Goal: Task Accomplishment & Management: Manage account settings

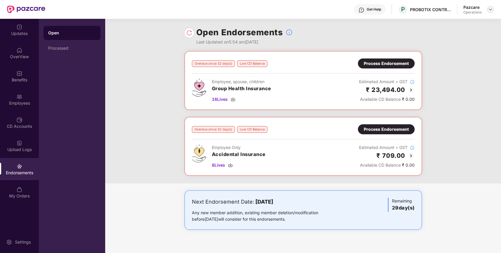
click at [492, 9] on img at bounding box center [490, 9] width 5 height 5
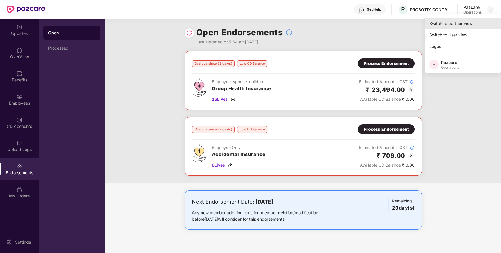
click at [463, 28] on div "Switch to partner view" at bounding box center [463, 23] width 76 height 11
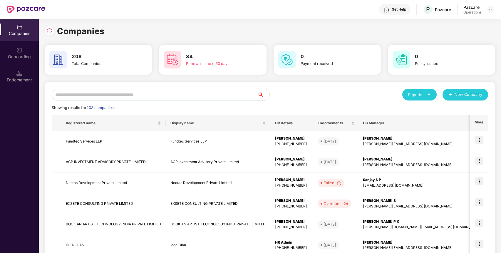
click at [243, 91] on input "text" at bounding box center [155, 95] width 206 height 12
paste input "**********"
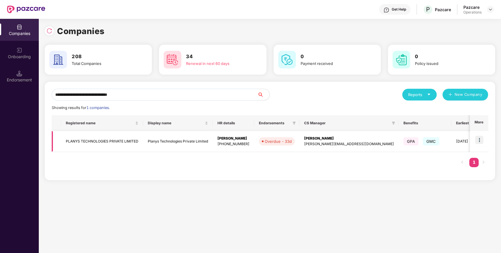
type input "**********"
click at [482, 138] on img at bounding box center [479, 140] width 8 height 8
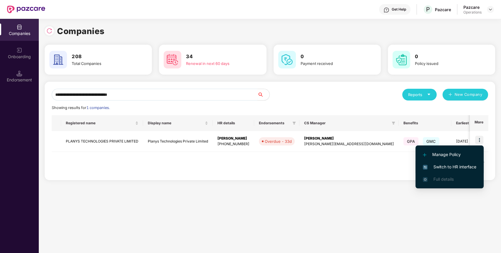
click at [441, 164] on span "Switch to HR interface" at bounding box center [449, 167] width 53 height 6
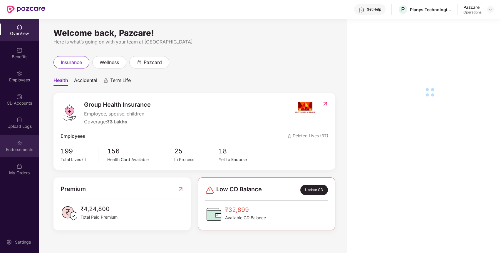
click at [34, 145] on div "Endorsements" at bounding box center [19, 146] width 39 height 22
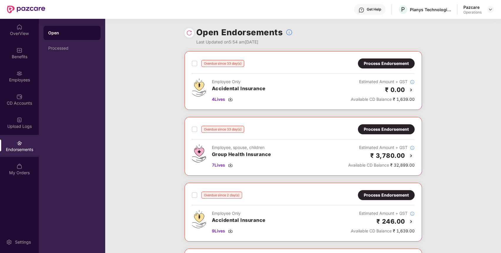
scroll to position [31, 0]
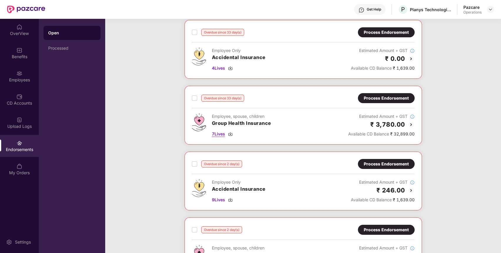
click at [218, 134] on span "7 Lives" at bounding box center [218, 134] width 13 height 6
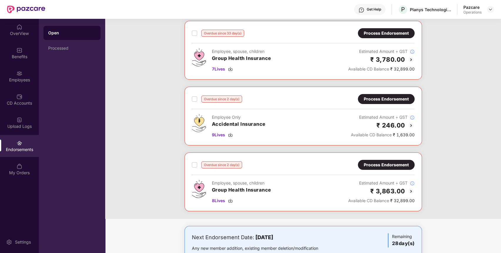
scroll to position [120, 0]
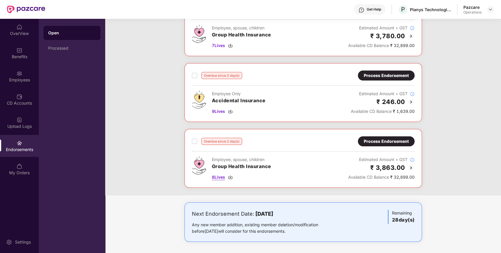
click at [217, 176] on span "8 Lives" at bounding box center [218, 177] width 13 height 6
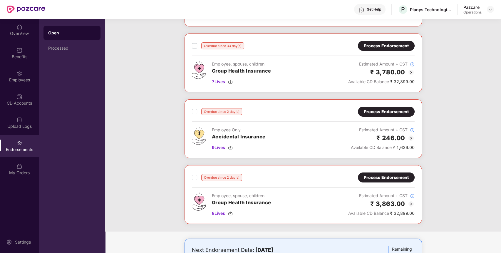
scroll to position [83, 0]
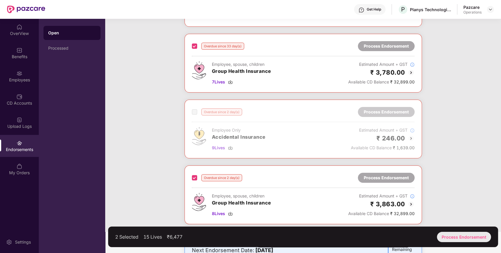
click at [480, 235] on div "Process Endorsement" at bounding box center [464, 237] width 54 height 10
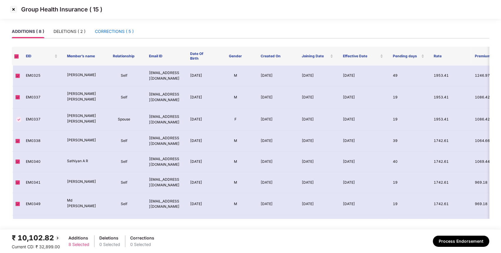
click at [104, 28] on div "CORRECTIONS ( 5 )" at bounding box center [114, 31] width 39 height 6
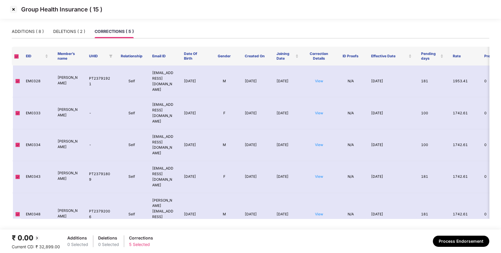
click at [17, 58] on span at bounding box center [16, 56] width 5 height 5
click at [13, 8] on img at bounding box center [13, 9] width 9 height 9
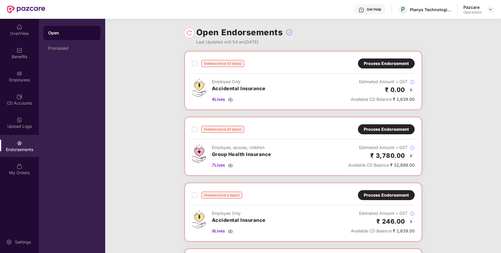
click at [379, 130] on div "Process Endorsement" at bounding box center [386, 129] width 45 height 6
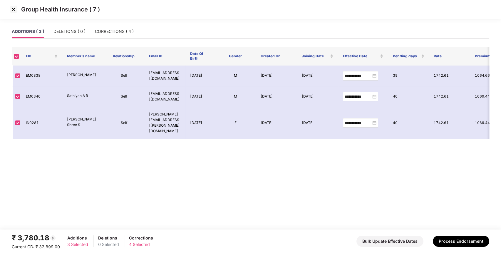
click at [136, 33] on div "ADDITIONS ( 3 ) DELETIONS ( 0 ) CORRECTIONS ( 4 )" at bounding box center [251, 32] width 478 height 14
click at [121, 27] on div "CORRECTIONS ( 4 )" at bounding box center [114, 32] width 39 height 14
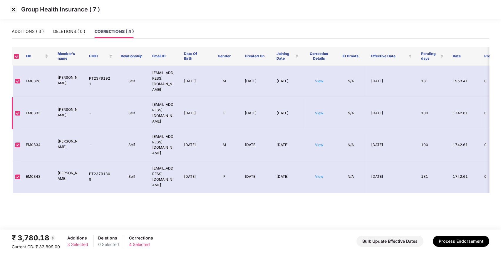
scroll to position [0, 23]
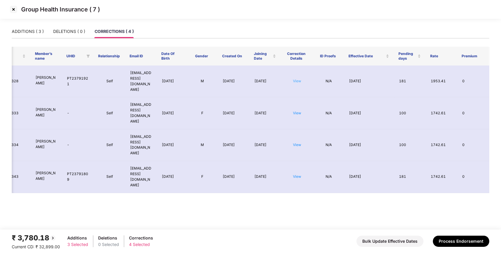
click at [299, 79] on link "View" at bounding box center [297, 81] width 8 height 4
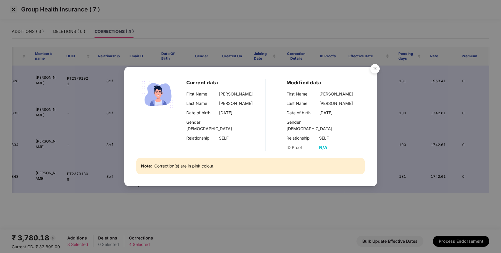
click at [376, 71] on img "Close" at bounding box center [375, 69] width 16 height 16
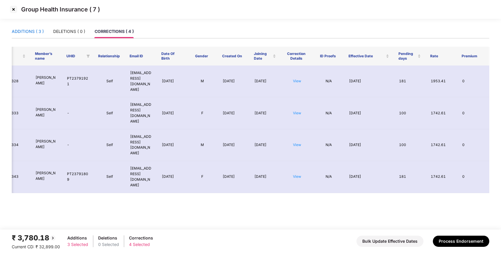
click at [35, 33] on div "ADDITIONS ( 3 )" at bounding box center [28, 31] width 32 height 6
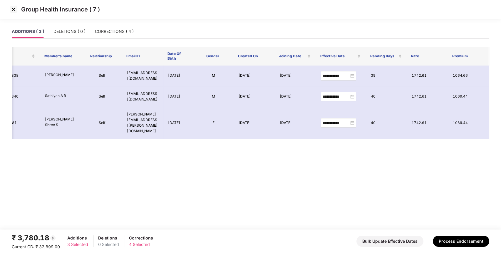
scroll to position [0, 0]
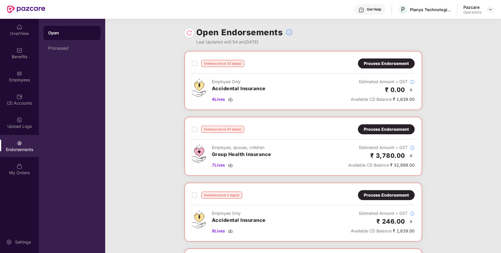
click at [411, 131] on div "Process Endorsement" at bounding box center [386, 129] width 57 height 10
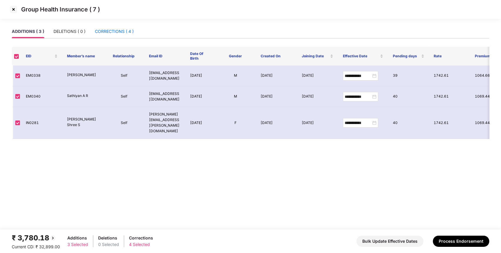
click at [125, 32] on div "CORRECTIONS ( 4 )" at bounding box center [114, 31] width 39 height 6
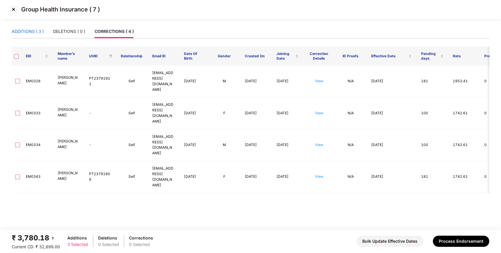
click at [38, 29] on div "ADDITIONS ( 3 )" at bounding box center [28, 31] width 32 height 6
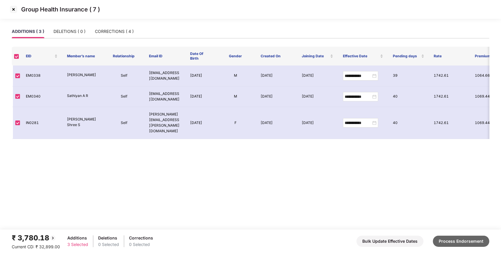
click at [481, 240] on button "Process Endorsement" at bounding box center [461, 241] width 56 height 11
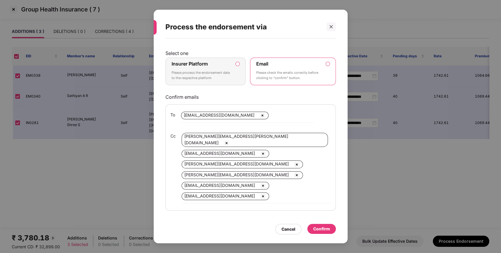
click at [223, 73] on p "Please process the endorsement data to the respective platform" at bounding box center [202, 75] width 60 height 10
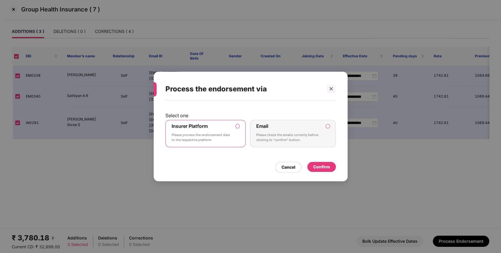
click at [317, 167] on div "Confirm" at bounding box center [321, 167] width 17 height 6
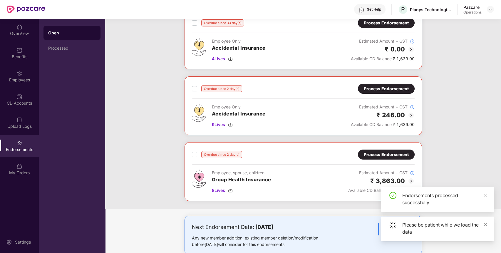
scroll to position [120, 0]
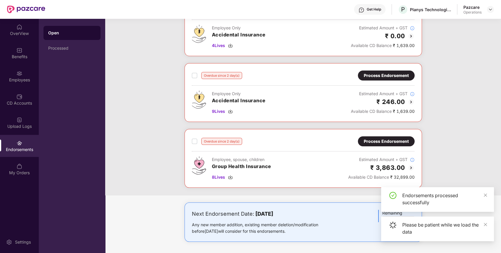
click at [387, 143] on div "Process Endorsement" at bounding box center [386, 141] width 45 height 6
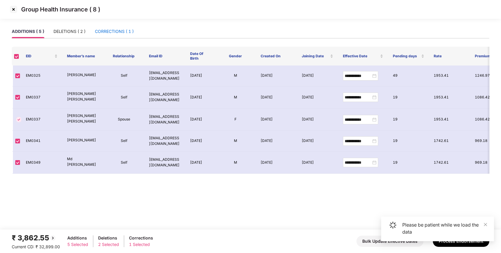
click at [122, 32] on div "CORRECTIONS ( 1 )" at bounding box center [114, 31] width 39 height 6
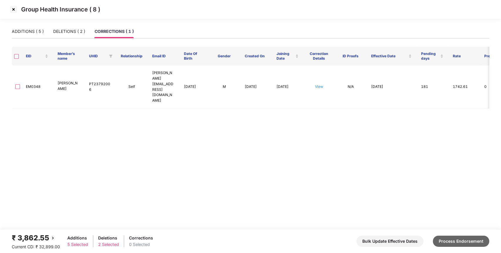
click at [446, 241] on button "Process Endorsement" at bounding box center [461, 241] width 56 height 11
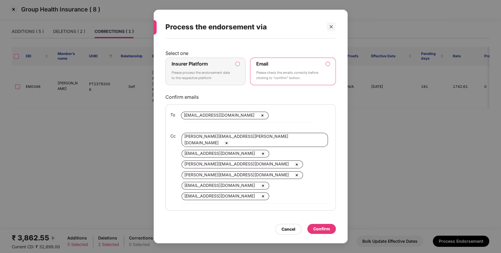
click at [213, 71] on p "Please process the endorsement data to the respective platform" at bounding box center [202, 75] width 60 height 10
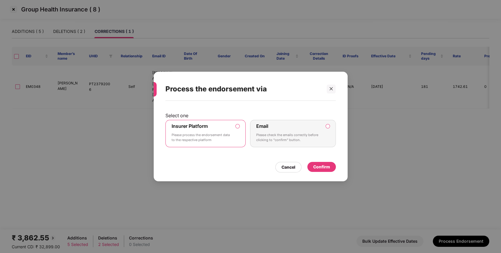
click at [327, 165] on div "Confirm" at bounding box center [321, 167] width 17 height 6
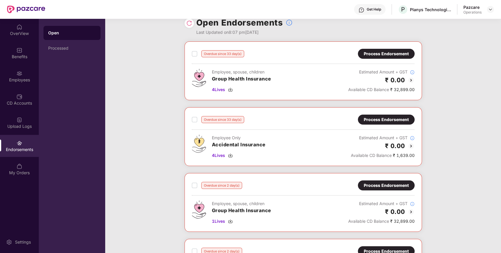
scroll to position [9, 0]
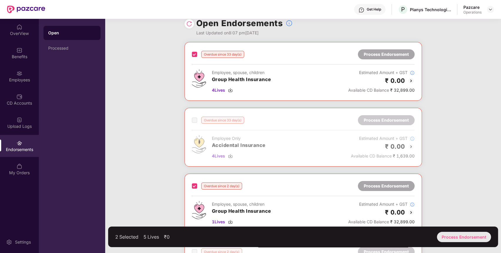
click at [473, 235] on div "Process Endorsement" at bounding box center [464, 237] width 54 height 10
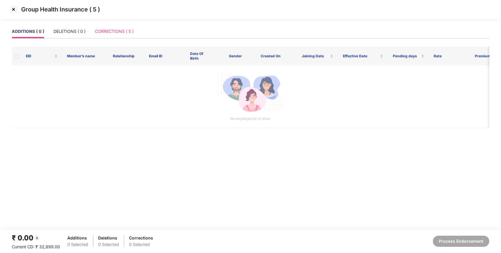
click at [111, 25] on div "CORRECTIONS ( 5 )" at bounding box center [114, 32] width 39 height 14
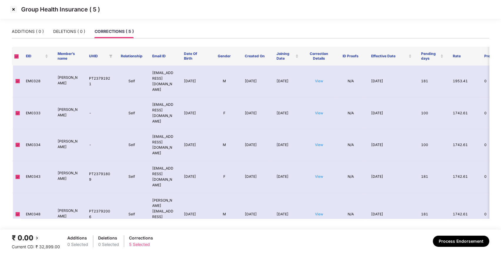
click at [16, 11] on img at bounding box center [13, 9] width 9 height 9
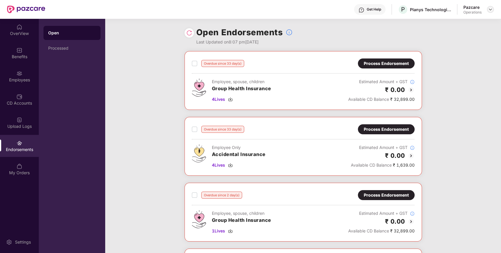
click at [492, 8] on img at bounding box center [490, 9] width 5 height 5
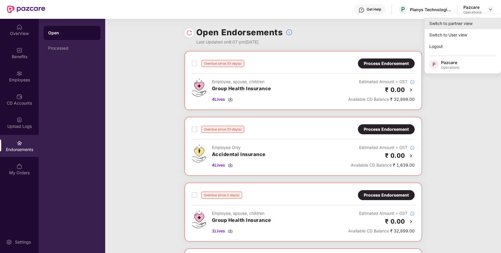
click at [463, 28] on div "Switch to partner view" at bounding box center [463, 23] width 76 height 11
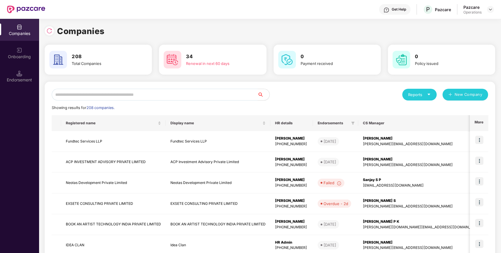
click at [150, 97] on input "text" at bounding box center [155, 95] width 206 height 12
paste input "**********"
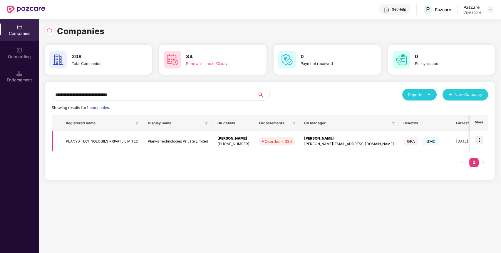
type input "**********"
click at [91, 142] on td "PLANYS TECHNOLOGIES PRIVATE LIMITED" at bounding box center [102, 141] width 82 height 21
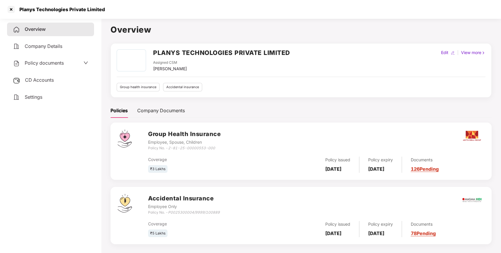
click at [31, 9] on div "Planys Technologies Private Limited" at bounding box center [60, 9] width 89 height 6
copy div "Planys"
click at [31, 9] on div "Planys Technologies Private Limited" at bounding box center [60, 9] width 89 height 6
click at [11, 9] on div at bounding box center [10, 9] width 9 height 9
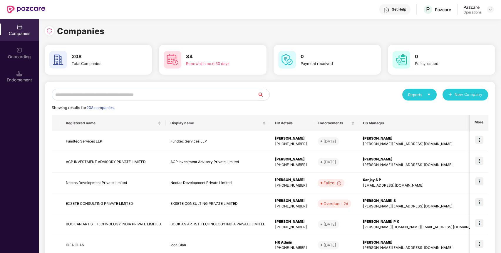
click at [200, 94] on input "text" at bounding box center [155, 95] width 206 height 12
paste input "******"
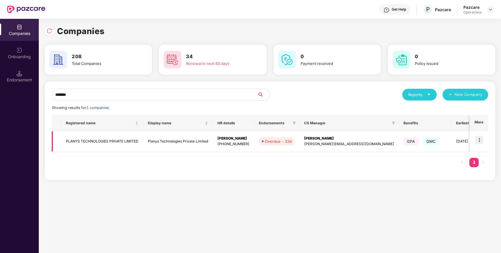
type input "******"
click at [478, 144] on img at bounding box center [479, 140] width 8 height 8
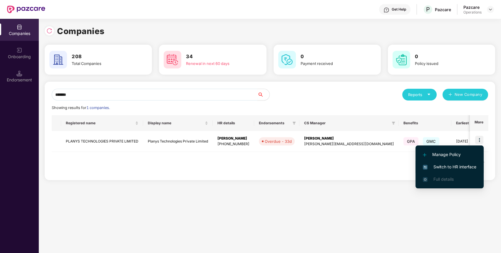
click at [449, 165] on span "Switch to HR interface" at bounding box center [449, 167] width 53 height 6
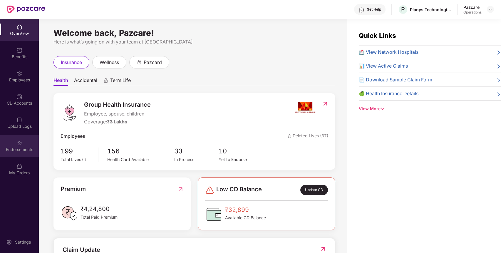
click at [23, 138] on div "Endorsements" at bounding box center [19, 146] width 39 height 22
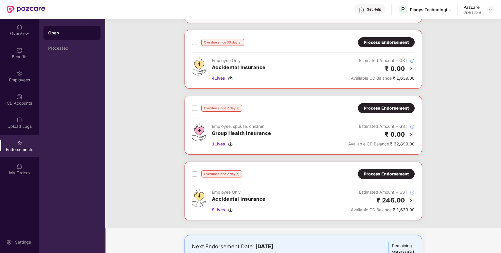
scroll to position [87, 0]
click at [375, 44] on div "Process Endorsement" at bounding box center [386, 42] width 45 height 6
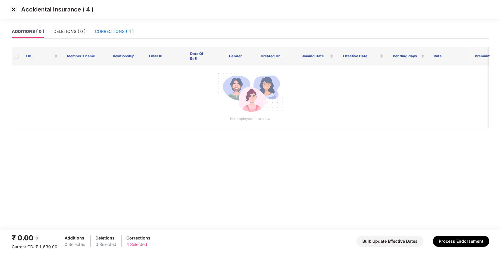
click at [116, 34] on div "CORRECTIONS ( 4 )" at bounding box center [114, 31] width 39 height 6
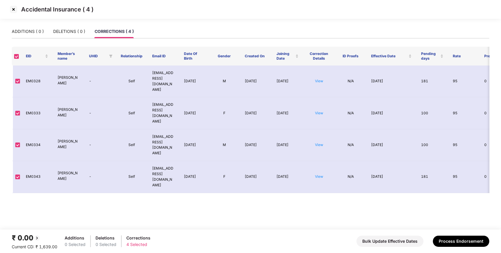
click at [12, 9] on img at bounding box center [13, 9] width 9 height 9
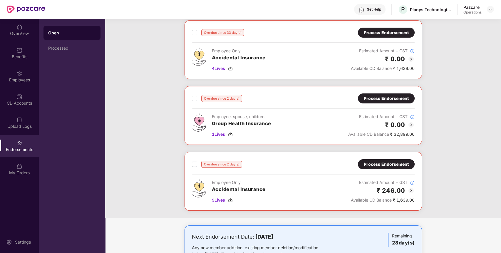
scroll to position [115, 0]
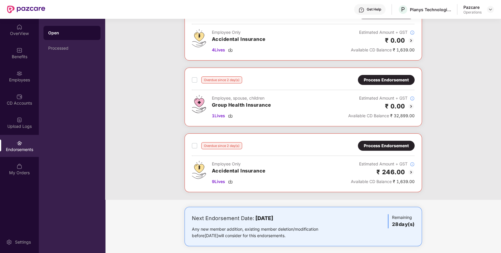
click at [396, 146] on div "Process Endorsement" at bounding box center [386, 146] width 45 height 6
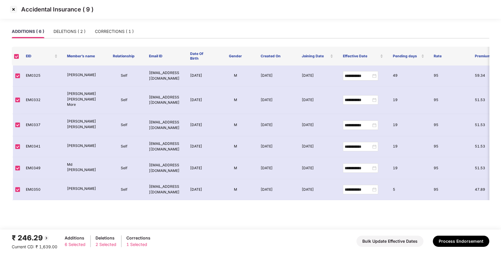
click at [9, 10] on img at bounding box center [13, 9] width 9 height 9
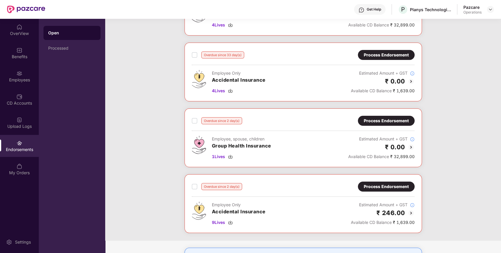
scroll to position [120, 0]
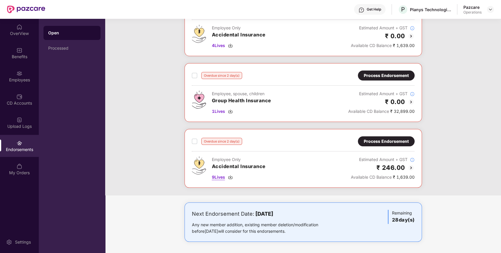
click at [217, 178] on span "9 Lives" at bounding box center [218, 177] width 13 height 6
click at [403, 145] on div "Process Endorsement" at bounding box center [386, 141] width 57 height 10
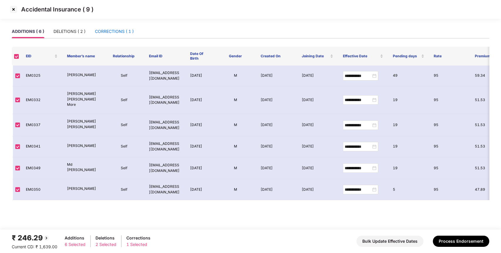
click at [116, 29] on div "CORRECTIONS ( 1 )" at bounding box center [114, 31] width 39 height 6
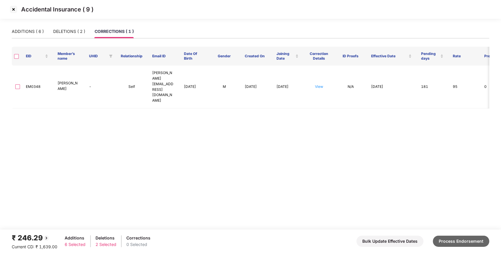
click at [448, 239] on button "Process Endorsement" at bounding box center [461, 241] width 56 height 11
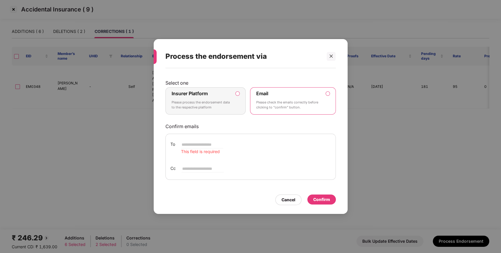
click at [227, 98] on div "Insurer Platform Please process the endorsement data to the respective platform" at bounding box center [202, 101] width 60 height 21
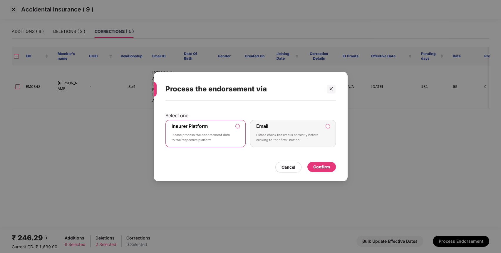
click at [317, 163] on div "Confirm" at bounding box center [321, 167] width 29 height 10
click at [317, 163] on div "Confirm" at bounding box center [316, 167] width 40 height 10
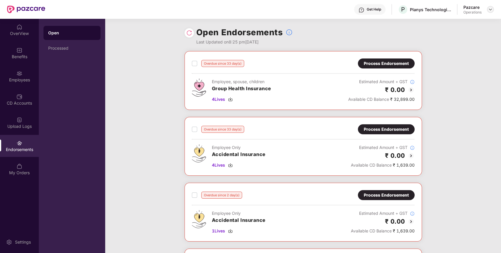
click at [490, 7] on img at bounding box center [490, 9] width 5 height 5
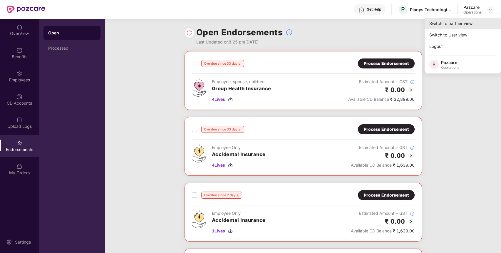
click at [453, 25] on div "Switch to partner view" at bounding box center [463, 23] width 76 height 11
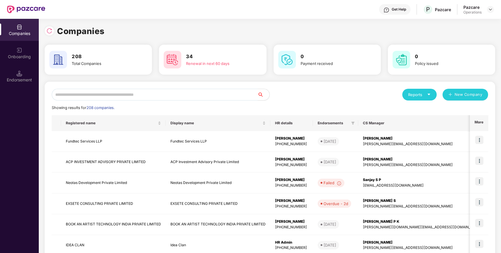
click at [235, 95] on input "text" at bounding box center [155, 95] width 206 height 12
paste input "**********"
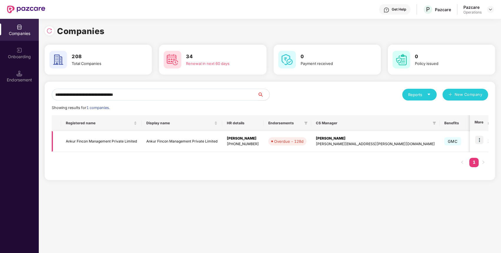
type input "**********"
click at [482, 142] on img at bounding box center [479, 140] width 8 height 8
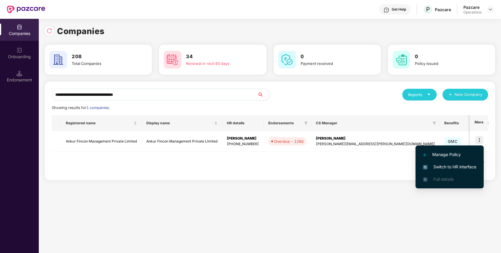
click at [448, 168] on span "Switch to HR interface" at bounding box center [449, 167] width 53 height 6
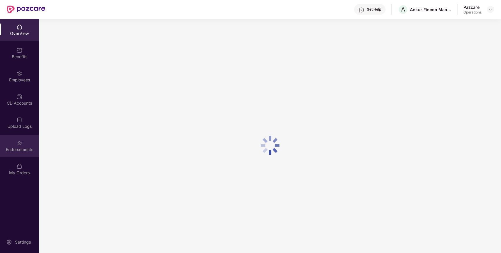
click at [26, 141] on div "Endorsements" at bounding box center [19, 146] width 39 height 22
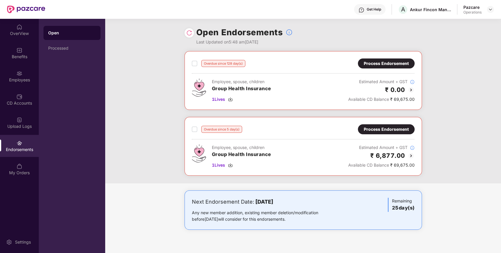
click at [379, 61] on div "Process Endorsement" at bounding box center [386, 63] width 57 height 10
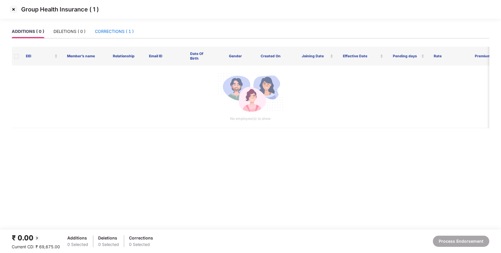
click at [116, 33] on div "CORRECTIONS ( 1 )" at bounding box center [114, 31] width 39 height 6
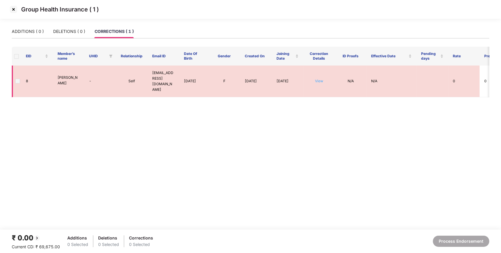
click at [318, 79] on link "View" at bounding box center [319, 81] width 8 height 4
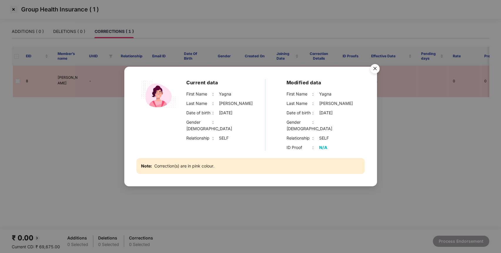
click at [374, 73] on img "Close" at bounding box center [375, 69] width 16 height 16
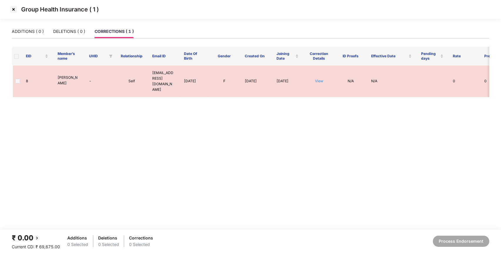
click at [14, 10] on img at bounding box center [13, 9] width 9 height 9
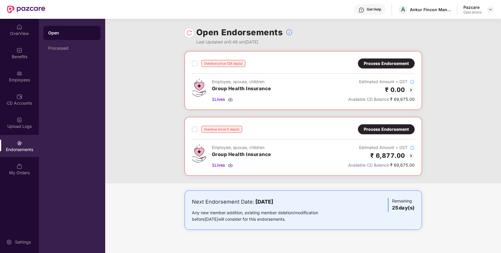
click at [376, 62] on div "Process Endorsement" at bounding box center [386, 63] width 45 height 6
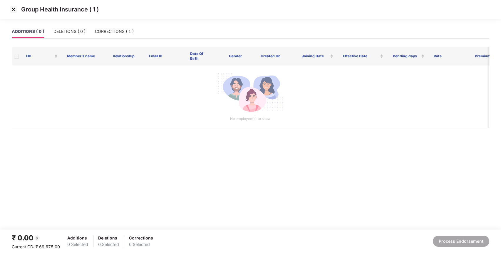
click at [136, 31] on div "ADDITIONS ( 0 ) DELETIONS ( 0 ) CORRECTIONS ( 1 )" at bounding box center [251, 32] width 478 height 14
click at [127, 31] on div "CORRECTIONS ( 1 )" at bounding box center [114, 31] width 39 height 6
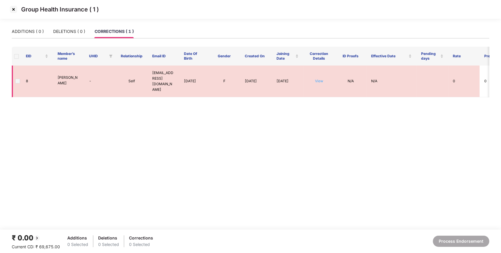
click at [318, 79] on link "View" at bounding box center [319, 81] width 8 height 4
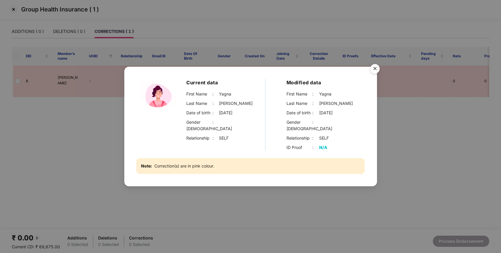
click at [376, 68] on img "Close" at bounding box center [375, 69] width 16 height 16
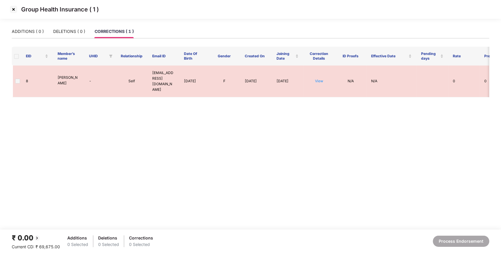
click at [14, 12] on img at bounding box center [13, 9] width 9 height 9
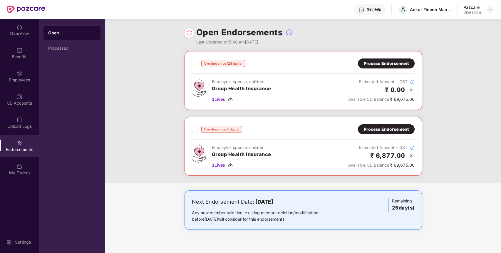
click at [377, 133] on div "Process Endorsement" at bounding box center [386, 129] width 57 height 10
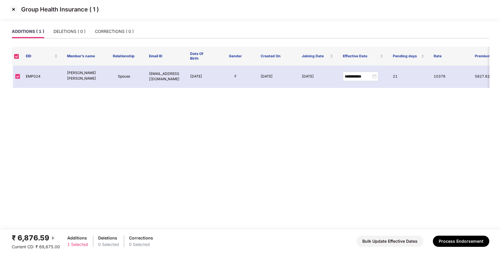
click at [11, 9] on img at bounding box center [13, 9] width 9 height 9
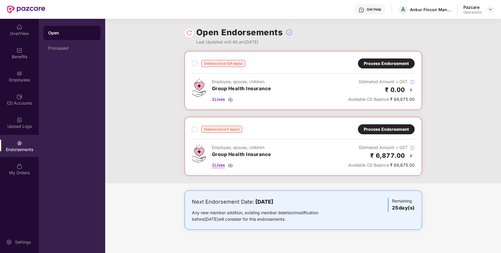
click at [221, 165] on span "1 Lives" at bounding box center [218, 165] width 13 height 6
click at [376, 130] on div "Process Endorsement" at bounding box center [386, 129] width 45 height 6
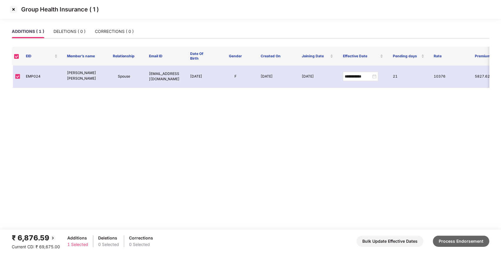
click at [472, 240] on button "Process Endorsement" at bounding box center [461, 241] width 56 height 11
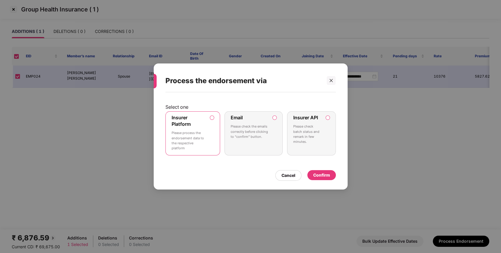
click at [195, 124] on div "Insurer Platform Please process the endorsement data to the respective platform" at bounding box center [189, 134] width 34 height 38
click at [327, 176] on div "Confirm" at bounding box center [321, 175] width 17 height 6
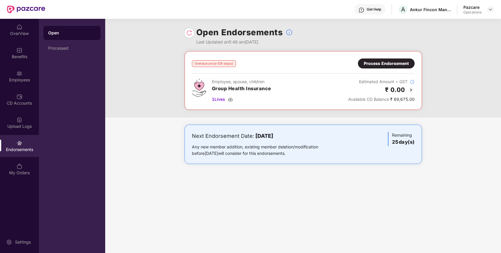
click at [370, 63] on div "Process Endorsement" at bounding box center [386, 63] width 45 height 6
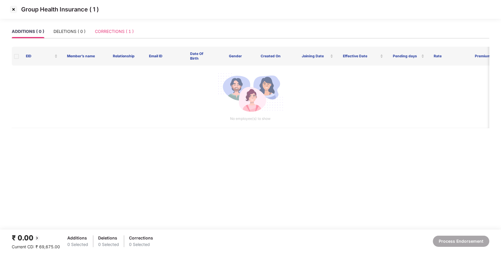
click at [100, 28] on div "CORRECTIONS ( 1 )" at bounding box center [114, 32] width 39 height 14
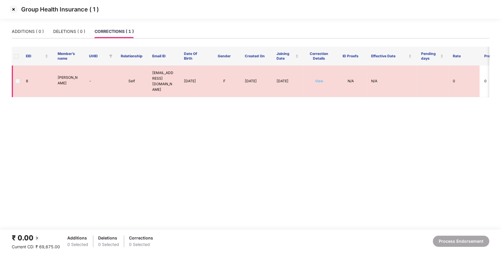
click at [319, 79] on link "View" at bounding box center [319, 81] width 8 height 4
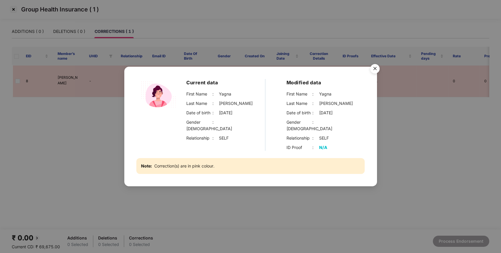
click at [13, 11] on div "Current data First Name : [PERSON_NAME] Last Name : [PERSON_NAME] Date of birth…" at bounding box center [250, 126] width 501 height 253
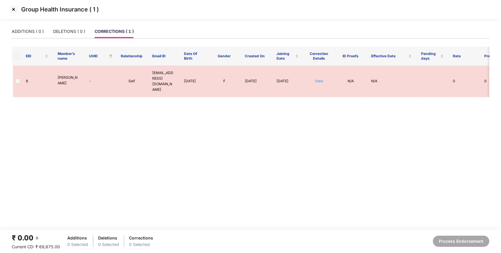
click at [13, 11] on img at bounding box center [13, 9] width 9 height 9
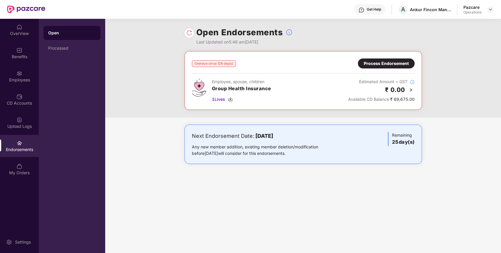
click at [386, 65] on div "Process Endorsement" at bounding box center [386, 63] width 45 height 6
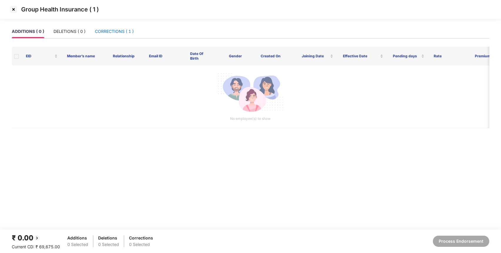
click at [132, 34] on div "CORRECTIONS ( 1 )" at bounding box center [114, 31] width 39 height 6
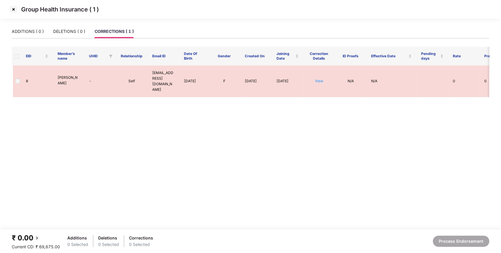
click at [12, 10] on img at bounding box center [13, 9] width 9 height 9
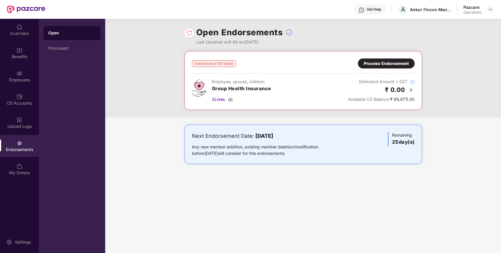
drag, startPoint x: 490, startPoint y: 9, endPoint x: 484, endPoint y: 13, distance: 6.8
click at [489, 9] on img at bounding box center [490, 9] width 5 height 5
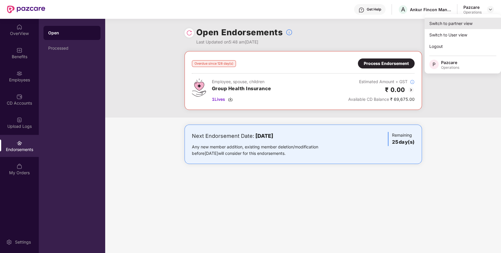
click at [471, 19] on div "Switch to partner view" at bounding box center [463, 23] width 76 height 11
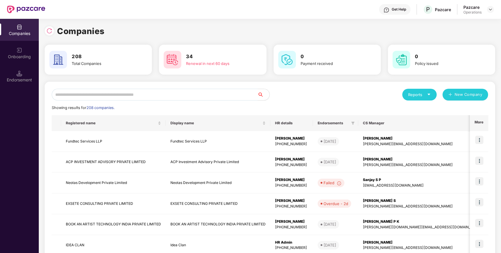
click at [245, 95] on input "text" at bounding box center [155, 95] width 206 height 12
paste input "**********"
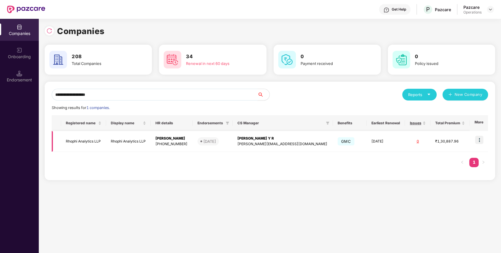
type input "**********"
click at [478, 139] on img at bounding box center [479, 140] width 8 height 8
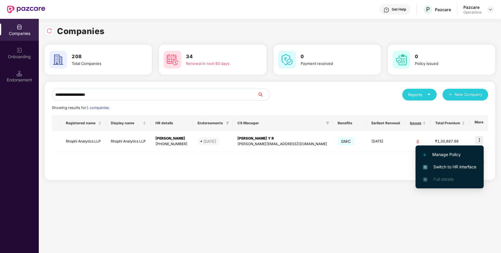
click at [446, 167] on span "Switch to HR interface" at bounding box center [449, 167] width 53 height 6
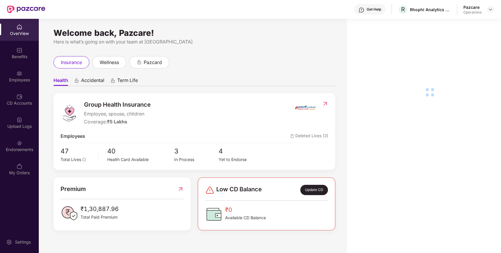
click at [22, 152] on div "Endorsements" at bounding box center [19, 150] width 39 height 6
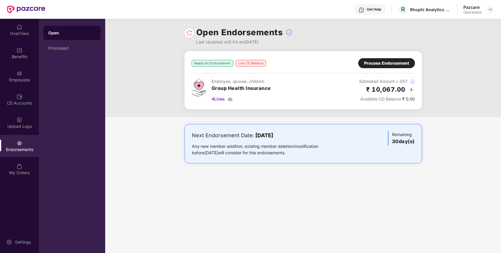
click at [374, 63] on div "Process Endorsement" at bounding box center [386, 63] width 45 height 6
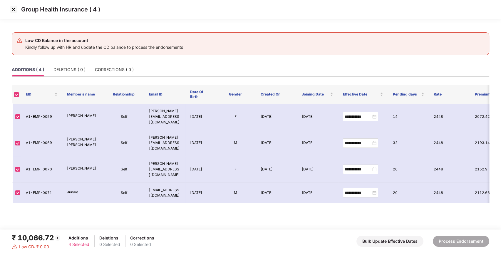
click at [14, 10] on img at bounding box center [13, 9] width 9 height 9
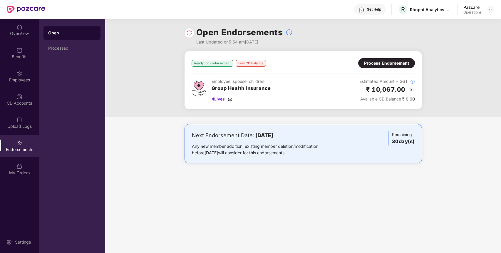
click at [411, 92] on img at bounding box center [411, 89] width 7 height 7
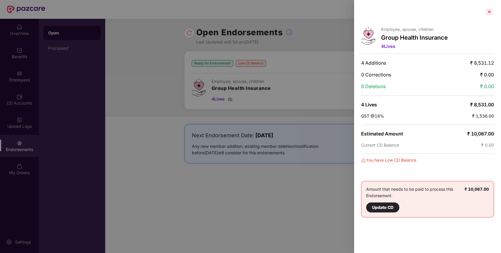
click at [491, 14] on div at bounding box center [489, 11] width 9 height 9
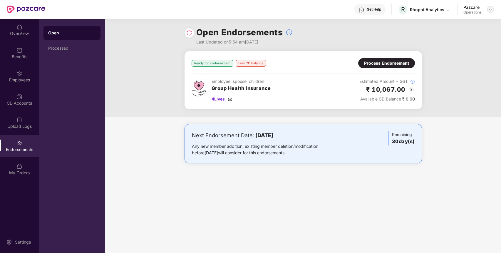
click at [490, 10] on img at bounding box center [490, 9] width 5 height 5
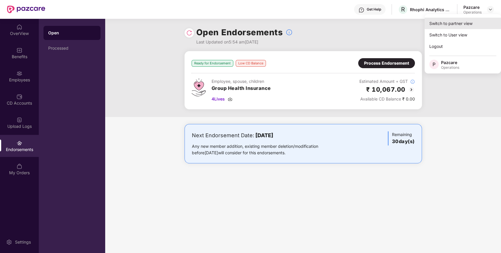
click at [473, 20] on div "Switch to partner view" at bounding box center [463, 23] width 76 height 11
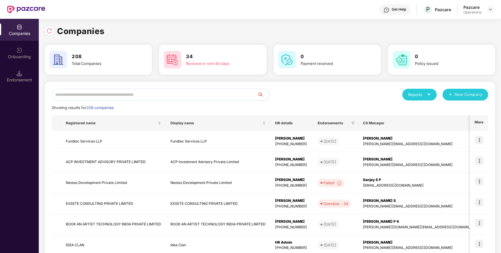
click at [242, 97] on input "text" at bounding box center [155, 95] width 206 height 12
paste input "**********"
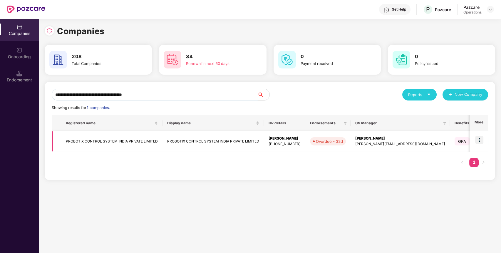
type input "**********"
click at [476, 136] on img at bounding box center [479, 140] width 8 height 8
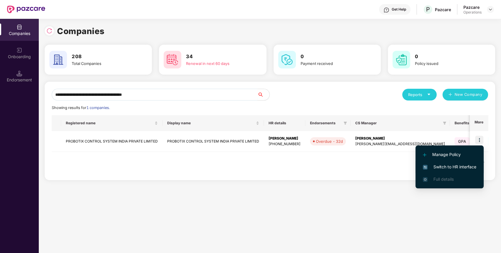
click at [449, 167] on span "Switch to HR interface" at bounding box center [449, 167] width 53 height 6
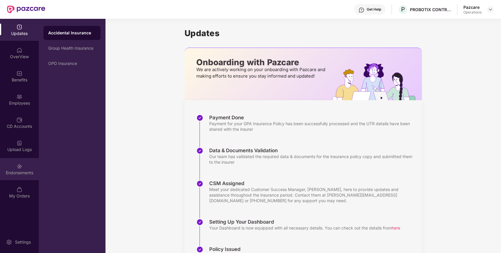
click at [13, 171] on div "Endorsements" at bounding box center [19, 173] width 39 height 6
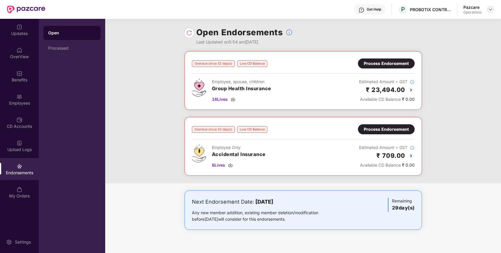
click at [490, 7] on img at bounding box center [490, 9] width 5 height 5
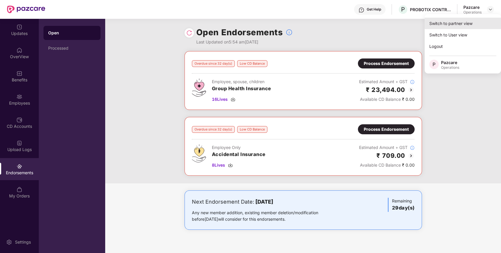
click at [466, 21] on div "Switch to partner view" at bounding box center [463, 23] width 76 height 11
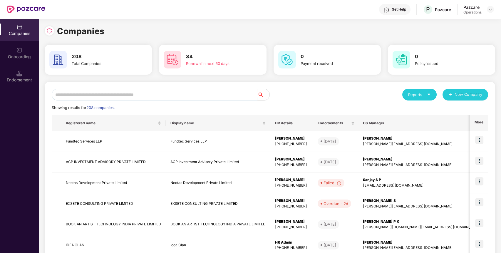
click at [233, 101] on div "Reports New Company Showing results for 208 companies. Registered name Display …" at bounding box center [270, 224] width 436 height 271
click at [230, 94] on input "text" at bounding box center [155, 95] width 206 height 12
paste input "**********"
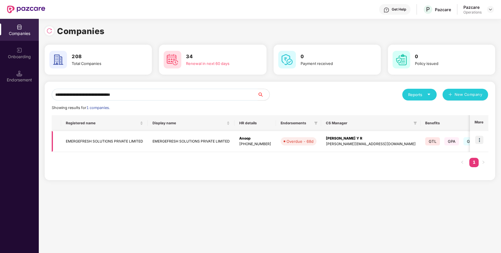
type input "**********"
click at [479, 137] on img at bounding box center [479, 140] width 8 height 8
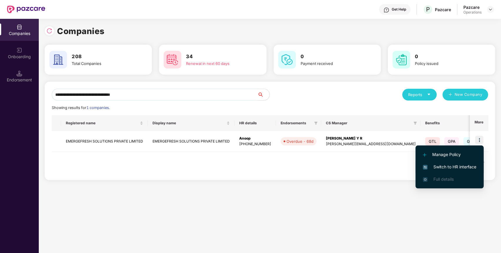
click at [449, 165] on span "Switch to HR interface" at bounding box center [449, 167] width 53 height 6
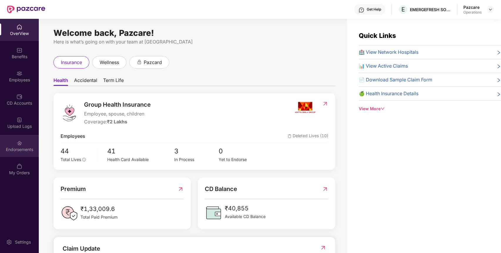
click at [32, 144] on div "Endorsements" at bounding box center [19, 146] width 39 height 22
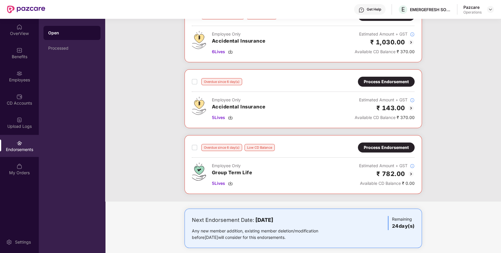
scroll to position [52, 0]
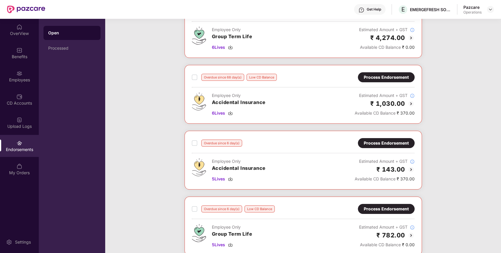
click at [389, 142] on div "Process Endorsement" at bounding box center [386, 143] width 45 height 6
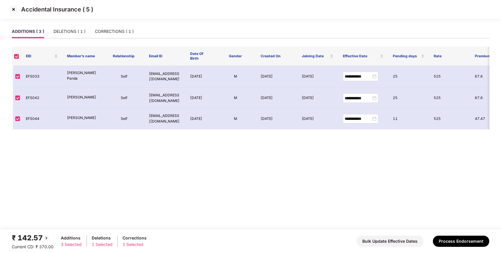
click at [14, 10] on img at bounding box center [13, 9] width 9 height 9
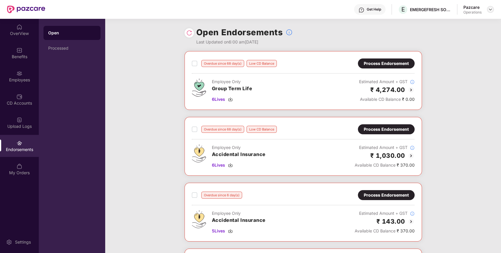
click at [489, 7] on img at bounding box center [490, 9] width 5 height 5
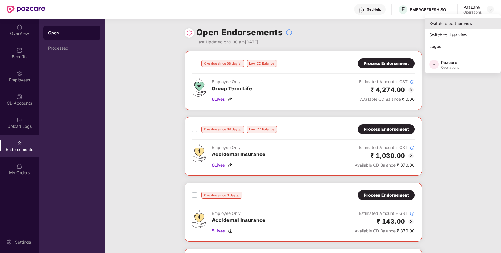
click at [458, 21] on div "Switch to partner view" at bounding box center [463, 23] width 76 height 11
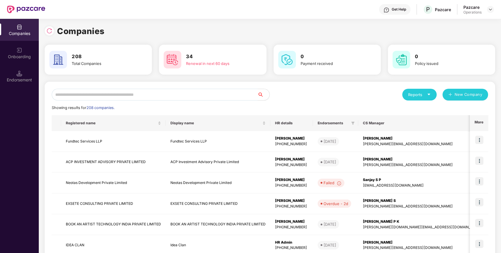
click at [175, 99] on input "text" at bounding box center [155, 95] width 206 height 12
paste input "**********"
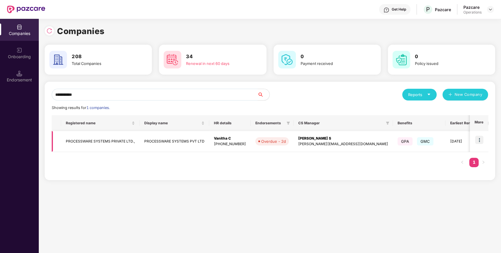
type input "**********"
click at [112, 144] on td "PROCESSWARE SYSTEMS PRIVATE LTD.," at bounding box center [100, 141] width 78 height 21
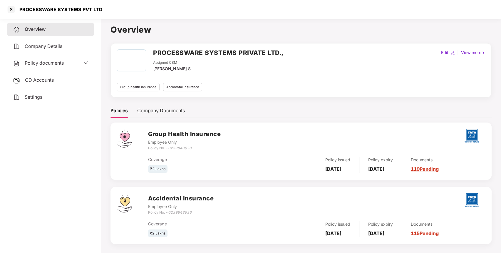
click at [60, 64] on span "Policy documents" at bounding box center [44, 63] width 39 height 6
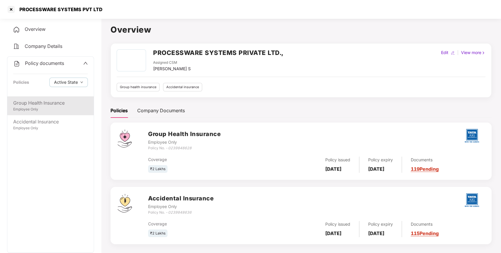
click at [49, 100] on div "Group Health Insurance" at bounding box center [50, 102] width 75 height 7
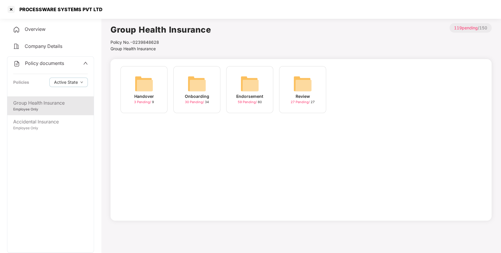
click at [251, 76] on img at bounding box center [249, 83] width 19 height 19
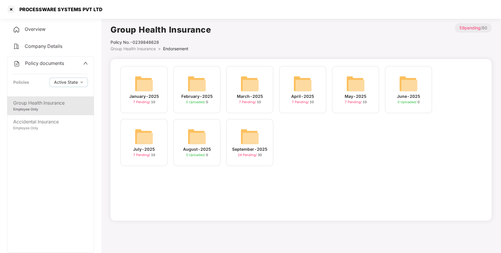
click at [251, 132] on img at bounding box center [249, 136] width 19 height 19
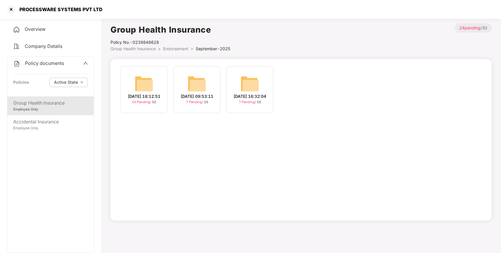
click at [146, 74] on img at bounding box center [144, 83] width 19 height 19
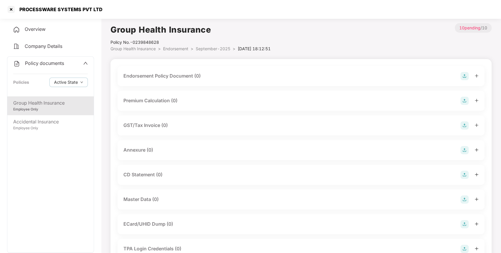
click at [466, 79] on img at bounding box center [465, 76] width 8 height 8
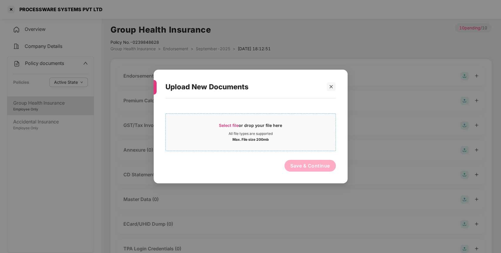
click at [296, 129] on div "Select file or drop your file here" at bounding box center [251, 127] width 170 height 9
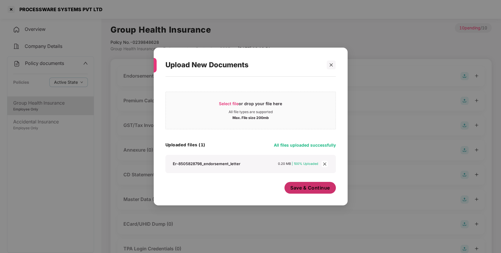
click at [316, 191] on span "Save & Continue" at bounding box center [310, 188] width 40 height 6
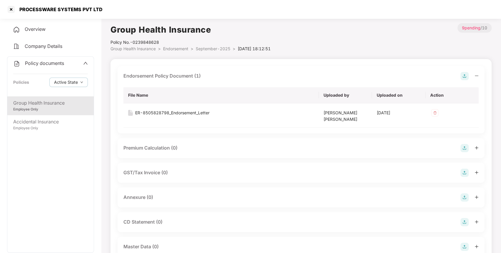
click at [463, 197] on img at bounding box center [465, 197] width 8 height 8
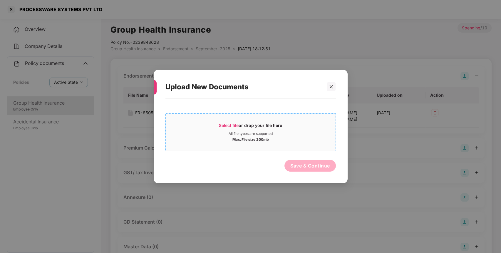
click at [279, 137] on div "Max. File size 200mb" at bounding box center [251, 139] width 170 height 6
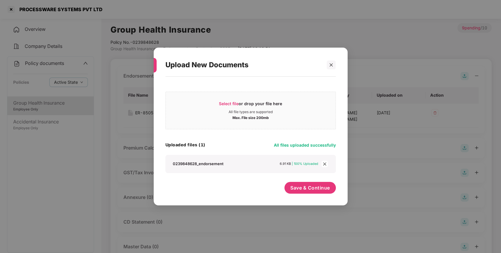
click at [308, 180] on div "Select file or drop your file here All file types are supported Max. File size …" at bounding box center [250, 138] width 170 height 117
click at [307, 182] on button "Save & Continue" at bounding box center [309, 188] width 51 height 12
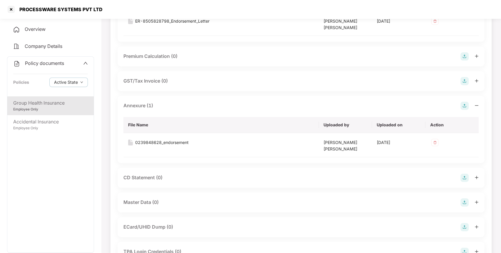
scroll to position [92, 0]
click at [467, 200] on img at bounding box center [465, 202] width 8 height 8
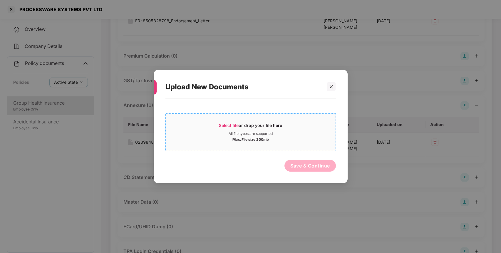
click at [245, 127] on div "Select file or drop your file here" at bounding box center [250, 127] width 63 height 9
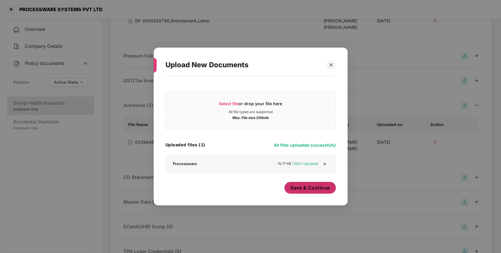
click at [320, 183] on button "Save & Continue" at bounding box center [309, 188] width 51 height 12
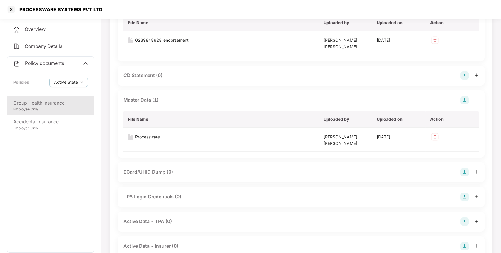
scroll to position [193, 0]
click at [51, 68] on div "Policy documents Policies Active State" at bounding box center [50, 77] width 86 height 40
click at [44, 64] on span "Policy documents" at bounding box center [44, 63] width 39 height 6
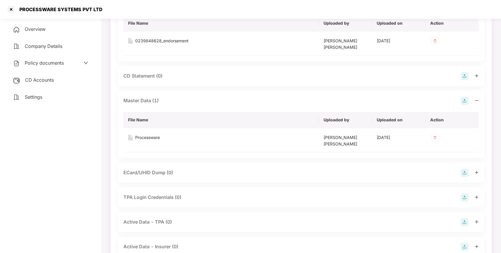
click at [48, 83] on div "CD Accounts" at bounding box center [50, 80] width 87 height 14
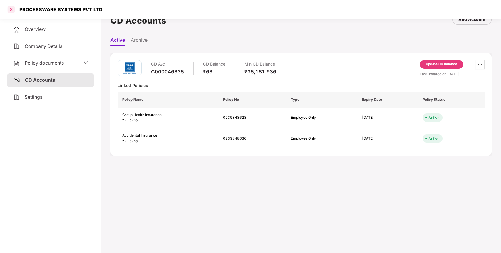
click at [10, 9] on div at bounding box center [10, 9] width 9 height 9
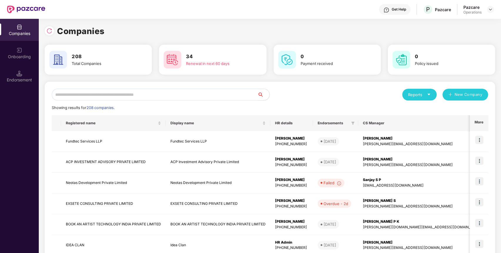
click at [239, 96] on input "text" at bounding box center [155, 95] width 206 height 12
paste input "**********"
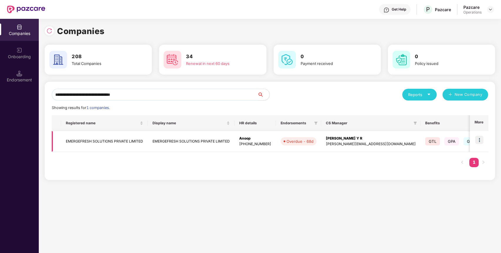
type input "**********"
click at [87, 137] on td "EMERGEFRESH SOLUTIONS PRIVATE LIMITED" at bounding box center [104, 141] width 87 height 21
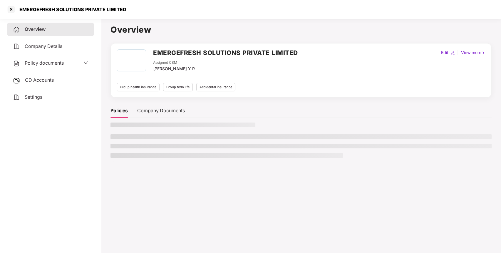
click at [61, 61] on span "Policy documents" at bounding box center [44, 63] width 39 height 6
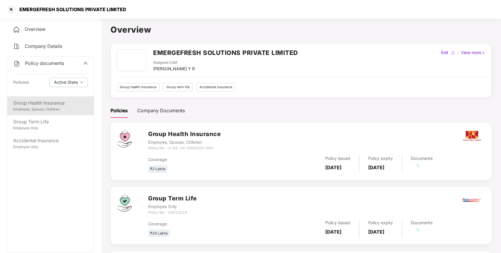
click at [66, 104] on div "Group Health Insurance" at bounding box center [50, 102] width 75 height 7
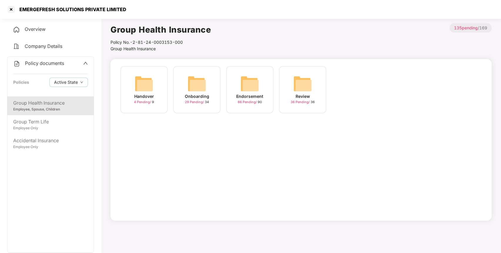
click at [250, 78] on img at bounding box center [249, 83] width 19 height 19
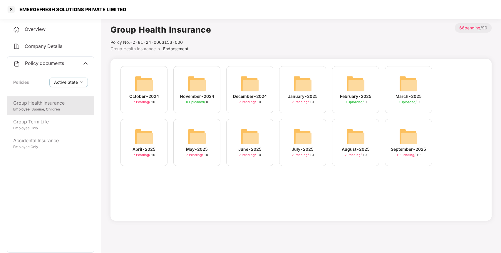
click at [416, 142] on img at bounding box center [408, 136] width 19 height 19
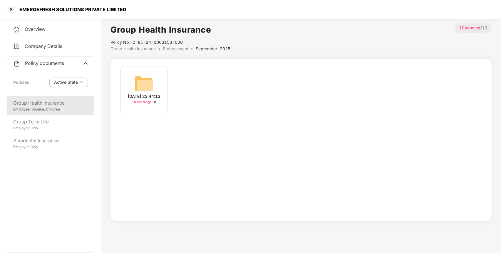
click at [138, 93] on div "[DATE] 23:44:13" at bounding box center [144, 96] width 33 height 6
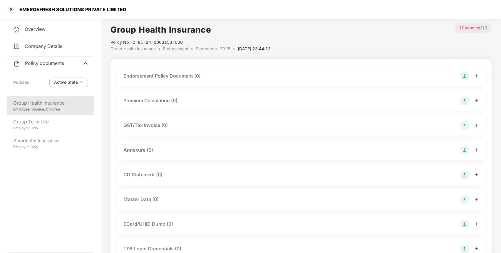
click at [466, 77] on img at bounding box center [465, 76] width 8 height 8
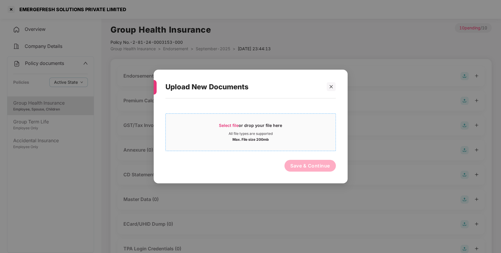
click at [214, 132] on div "All file types are supported" at bounding box center [251, 133] width 170 height 5
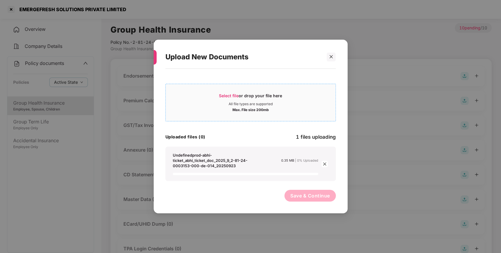
click at [232, 106] on div "Max. File size 200mb" at bounding box center [250, 109] width 36 height 6
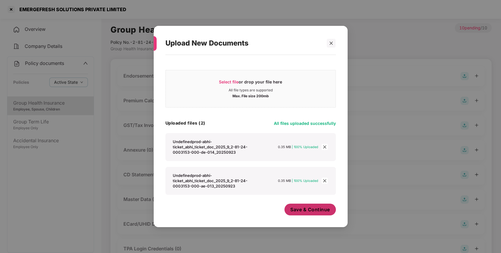
click at [324, 211] on span "Save & Continue" at bounding box center [310, 209] width 40 height 6
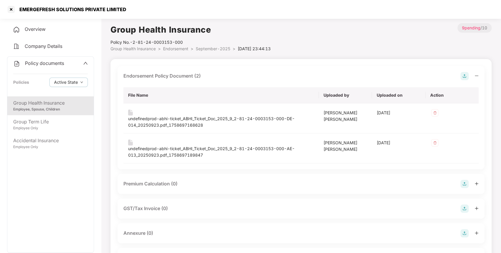
click at [465, 232] on img at bounding box center [465, 233] width 8 height 8
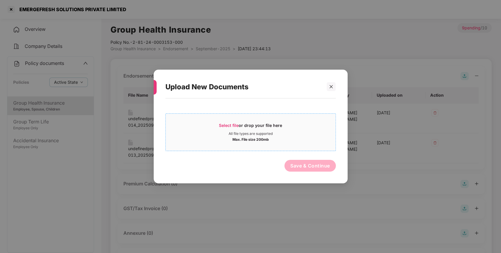
click at [282, 134] on div "All file types are supported" at bounding box center [251, 133] width 170 height 5
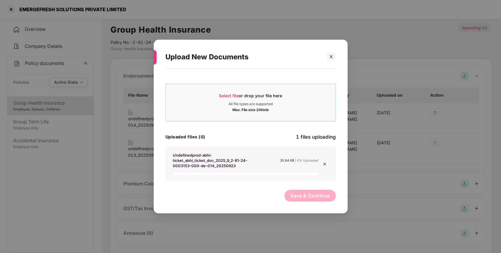
click at [256, 102] on div "All file types are supported" at bounding box center [251, 104] width 44 height 5
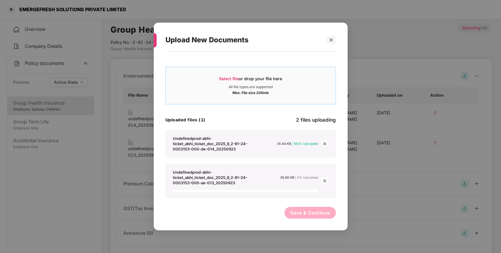
click at [160, 95] on div "Select file or drop your file here All file types are supported Max. File size …" at bounding box center [251, 138] width 194 height 173
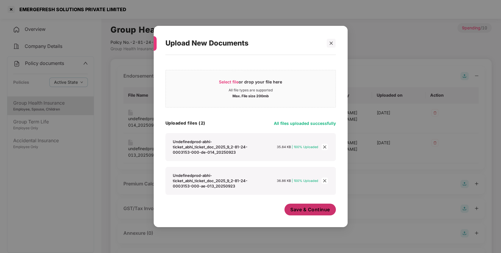
click at [319, 215] on button "Save & Continue" at bounding box center [309, 210] width 51 height 12
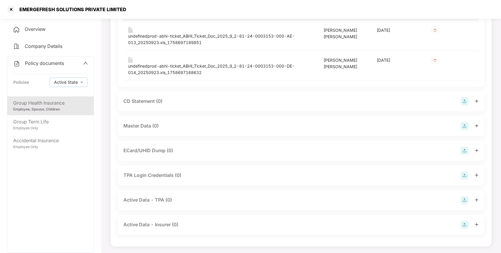
scroll to position [240, 0]
click at [465, 124] on img at bounding box center [465, 126] width 8 height 8
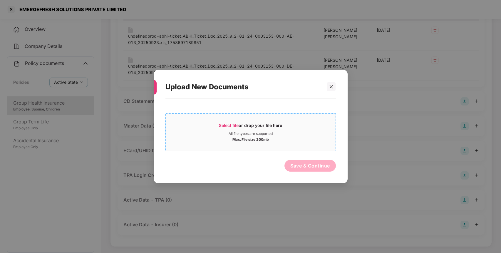
click at [286, 131] on div "All file types are supported" at bounding box center [251, 133] width 170 height 5
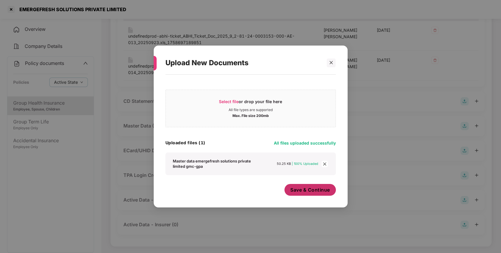
click at [326, 193] on span "Save & Continue" at bounding box center [310, 190] width 40 height 6
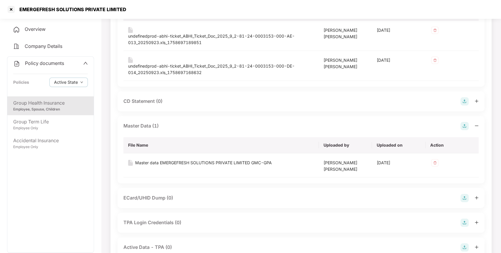
click at [54, 58] on div "Policy documents Policies Active State" at bounding box center [50, 77] width 86 height 40
click at [52, 63] on span "Policy documents" at bounding box center [44, 63] width 39 height 6
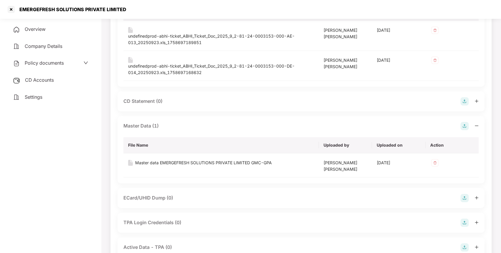
click at [49, 79] on span "CD Accounts" at bounding box center [39, 80] width 29 height 6
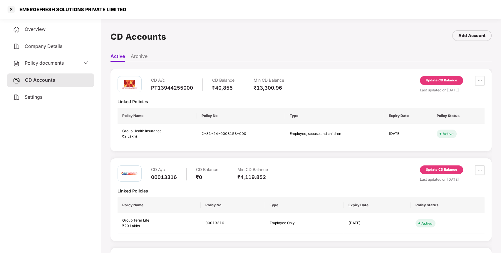
scroll to position [0, 0]
click at [434, 78] on div "Update CD Balance" at bounding box center [441, 80] width 31 height 5
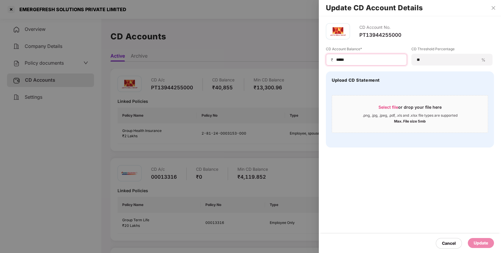
click at [373, 61] on input "*****" at bounding box center [369, 60] width 66 height 6
type input "*****"
click at [487, 244] on div "Update" at bounding box center [481, 243] width 14 height 6
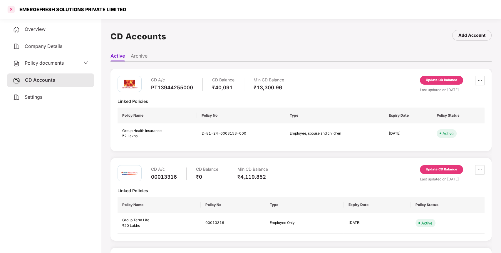
click at [10, 11] on div at bounding box center [10, 9] width 9 height 9
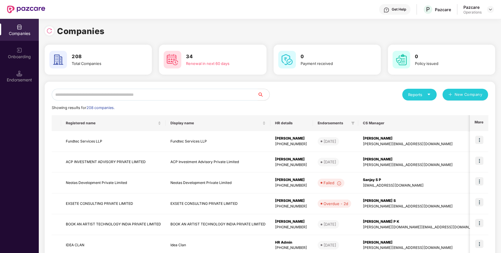
click at [155, 96] on input "text" at bounding box center [155, 95] width 206 height 12
paste input "**********"
type input "**********"
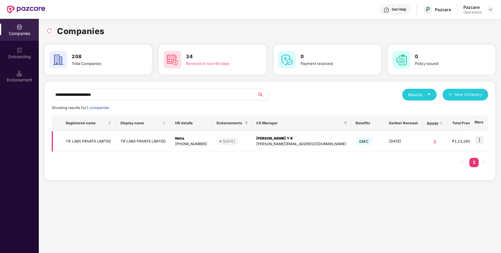
click at [101, 143] on td "TIF LABS PRIVATE LIMITED" at bounding box center [88, 141] width 55 height 21
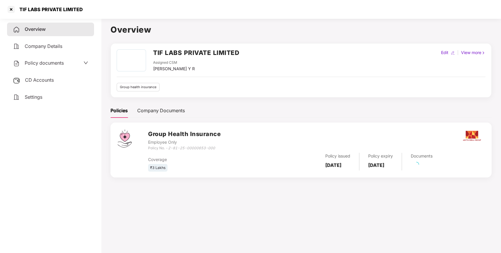
click at [64, 60] on div "Policy documents" at bounding box center [50, 63] width 75 height 8
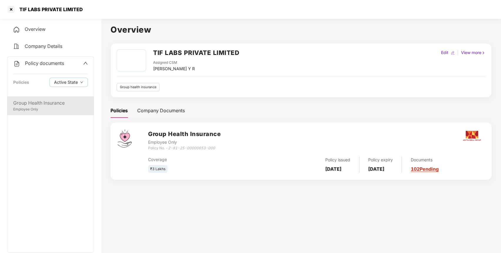
click at [44, 103] on div "Group Health Insurance" at bounding box center [50, 102] width 75 height 7
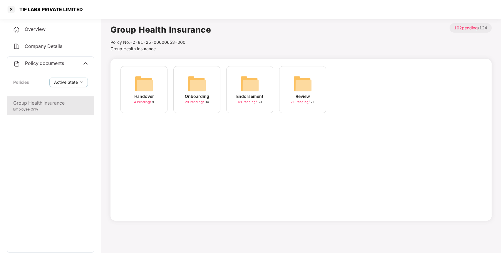
click at [254, 78] on img at bounding box center [249, 83] width 19 height 19
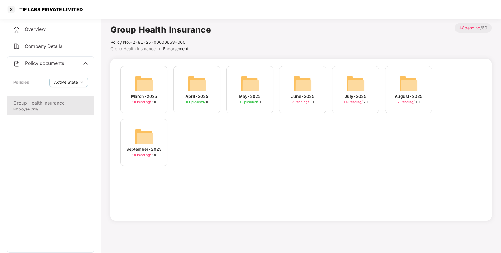
click at [160, 133] on div "September-2025 10 Pending / 10" at bounding box center [143, 142] width 47 height 47
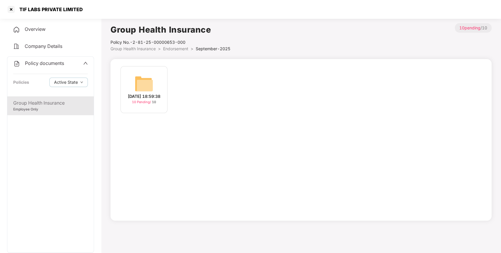
click at [160, 93] on div "[DATE] 18:59:38" at bounding box center [144, 96] width 33 height 6
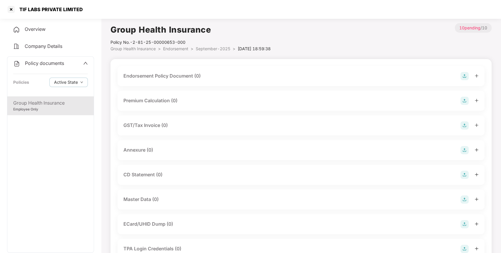
click at [463, 75] on img at bounding box center [465, 76] width 8 height 8
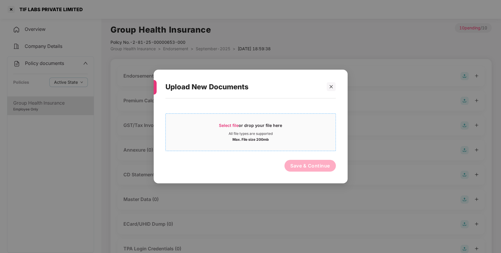
click at [284, 128] on div "Select file or drop your file here" at bounding box center [251, 127] width 170 height 9
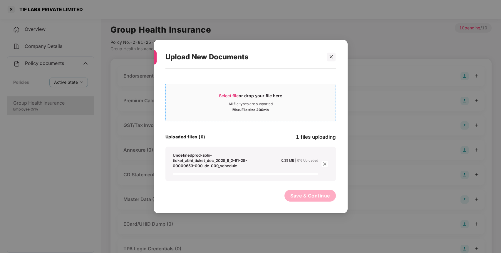
click at [193, 89] on span "Select file or drop your file here All file types are supported Max. File size …" at bounding box center [251, 102] width 170 height 28
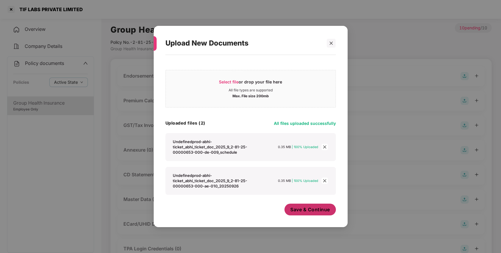
click at [325, 213] on span "Save & Continue" at bounding box center [310, 209] width 40 height 6
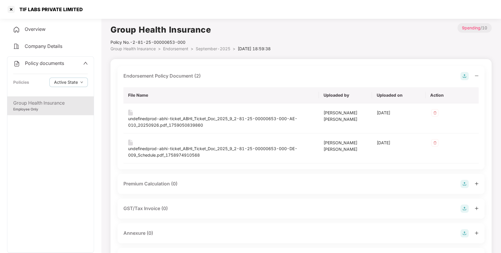
click at [466, 233] on img at bounding box center [465, 233] width 8 height 8
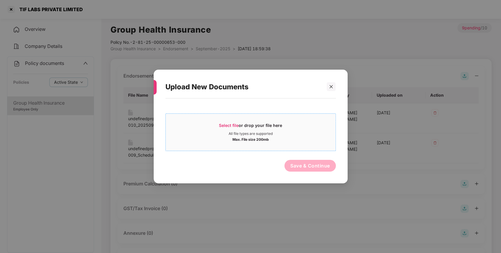
click at [277, 133] on div "All file types are supported" at bounding box center [251, 133] width 170 height 5
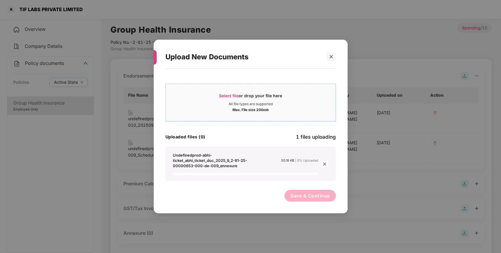
click at [225, 103] on div "Select file or drop your file here All file types are supported Max. File size …" at bounding box center [251, 102] width 170 height 19
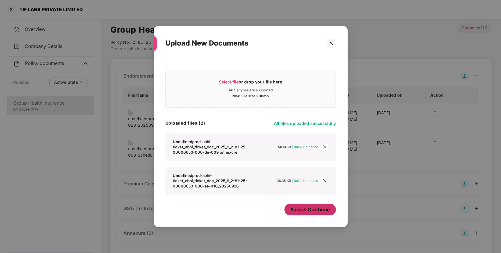
click at [318, 207] on span "Save & Continue" at bounding box center [310, 209] width 40 height 6
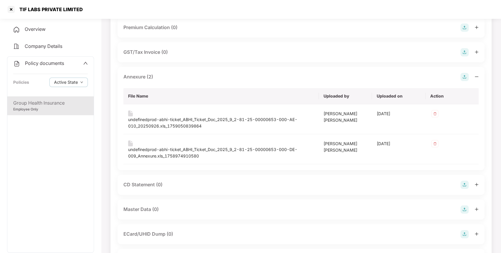
scroll to position [157, 0]
click at [465, 209] on img at bounding box center [465, 209] width 8 height 8
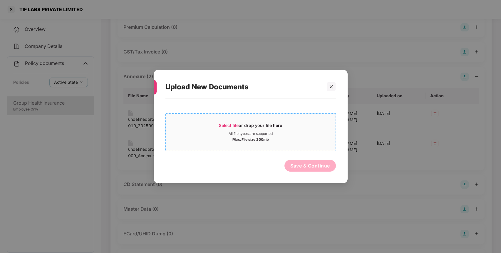
click at [299, 138] on div "Max. File size 200mb" at bounding box center [251, 139] width 170 height 6
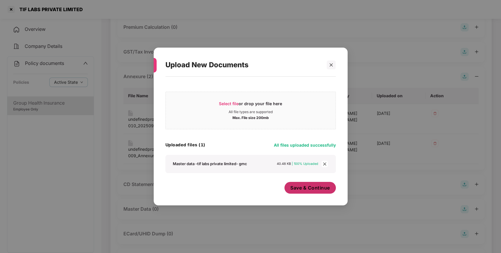
click at [323, 194] on button "Save & Continue" at bounding box center [309, 188] width 51 height 12
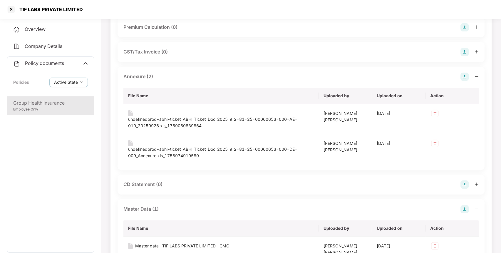
click at [49, 64] on span "Policy documents" at bounding box center [44, 63] width 39 height 6
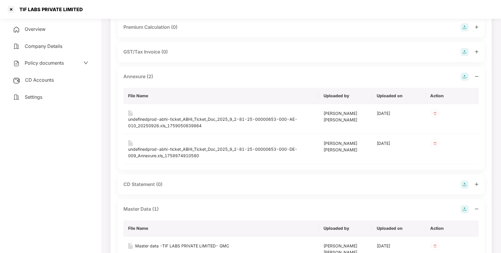
click at [42, 78] on span "CD Accounts" at bounding box center [39, 80] width 29 height 6
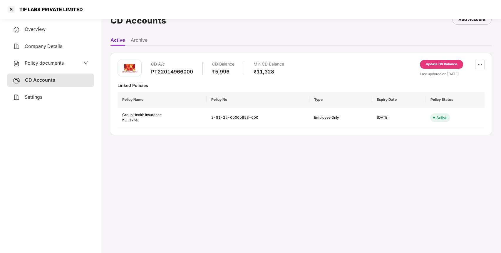
click at [437, 66] on div "Update CD Balance" at bounding box center [441, 64] width 43 height 9
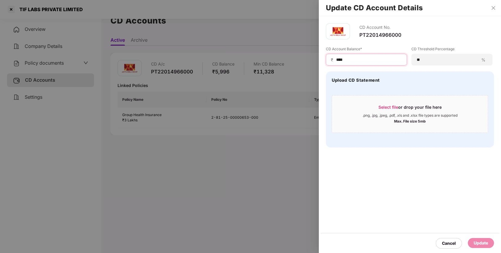
click at [352, 62] on input "****" at bounding box center [369, 60] width 66 height 6
type input "*"
type input "*****"
click at [485, 242] on div "Update" at bounding box center [481, 243] width 14 height 6
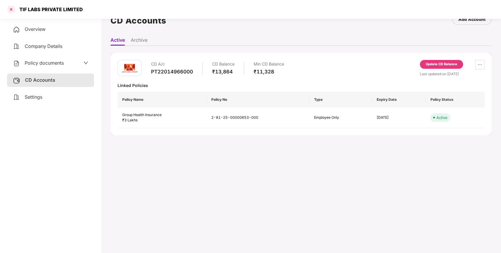
click at [10, 10] on div at bounding box center [10, 9] width 9 height 9
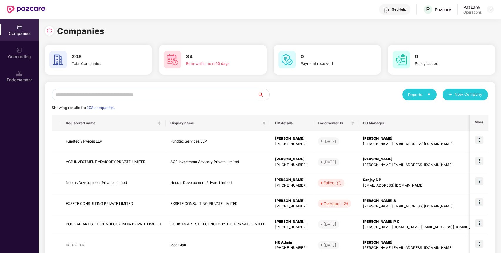
click at [205, 91] on input "text" at bounding box center [155, 95] width 206 height 12
paste input "**********"
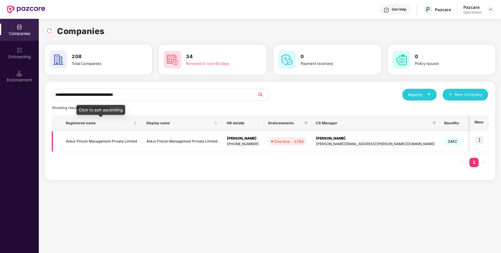
type input "**********"
click at [102, 143] on td "Ankur Fincon Management Private Limited" at bounding box center [101, 141] width 81 height 21
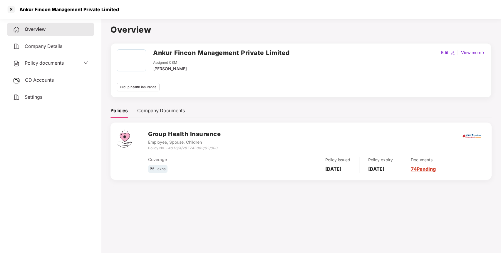
click at [54, 78] on span "CD Accounts" at bounding box center [39, 80] width 29 height 6
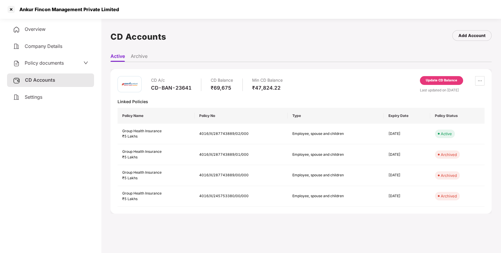
click at [63, 63] on span "Policy documents" at bounding box center [44, 63] width 39 height 6
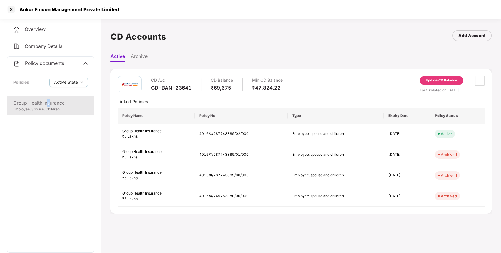
click at [49, 103] on div "Group Health Insurance" at bounding box center [50, 102] width 75 height 7
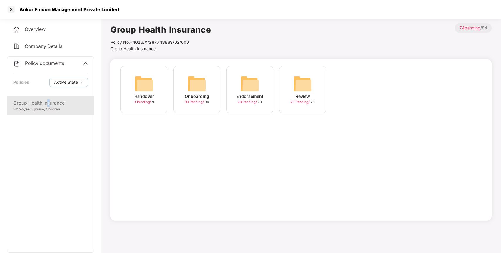
click at [255, 91] on img at bounding box center [249, 83] width 19 height 19
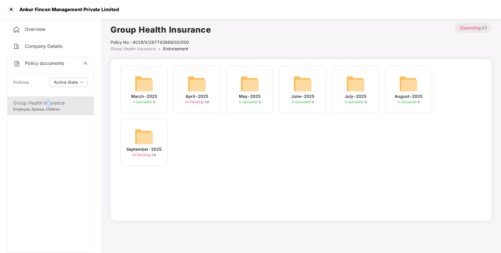
click at [135, 140] on img at bounding box center [144, 136] width 19 height 19
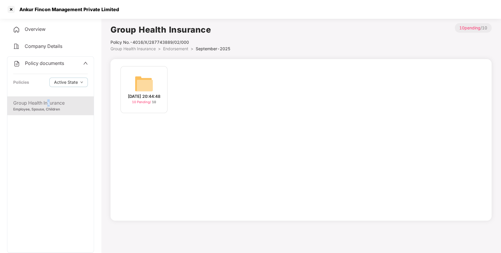
click at [146, 88] on img at bounding box center [144, 83] width 19 height 19
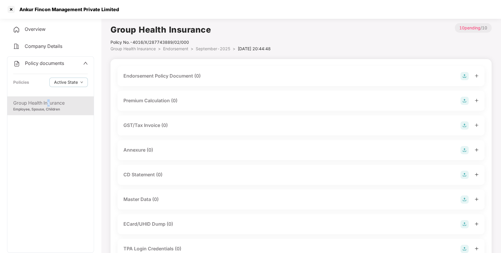
click at [464, 77] on img at bounding box center [465, 76] width 8 height 8
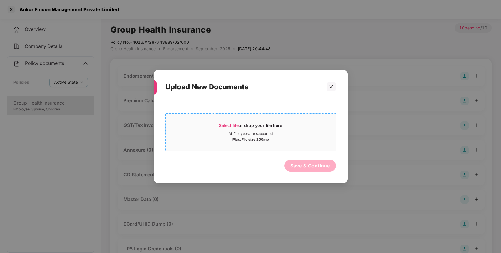
click at [262, 136] on div "All file types are supported" at bounding box center [251, 133] width 44 height 5
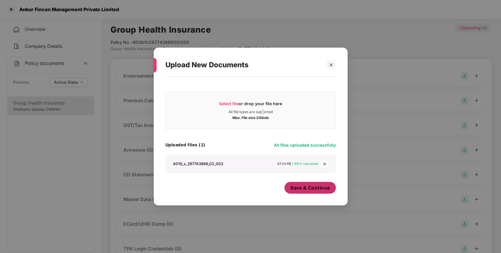
click at [318, 185] on span "Save & Continue" at bounding box center [310, 188] width 40 height 6
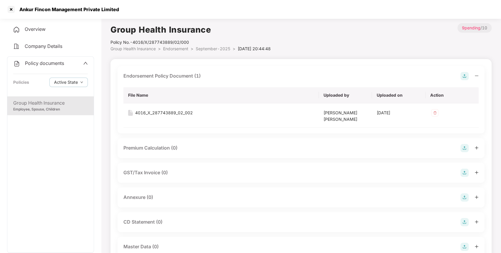
click at [464, 198] on img at bounding box center [465, 197] width 8 height 8
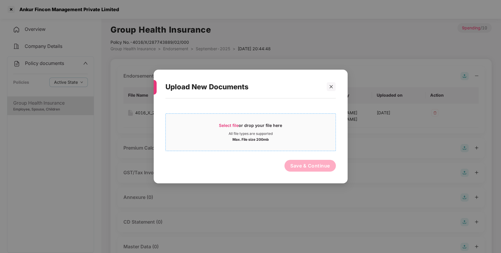
click at [288, 138] on div "Max. File size 200mb" at bounding box center [251, 139] width 170 height 6
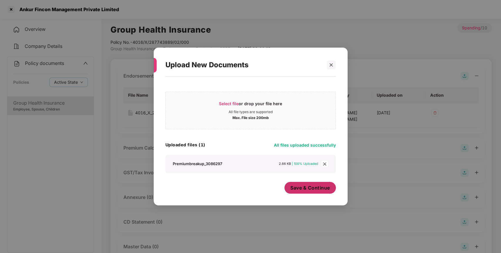
click at [308, 192] on button "Save & Continue" at bounding box center [309, 188] width 51 height 12
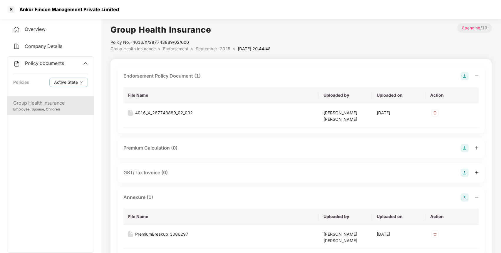
scroll to position [168, 0]
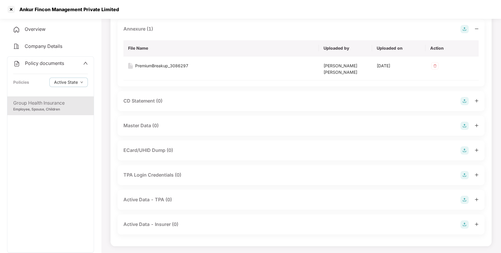
click at [464, 126] on img at bounding box center [465, 126] width 8 height 8
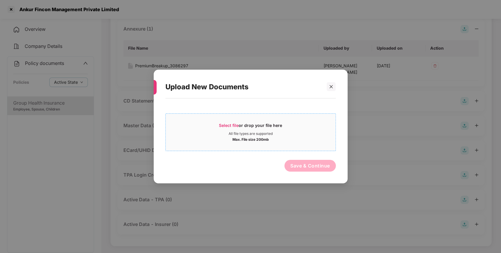
click at [272, 135] on div "All file types are supported" at bounding box center [251, 133] width 44 height 5
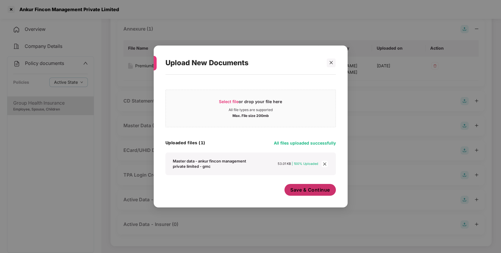
click at [324, 193] on span "Save & Continue" at bounding box center [310, 190] width 40 height 6
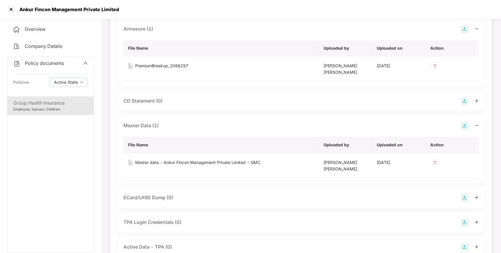
click at [41, 61] on span "Policy documents" at bounding box center [44, 63] width 39 height 6
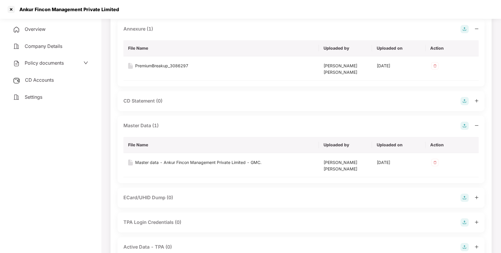
click at [72, 82] on div "CD Accounts" at bounding box center [50, 80] width 87 height 14
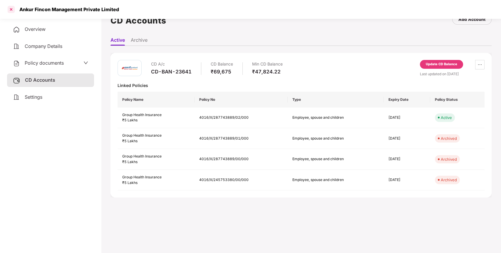
click at [10, 10] on div at bounding box center [10, 9] width 9 height 9
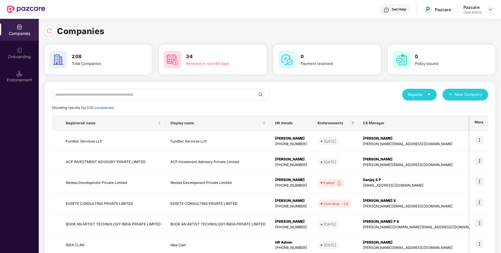
click at [107, 90] on input "text" at bounding box center [155, 95] width 206 height 12
paste input "**********"
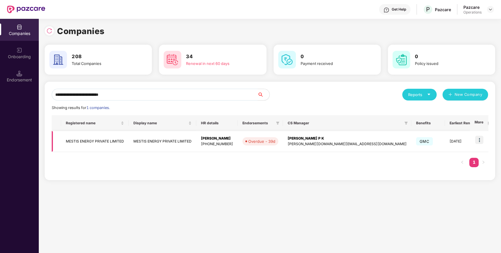
type input "**********"
click at [102, 141] on td "MESTIS ENERGY PRIVATE LIMITED" at bounding box center [95, 141] width 68 height 21
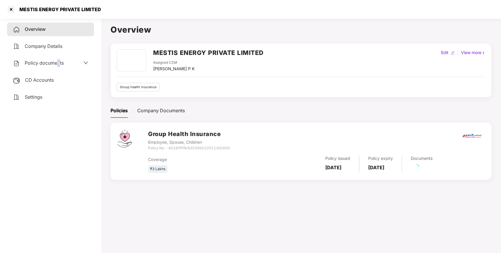
click at [59, 66] on div "Policy documents" at bounding box center [50, 63] width 87 height 14
click at [61, 65] on span "Policy documents" at bounding box center [44, 63] width 39 height 6
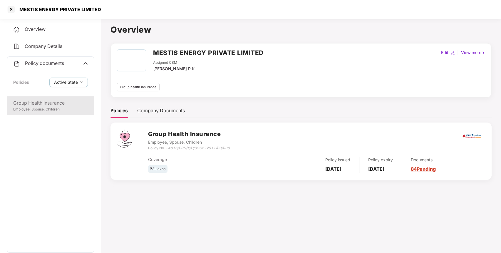
click at [57, 109] on div "Employee, Spouse, Children" at bounding box center [50, 110] width 75 height 6
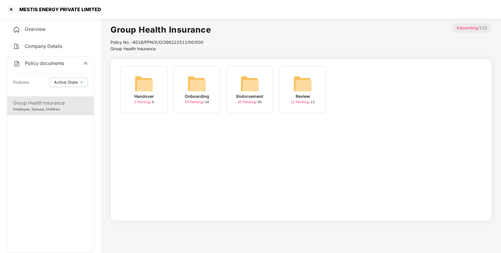
click at [245, 84] on img at bounding box center [249, 83] width 19 height 19
click at [316, 98] on div "September-2025" at bounding box center [302, 96] width 35 height 6
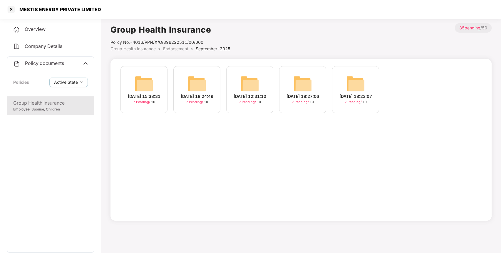
click at [41, 65] on span "Policy documents" at bounding box center [44, 63] width 39 height 6
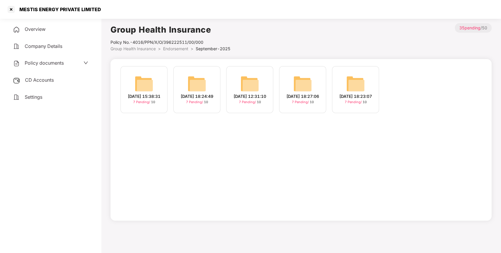
click at [62, 80] on div "CD Accounts" at bounding box center [50, 80] width 87 height 14
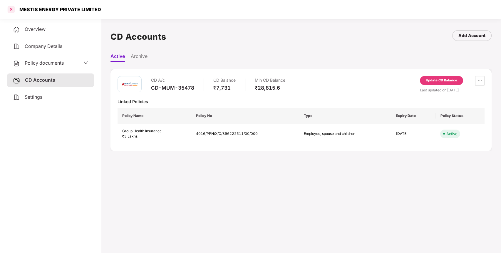
click at [11, 9] on div at bounding box center [10, 9] width 9 height 9
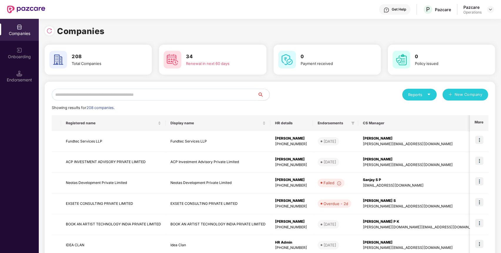
click at [80, 92] on input "text" at bounding box center [155, 95] width 206 height 12
paste input "**********"
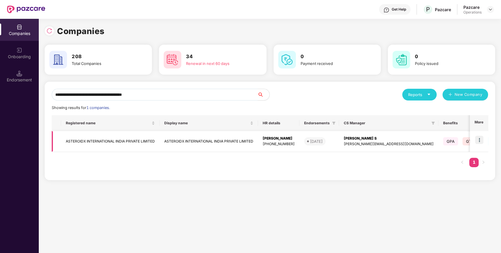
type input "**********"
click at [76, 139] on td "ASTEROIDX INTERNATIONAL INDIA PRIVATE LIMITED" at bounding box center [110, 141] width 98 height 21
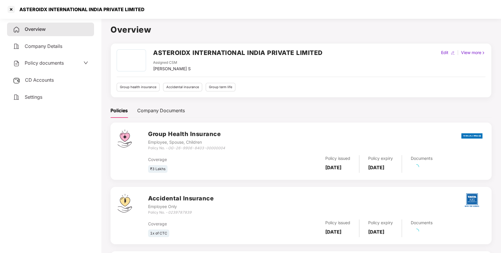
click at [66, 69] on div "Policy documents" at bounding box center [50, 63] width 87 height 14
click at [71, 62] on div "Policy documents" at bounding box center [50, 63] width 75 height 8
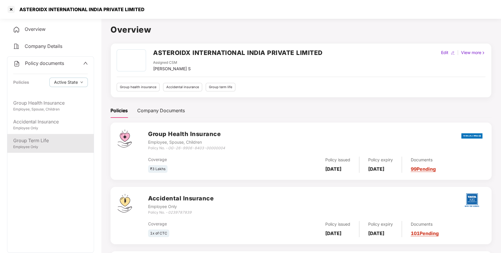
click at [52, 143] on div "Group Term Life" at bounding box center [50, 140] width 75 height 7
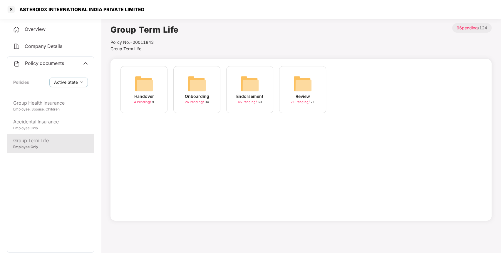
click at [257, 73] on div "Endorsement 45 Pending / 60" at bounding box center [249, 89] width 47 height 47
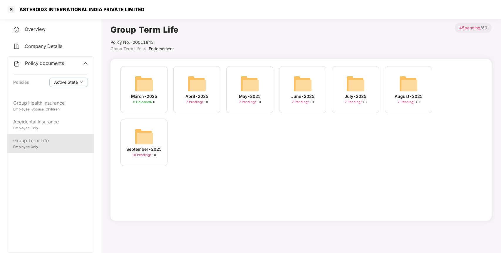
click at [145, 137] on img at bounding box center [144, 136] width 19 height 19
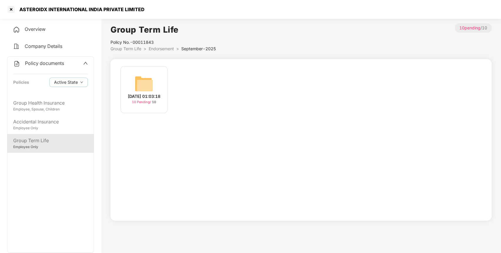
click at [148, 93] on div "[DATE] 01:03:18" at bounding box center [144, 96] width 33 height 6
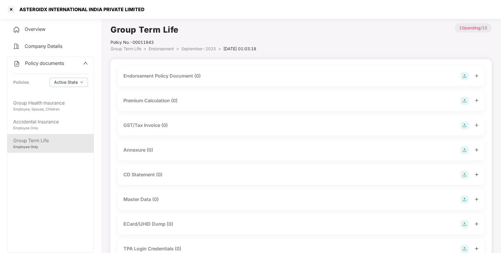
click at [466, 76] on img at bounding box center [465, 76] width 8 height 8
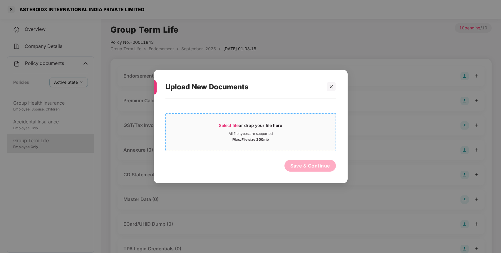
click at [275, 140] on div "Max. File size 200mb" at bounding box center [251, 139] width 170 height 6
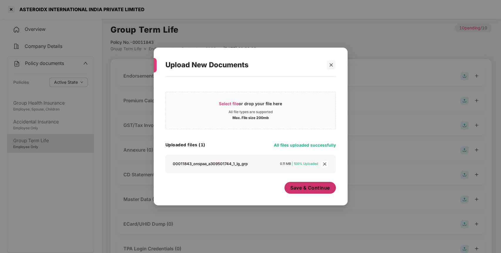
click at [303, 189] on span "Save & Continue" at bounding box center [310, 188] width 40 height 6
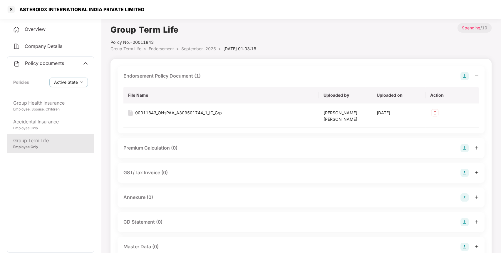
click at [461, 197] on img at bounding box center [465, 197] width 8 height 8
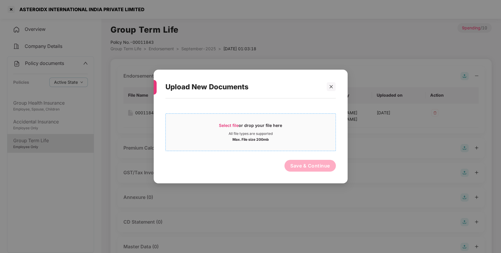
click at [259, 139] on div "Max. File size 200mb" at bounding box center [250, 139] width 36 height 6
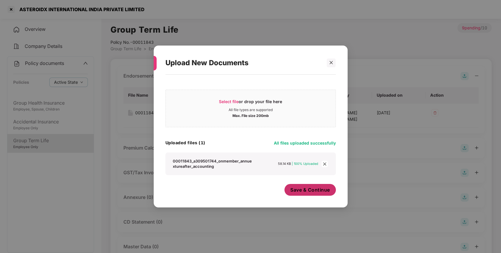
click at [307, 190] on span "Save & Continue" at bounding box center [310, 190] width 40 height 6
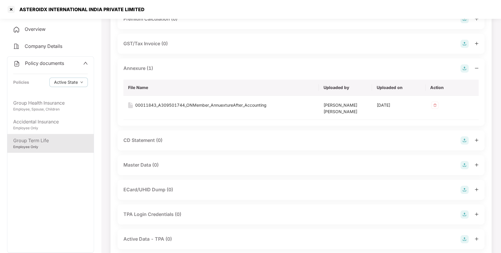
scroll to position [168, 0]
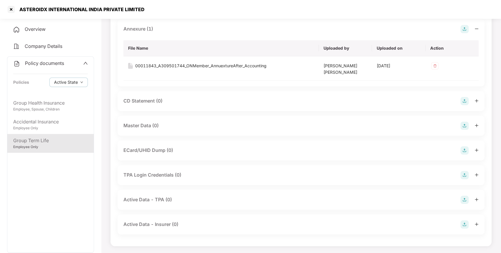
click at [466, 125] on img at bounding box center [465, 126] width 8 height 8
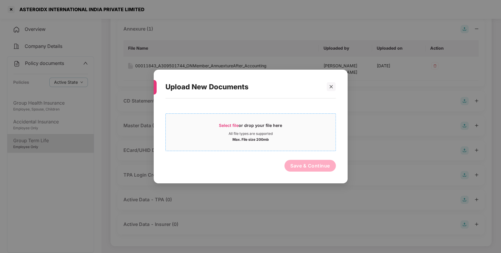
click at [305, 127] on div "Select file or drop your file here" at bounding box center [251, 127] width 170 height 9
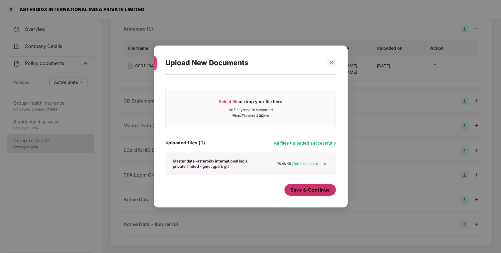
click at [325, 192] on span "Save & Continue" at bounding box center [310, 190] width 40 height 6
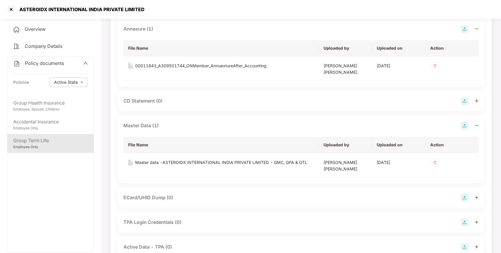
click at [58, 67] on div "Policy documents Policies Active State" at bounding box center [50, 77] width 86 height 40
click at [45, 65] on div "Policy documents" at bounding box center [38, 64] width 51 height 8
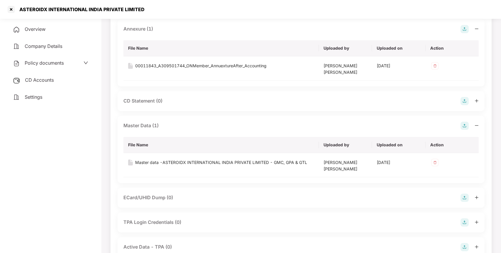
click at [49, 80] on span "CD Accounts" at bounding box center [39, 80] width 29 height 6
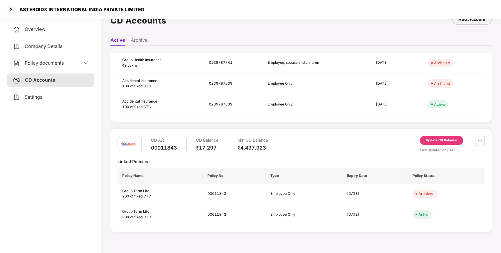
scroll to position [144, 0]
click at [451, 142] on div "Update CD Balance" at bounding box center [441, 140] width 31 height 5
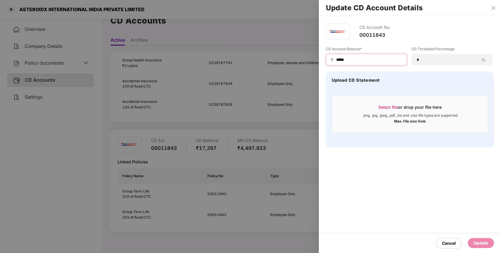
click at [383, 63] on input "*****" at bounding box center [369, 60] width 66 height 6
type input "*****"
click at [482, 244] on div "Update" at bounding box center [481, 243] width 14 height 6
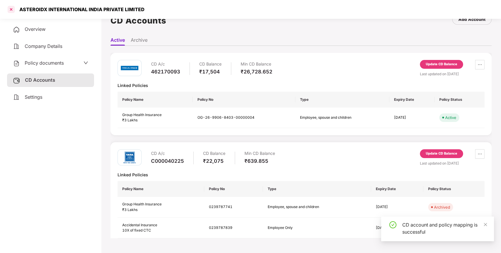
click at [12, 7] on div at bounding box center [10, 9] width 9 height 9
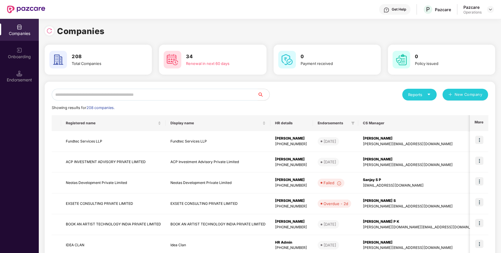
click at [152, 93] on input "text" at bounding box center [155, 95] width 206 height 12
paste input "**********"
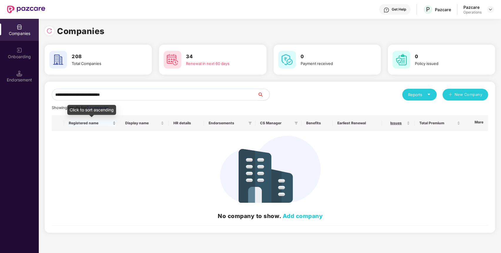
click at [89, 126] on div "Registered name" at bounding box center [92, 123] width 47 height 6
click at [178, 101] on div "**********" at bounding box center [270, 157] width 436 height 137
click at [182, 96] on input "**********" at bounding box center [155, 95] width 206 height 12
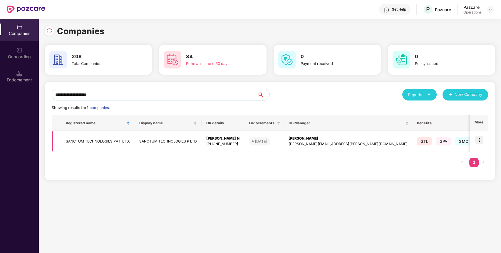
type input "**********"
click at [91, 143] on td "SANCTUM TECHNOLOGIES PVT. LTD." at bounding box center [97, 141] width 73 height 21
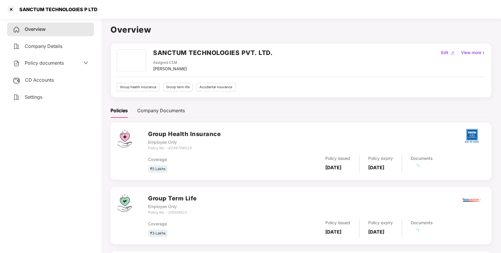
click at [72, 65] on div "Policy documents" at bounding box center [50, 63] width 75 height 8
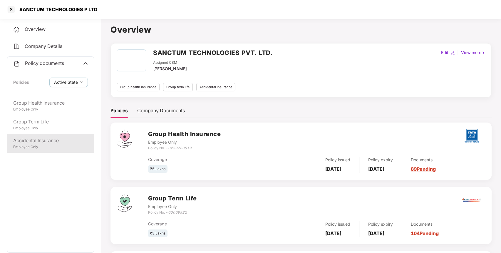
click at [42, 142] on div "Accidental Insurance" at bounding box center [50, 140] width 75 height 7
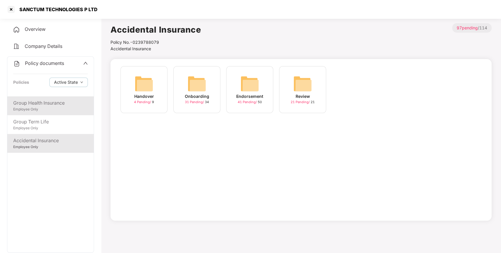
click at [72, 110] on div "Employee Only" at bounding box center [50, 110] width 75 height 6
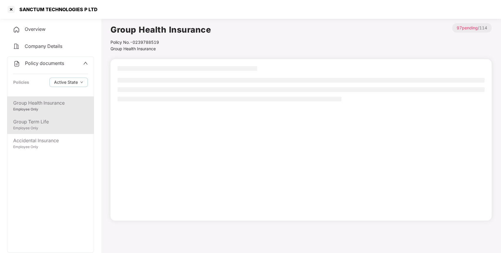
click at [66, 121] on div "Group Term Life" at bounding box center [50, 121] width 75 height 7
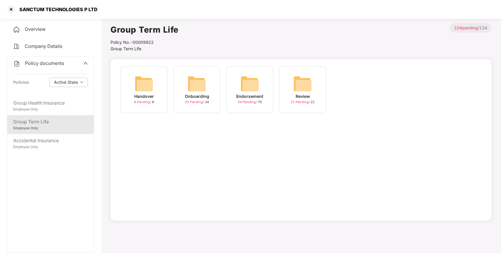
click at [267, 84] on div "Endorsement 54 Pending / 70" at bounding box center [249, 89] width 47 height 47
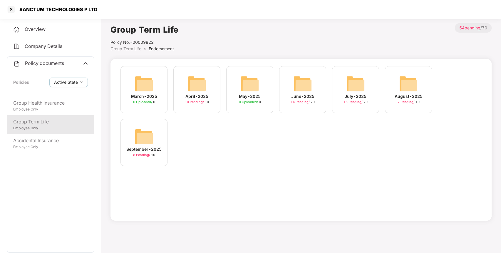
click at [162, 134] on div "September-2025 8 Pending / 10" at bounding box center [143, 142] width 47 height 47
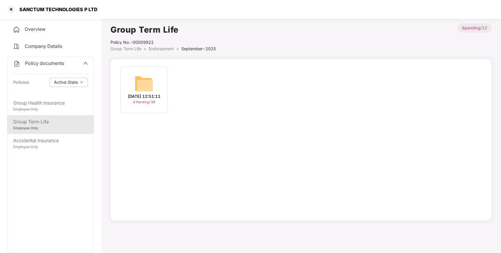
click at [142, 80] on img at bounding box center [144, 83] width 19 height 19
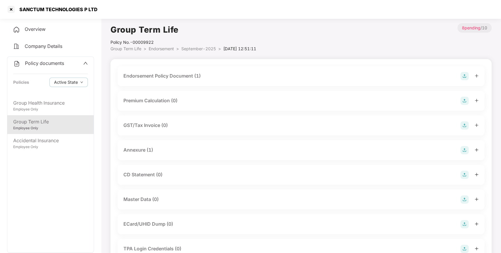
click at [463, 78] on img at bounding box center [465, 76] width 8 height 8
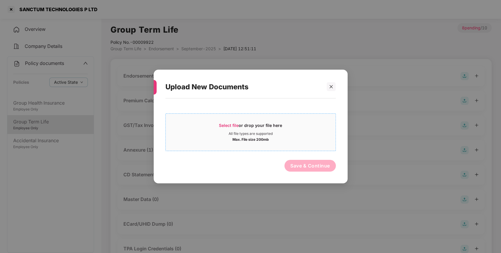
click at [309, 137] on div "Max. File size 200mb" at bounding box center [251, 139] width 170 height 6
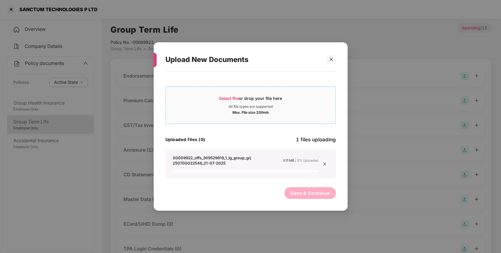
click at [233, 111] on div "Max. File size 200mb" at bounding box center [250, 112] width 36 height 6
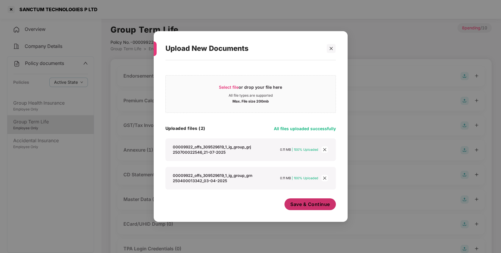
click at [322, 203] on span "Save & Continue" at bounding box center [310, 204] width 40 height 6
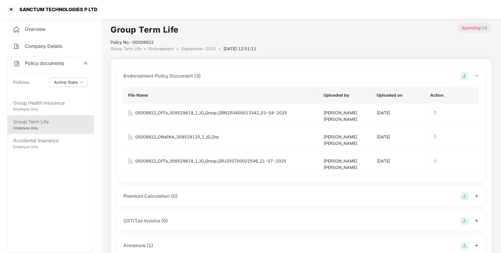
click at [465, 245] on img at bounding box center [465, 246] width 8 height 8
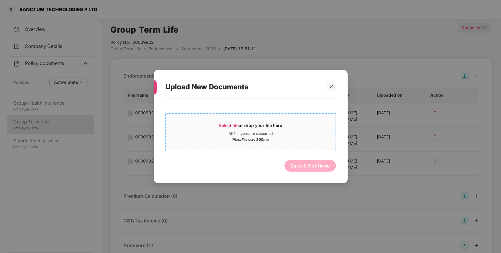
click at [243, 118] on span "Select file or drop your file here All file types are supported Max. File size …" at bounding box center [251, 132] width 170 height 28
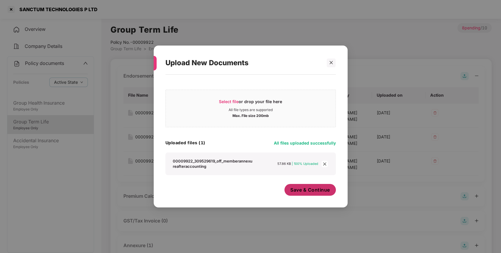
click at [314, 195] on button "Save & Continue" at bounding box center [309, 190] width 51 height 12
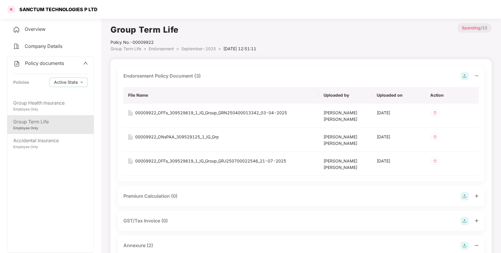
click at [9, 9] on div at bounding box center [10, 9] width 9 height 9
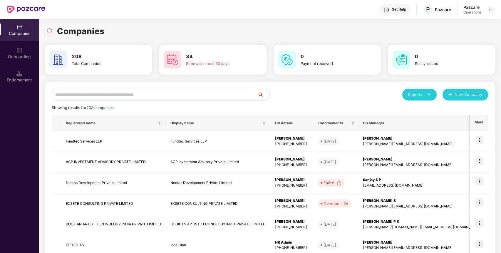
click at [72, 99] on input "text" at bounding box center [155, 95] width 206 height 12
paste input "**********"
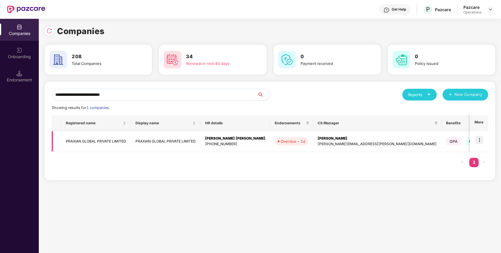
type input "**********"
click at [86, 136] on td "PRAXIAN GLOBAL PRIVATE LIMITED" at bounding box center [96, 141] width 70 height 21
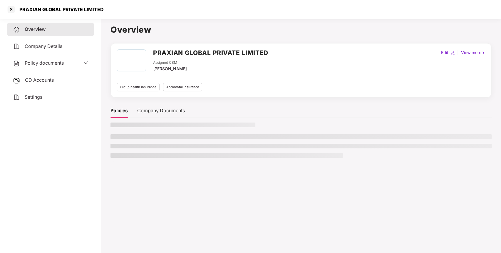
click at [58, 60] on span "Policy documents" at bounding box center [44, 63] width 39 height 6
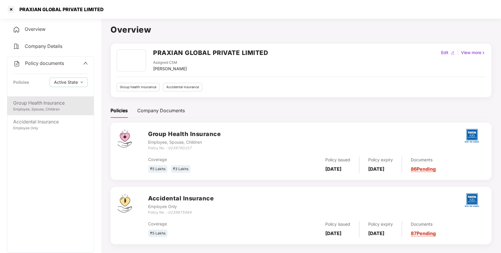
click at [68, 111] on div "Employee, Spouse, Children" at bounding box center [50, 110] width 75 height 6
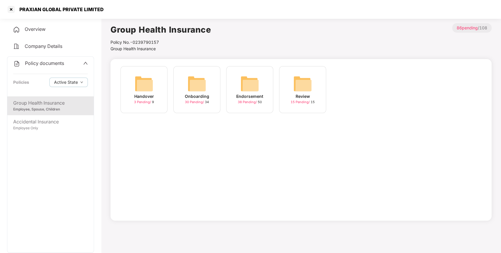
click at [259, 87] on div "Endorsement 38 Pending / 50" at bounding box center [249, 89] width 47 height 47
click at [362, 97] on div "September-2025" at bounding box center [355, 96] width 35 height 6
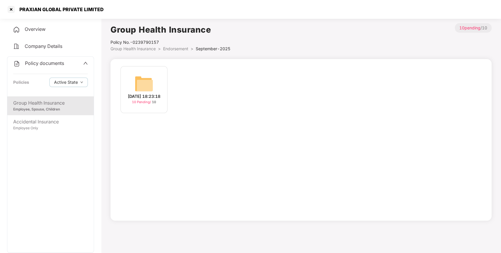
click at [146, 80] on img at bounding box center [144, 83] width 19 height 19
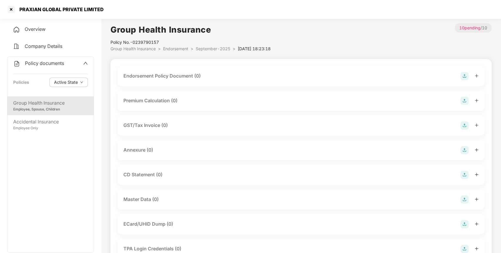
click at [463, 76] on img at bounding box center [465, 76] width 8 height 8
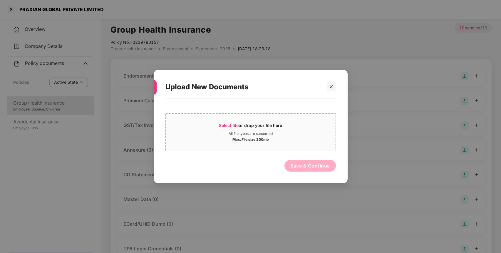
click at [230, 123] on span "Select file or drop your file here All file types are supported Max. File size …" at bounding box center [251, 132] width 170 height 28
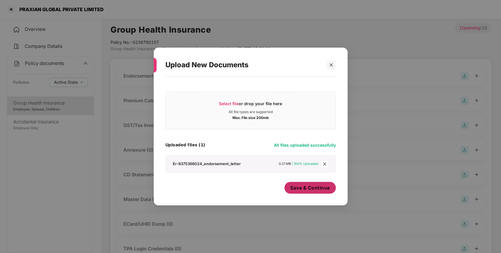
click at [327, 190] on span "Save & Continue" at bounding box center [310, 188] width 40 height 6
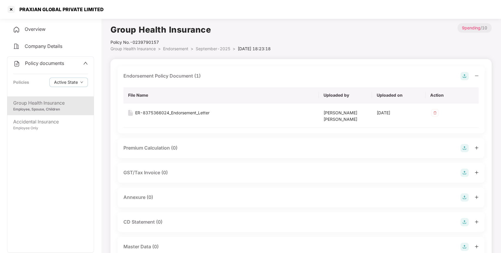
click at [464, 198] on img at bounding box center [465, 197] width 8 height 8
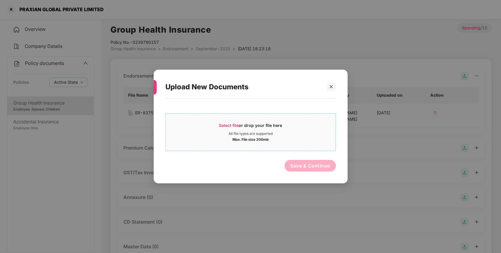
click at [208, 117] on div "Select file or drop your file here All file types are supported Max. File size …" at bounding box center [250, 132] width 170 height 38
click at [250, 112] on div "Select file or drop your file here All file types are supported Max. File size …" at bounding box center [250, 131] width 170 height 41
click at [249, 127] on div "Select file or drop your file here" at bounding box center [250, 127] width 63 height 9
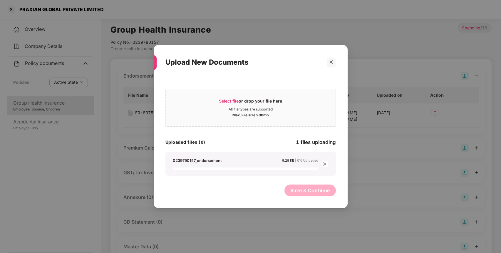
click at [139, 56] on div "Upload New Documents Select file or drop your file here All file types are supp…" at bounding box center [250, 126] width 501 height 253
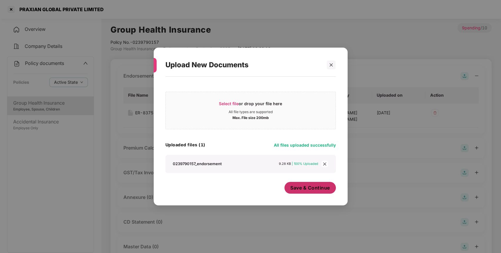
click at [301, 187] on span "Save & Continue" at bounding box center [310, 188] width 40 height 6
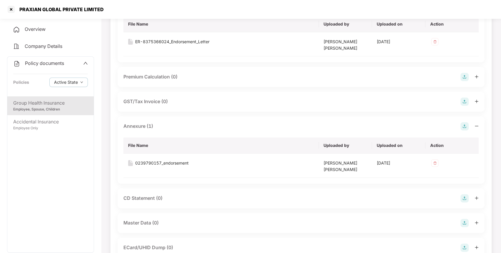
scroll to position [129, 0]
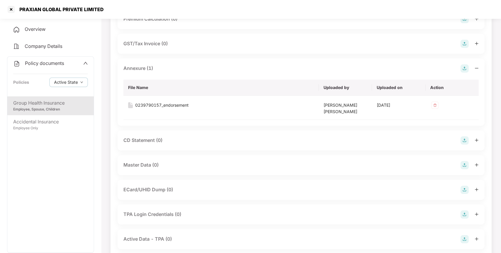
click at [463, 166] on img at bounding box center [465, 165] width 8 height 8
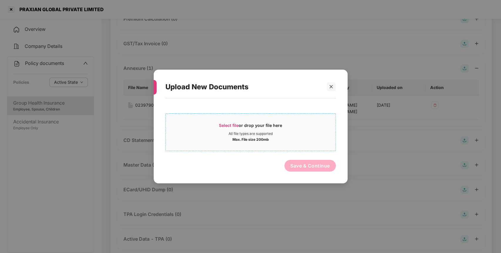
click at [270, 133] on div "All file types are supported" at bounding box center [251, 133] width 44 height 5
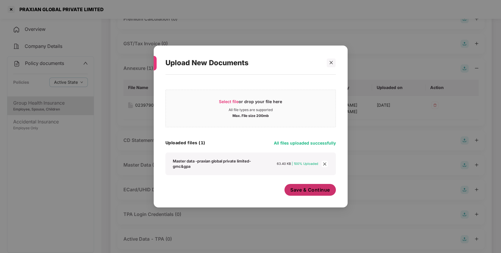
click at [315, 189] on span "Save & Continue" at bounding box center [310, 190] width 40 height 6
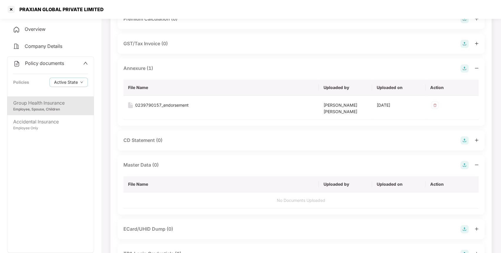
click at [34, 63] on span "Policy documents" at bounding box center [44, 63] width 39 height 6
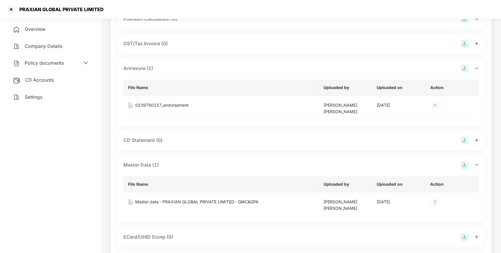
click at [50, 83] on div "CD Accounts" at bounding box center [50, 80] width 87 height 14
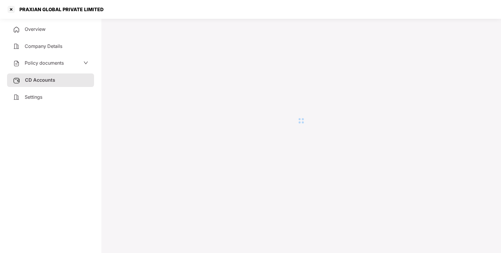
scroll to position [16, 0]
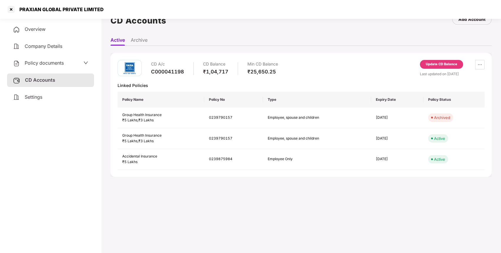
click at [444, 66] on div "Update CD Balance" at bounding box center [441, 64] width 31 height 5
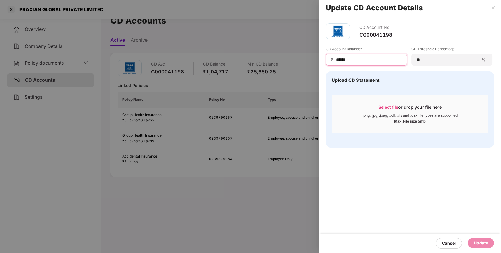
click at [362, 59] on input "******" at bounding box center [369, 60] width 66 height 6
type input "*****"
click at [485, 242] on div "Update" at bounding box center [481, 243] width 14 height 6
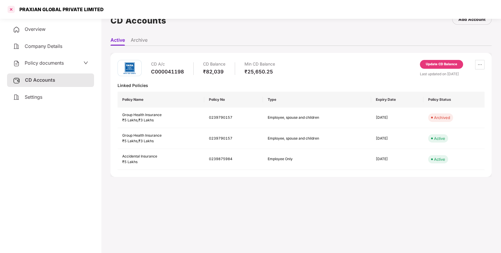
click at [11, 12] on div at bounding box center [10, 9] width 9 height 9
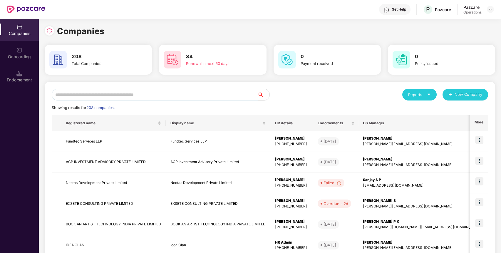
click at [84, 89] on div "Reports New Company Showing results for 208 companies. Registered name Display …" at bounding box center [270, 224] width 451 height 285
click at [84, 91] on input "text" at bounding box center [155, 95] width 206 height 12
paste input "**********"
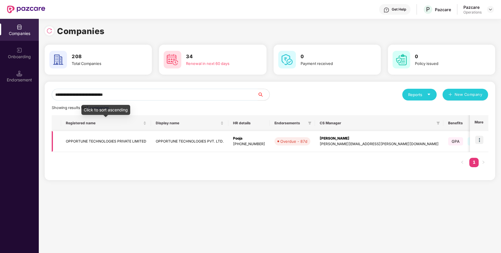
type input "**********"
click at [82, 143] on td "OPPORTUNE TECHNOLOGIES PRIVATE LIMITED" at bounding box center [106, 141] width 90 height 21
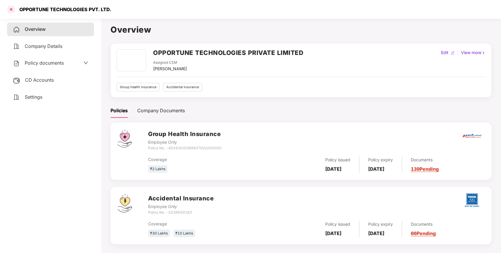
click at [10, 10] on div at bounding box center [10, 9] width 9 height 9
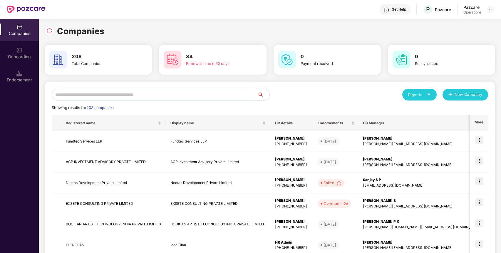
click at [76, 94] on input "text" at bounding box center [155, 95] width 206 height 12
paste input "**********"
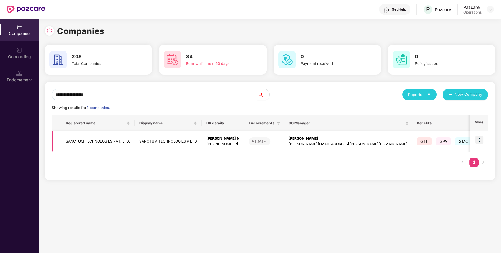
type input "**********"
click at [85, 141] on td "SANCTUM TECHNOLOGIES PVT. LTD." at bounding box center [97, 141] width 73 height 21
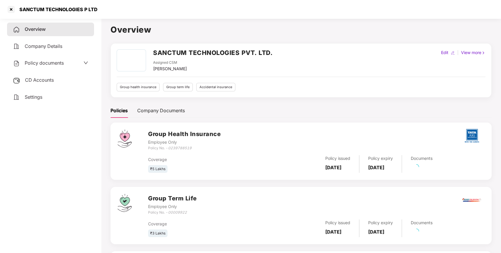
click at [59, 62] on span "Policy documents" at bounding box center [44, 63] width 39 height 6
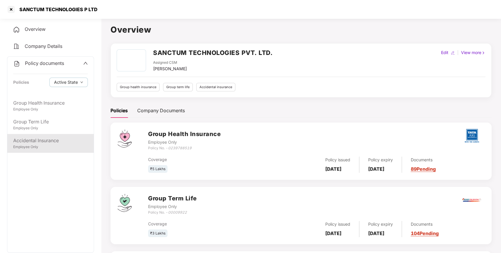
click at [54, 146] on div "Employee Only" at bounding box center [50, 147] width 75 height 6
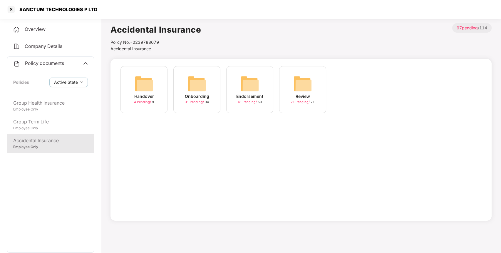
click at [252, 79] on img at bounding box center [249, 83] width 19 height 19
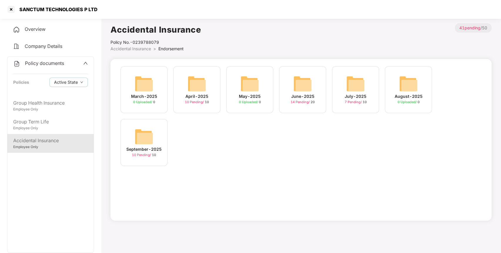
click at [145, 125] on div "September-2025 10 Pending / 10" at bounding box center [143, 142] width 47 height 47
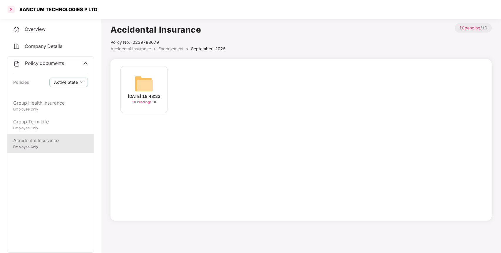
click at [11, 11] on div at bounding box center [10, 9] width 9 height 9
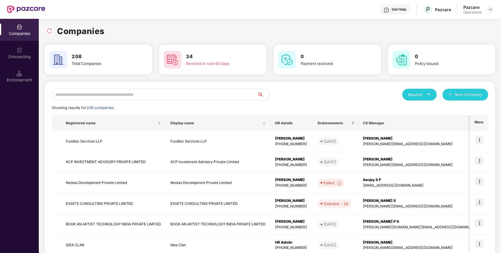
click at [157, 96] on input "text" at bounding box center [155, 95] width 206 height 12
paste input "*********"
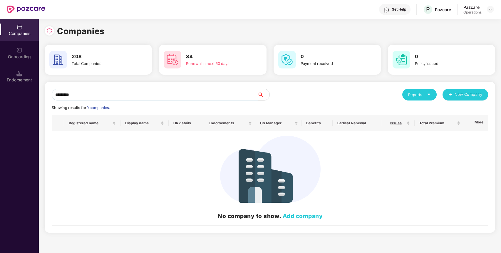
paste input "**********"
type input "**********"
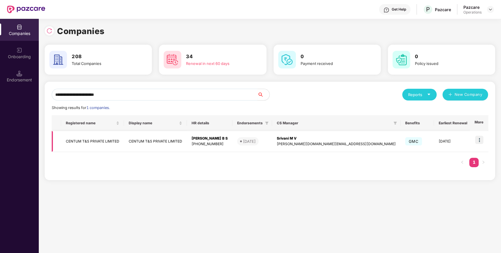
click at [88, 142] on td "CENTUM T&S PRIVATE LIMITED" at bounding box center [92, 141] width 63 height 21
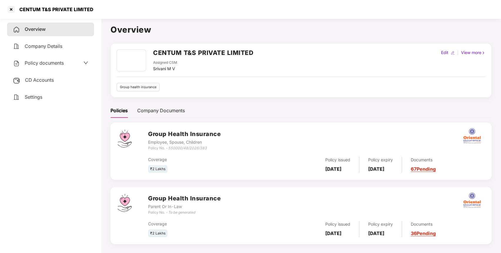
click at [155, 70] on div "Srivani M V" at bounding box center [165, 69] width 24 height 6
copy div "[PERSON_NAME]"
click at [155, 70] on div "Srivani M V" at bounding box center [165, 69] width 24 height 6
click at [9, 7] on div at bounding box center [10, 9] width 9 height 9
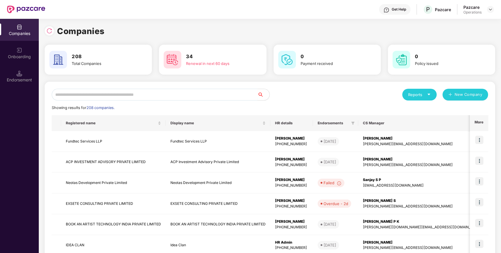
click at [141, 88] on div "Reports New Company Showing results for 208 companies. Registered name Display …" at bounding box center [270, 224] width 451 height 285
click at [137, 92] on input "text" at bounding box center [155, 95] width 206 height 12
paste input "**********"
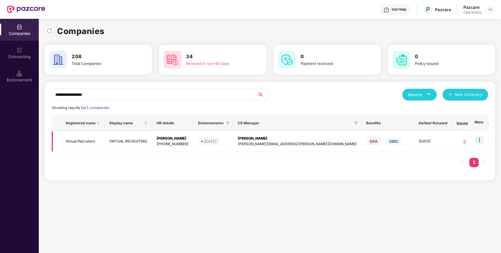
type input "**********"
click at [95, 144] on td "Virtual Recruiters" at bounding box center [82, 141] width 43 height 21
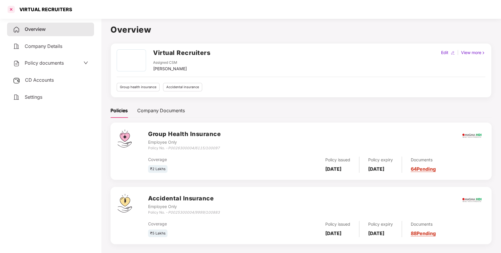
click at [13, 9] on div at bounding box center [10, 9] width 9 height 9
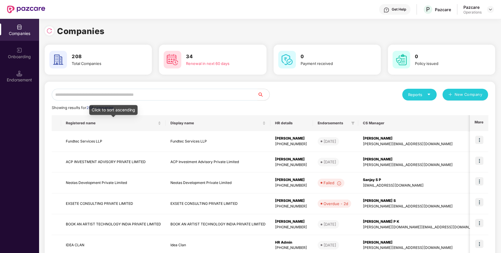
click at [143, 101] on div "Reports New Company Showing results for 208 companies. Registered name Display …" at bounding box center [270, 224] width 436 height 271
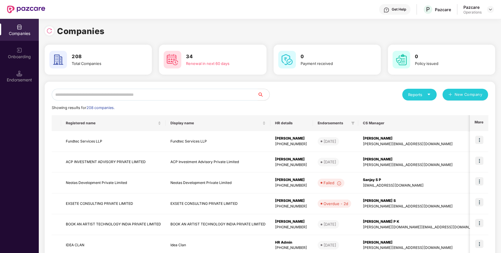
click at [154, 90] on input "text" at bounding box center [155, 95] width 206 height 12
paste input "**********"
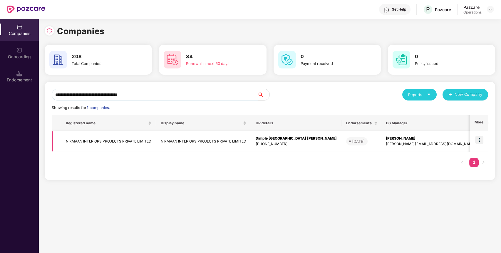
type input "**********"
click at [86, 138] on td "NIRMAAN INTERIORS PROJECTS PRIVATE LIMITED" at bounding box center [108, 141] width 95 height 21
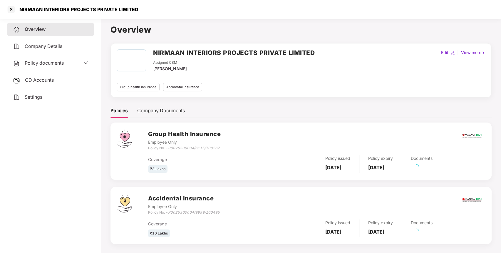
click at [56, 66] on span "Policy documents" at bounding box center [44, 63] width 39 height 6
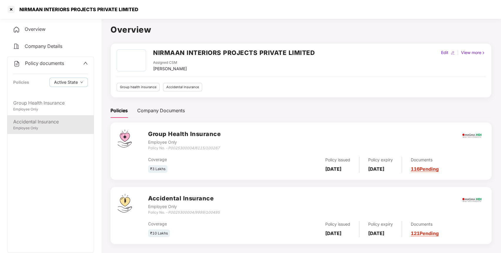
click at [48, 126] on div "Employee Only" at bounding box center [50, 128] width 75 height 6
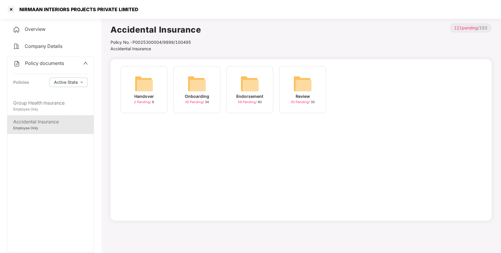
click at [255, 96] on div "Endorsement" at bounding box center [249, 96] width 27 height 6
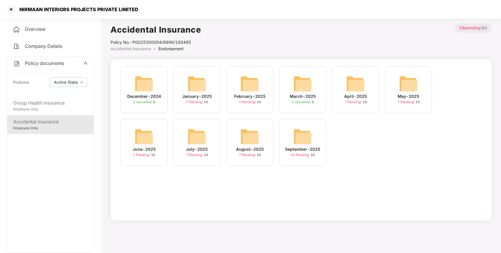
click at [315, 144] on div "September-2025 10 Pending / 10" at bounding box center [302, 142] width 47 height 47
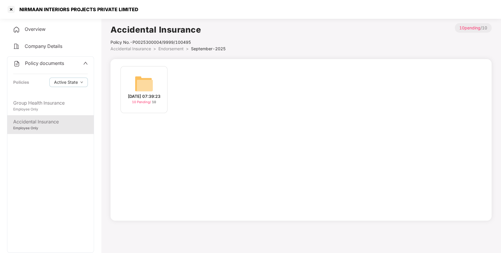
click at [153, 86] on img at bounding box center [144, 83] width 19 height 19
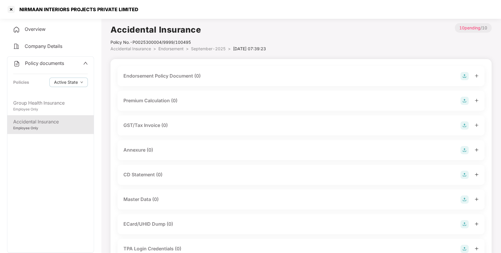
click at [463, 77] on img at bounding box center [465, 76] width 8 height 8
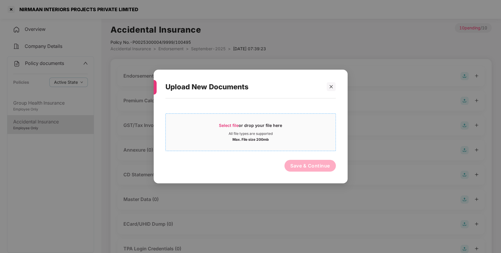
click at [266, 134] on div "All file types are supported" at bounding box center [251, 133] width 44 height 5
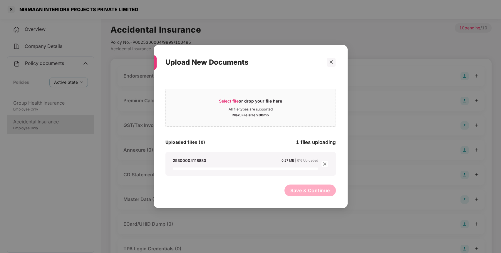
click at [320, 192] on button "Save & Continue" at bounding box center [309, 191] width 51 height 12
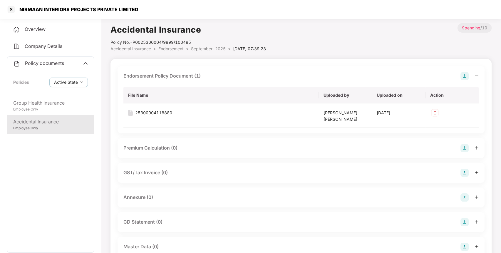
click at [466, 198] on img at bounding box center [465, 197] width 8 height 8
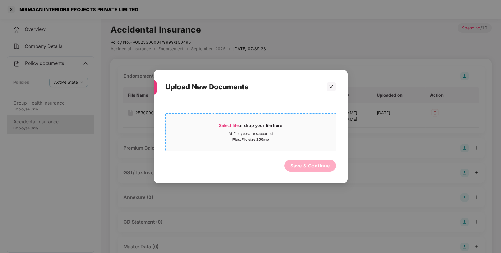
click at [250, 127] on div "Select file or drop your file here" at bounding box center [250, 127] width 63 height 9
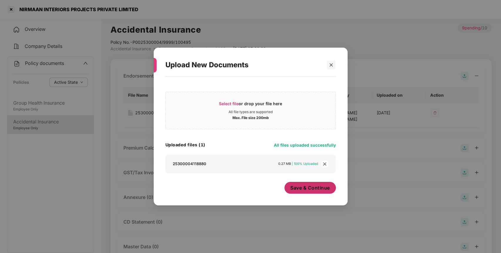
click at [308, 189] on span "Save & Continue" at bounding box center [310, 188] width 40 height 6
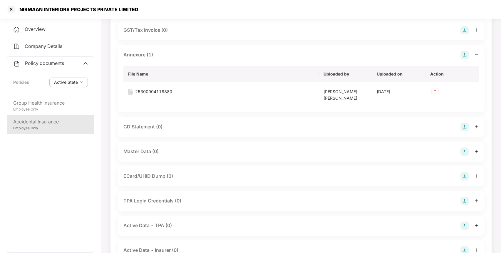
scroll to position [168, 0]
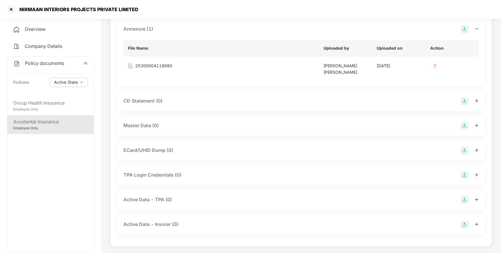
click at [465, 126] on img at bounding box center [465, 126] width 8 height 8
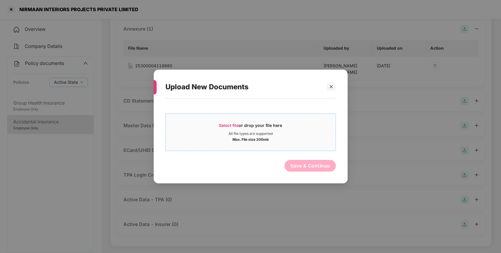
click at [288, 138] on div "Max. File size 200mb" at bounding box center [251, 139] width 170 height 6
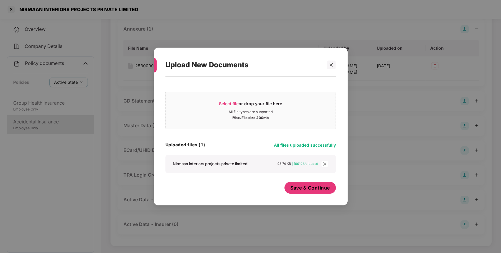
drag, startPoint x: 317, startPoint y: 188, endPoint x: 181, endPoint y: 175, distance: 136.9
click at [316, 188] on span "Save & Continue" at bounding box center [310, 188] width 40 height 6
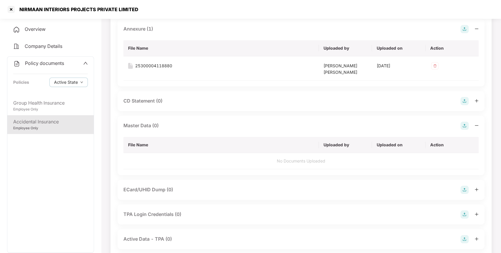
click at [43, 62] on span "Policy documents" at bounding box center [44, 63] width 39 height 6
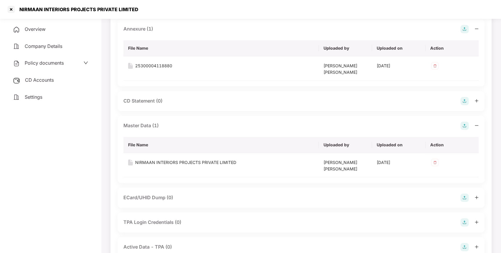
click at [45, 81] on span "CD Accounts" at bounding box center [39, 80] width 29 height 6
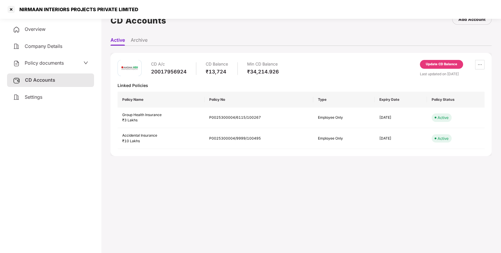
click at [446, 66] on div "Update CD Balance" at bounding box center [441, 64] width 31 height 5
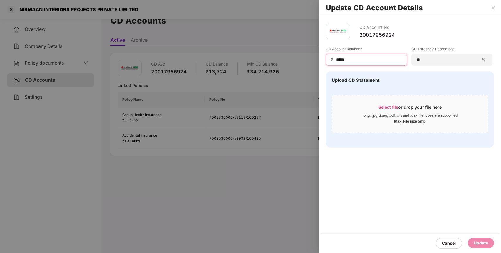
click at [356, 62] on input "*****" at bounding box center [369, 60] width 66 height 6
type input "*****"
click at [476, 242] on div "Update" at bounding box center [481, 243] width 14 height 6
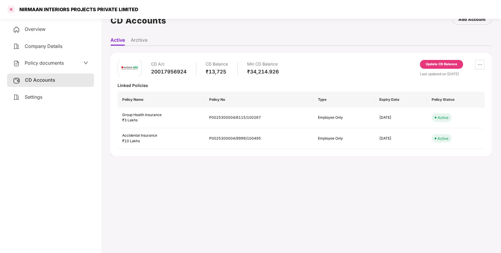
click at [11, 8] on div at bounding box center [10, 9] width 9 height 9
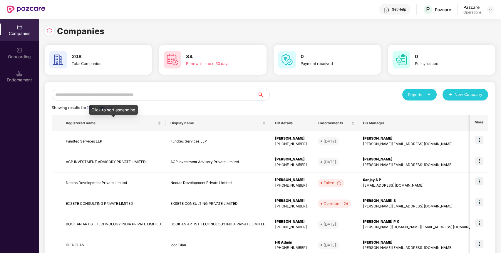
click at [164, 93] on input "text" at bounding box center [155, 95] width 206 height 12
paste input "**********"
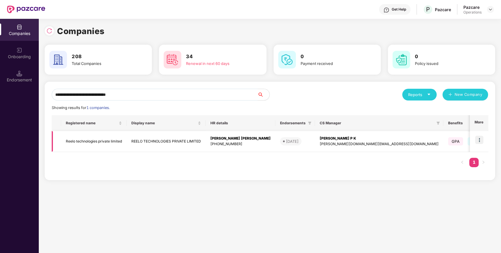
type input "**********"
click at [109, 143] on td "Reelo technologies private limited" at bounding box center [94, 141] width 66 height 21
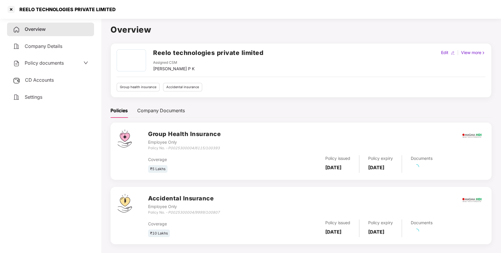
click at [72, 61] on div "Policy documents" at bounding box center [50, 63] width 75 height 8
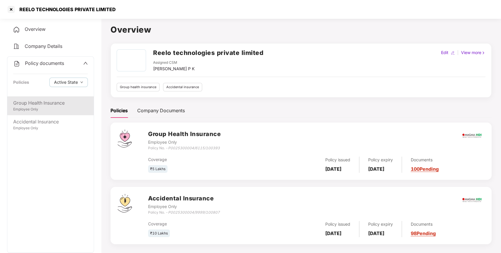
click at [59, 111] on div "Employee Only" at bounding box center [50, 110] width 75 height 6
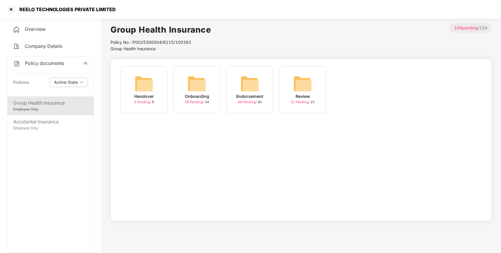
click at [259, 95] on div "Endorsement" at bounding box center [249, 96] width 27 height 6
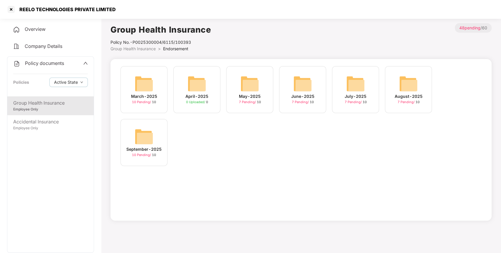
click at [123, 142] on div "September-2025 10 Pending / 10" at bounding box center [143, 142] width 47 height 47
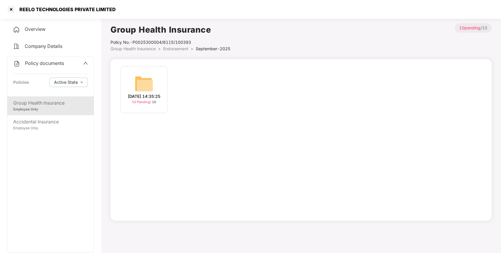
click at [149, 98] on div "[DATE] 14:35:25" at bounding box center [144, 96] width 33 height 6
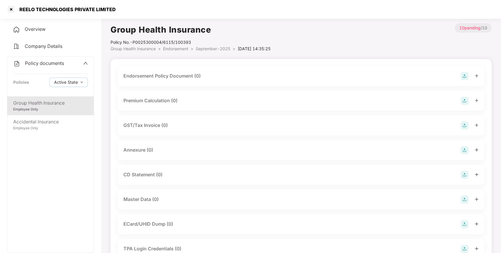
click at [463, 78] on img at bounding box center [465, 76] width 8 height 8
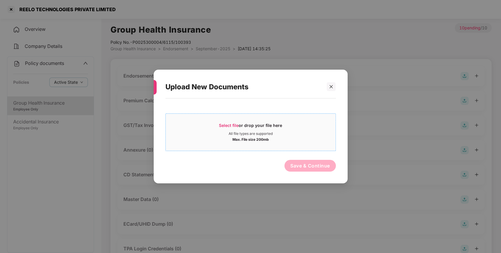
click at [279, 120] on span "Select file or drop your file here All file types are supported Max. File size …" at bounding box center [251, 132] width 170 height 28
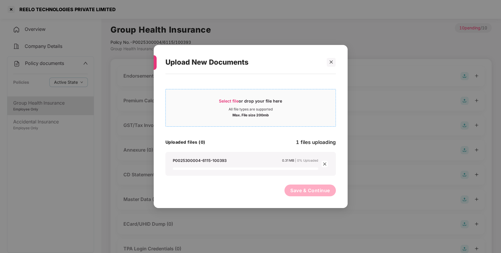
click at [120, 56] on div "Upload New Documents Select file or drop your file here All file types are supp…" at bounding box center [250, 126] width 501 height 253
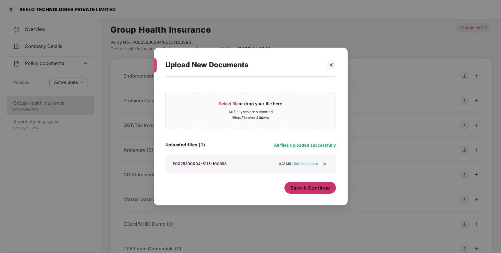
click at [307, 189] on span "Save & Continue" at bounding box center [310, 188] width 40 height 6
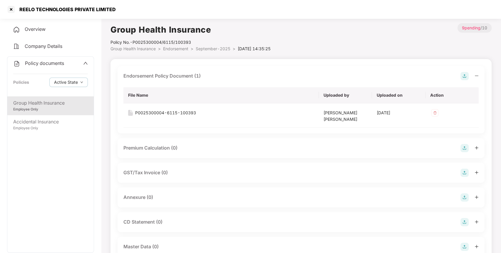
click at [465, 197] on img at bounding box center [465, 197] width 8 height 8
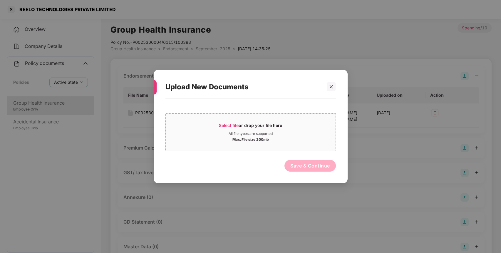
click at [183, 139] on div "Max. File size 200mb" at bounding box center [251, 139] width 170 height 6
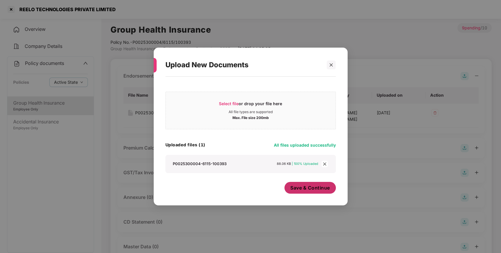
click at [308, 190] on span "Save & Continue" at bounding box center [310, 188] width 40 height 6
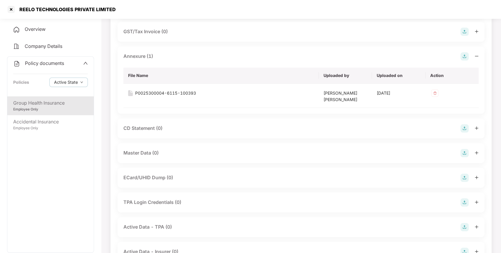
scroll to position [144, 0]
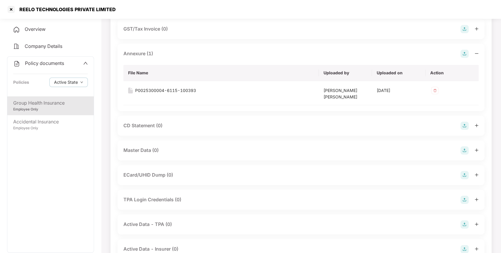
click at [463, 149] on img at bounding box center [465, 150] width 8 height 8
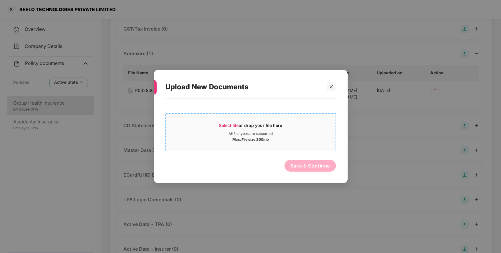
click at [272, 143] on span "Select file or drop your file here All file types are supported Max. File size …" at bounding box center [251, 132] width 170 height 28
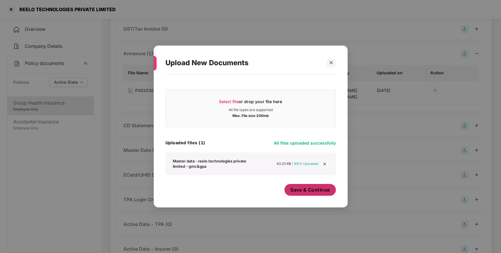
click at [321, 191] on span "Save & Continue" at bounding box center [310, 190] width 40 height 6
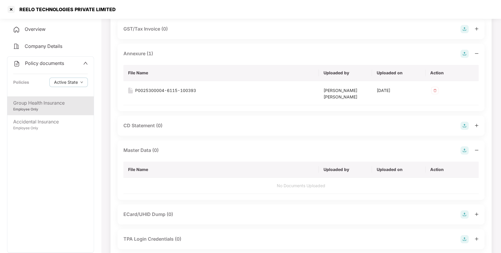
click at [49, 64] on span "Policy documents" at bounding box center [44, 63] width 39 height 6
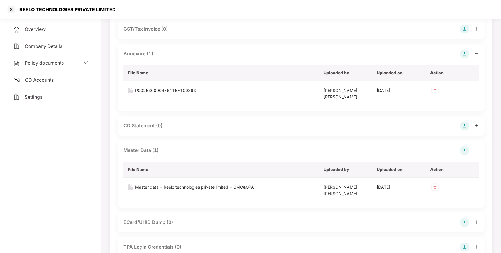
click at [52, 86] on div "CD Accounts" at bounding box center [50, 80] width 87 height 14
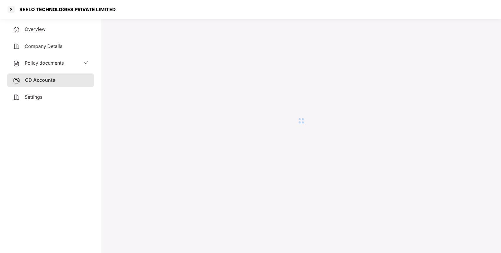
scroll to position [16, 0]
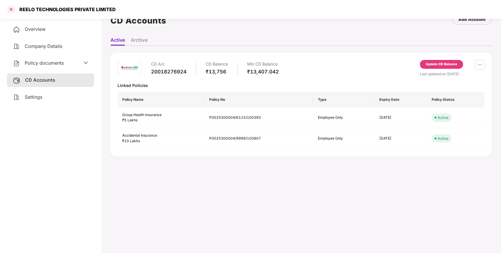
click at [12, 11] on div at bounding box center [10, 9] width 9 height 9
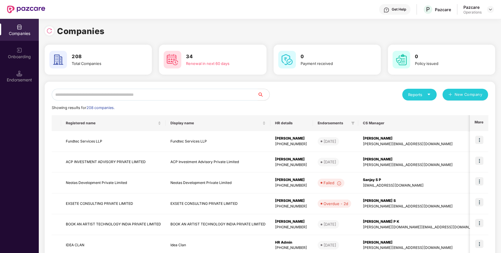
click at [118, 96] on input "text" at bounding box center [155, 95] width 206 height 12
paste input "**********"
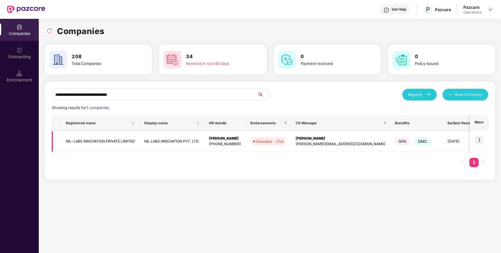
type input "**********"
click at [79, 146] on td "NIL-LABS INNOVATION PRIVATE LIMITED" at bounding box center [100, 141] width 78 height 21
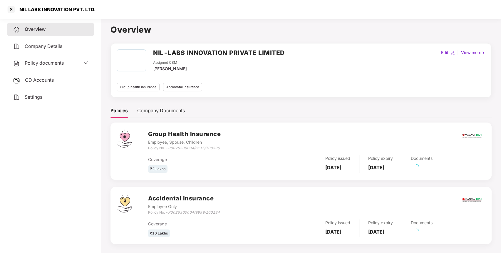
click at [58, 58] on div "Policy documents" at bounding box center [50, 63] width 87 height 14
click at [45, 59] on div "Policy documents" at bounding box center [50, 63] width 87 height 14
click at [49, 65] on span "Policy documents" at bounding box center [44, 63] width 39 height 6
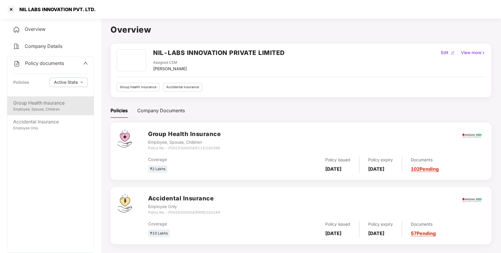
click at [57, 99] on div "Group Health Insurance Employee, Spouse, Children" at bounding box center [50, 105] width 86 height 19
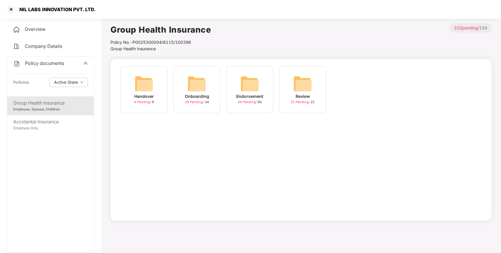
click at [264, 78] on div "Endorsement 48 Pending / 60" at bounding box center [249, 89] width 47 height 47
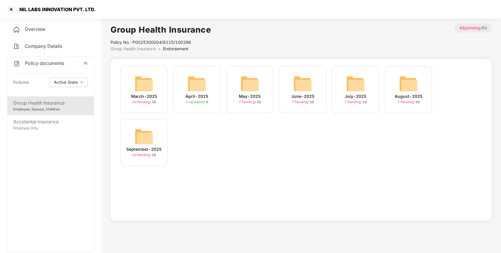
click at [144, 134] on img at bounding box center [144, 136] width 19 height 19
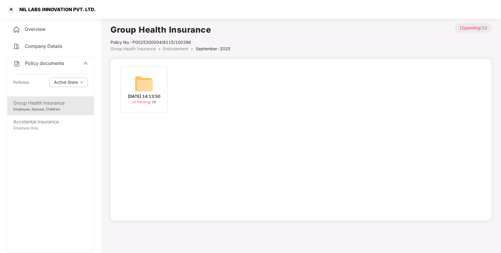
click at [139, 93] on div "[DATE] 14:13:50" at bounding box center [144, 96] width 33 height 6
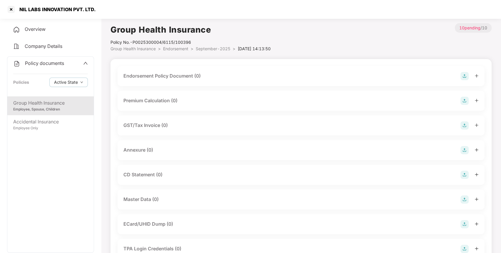
click at [467, 78] on img at bounding box center [465, 76] width 8 height 8
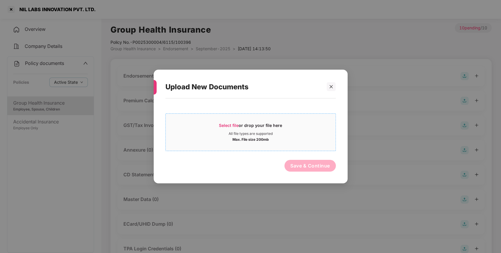
click at [282, 132] on div "All file types are supported" at bounding box center [251, 133] width 170 height 5
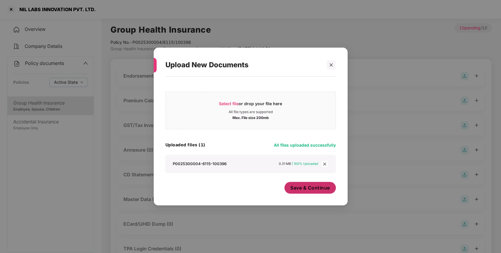
click at [315, 188] on span "Save & Continue" at bounding box center [310, 188] width 40 height 6
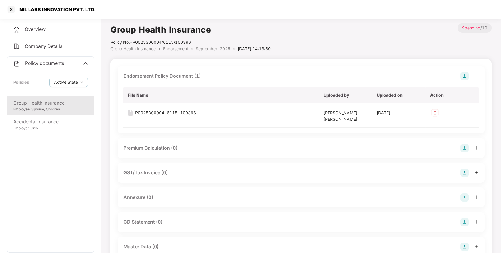
click at [463, 200] on img at bounding box center [465, 197] width 8 height 8
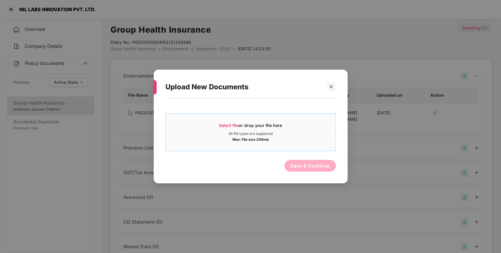
click at [288, 147] on div "Select file or drop your file here All file types are supported Max. File size …" at bounding box center [250, 132] width 170 height 38
click at [246, 134] on div "All file types are supported" at bounding box center [251, 133] width 44 height 5
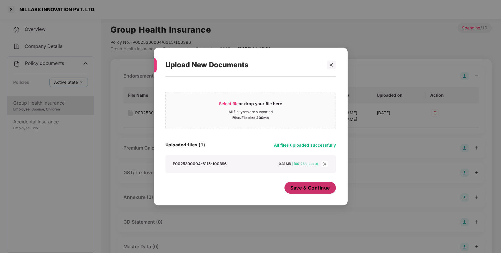
click at [316, 194] on button "Save & Continue" at bounding box center [309, 188] width 51 height 12
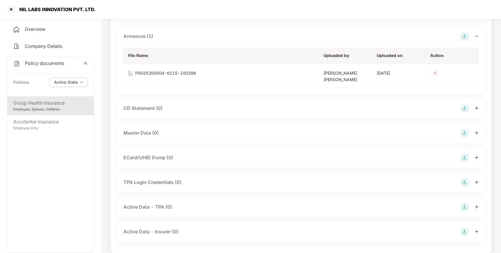
scroll to position [162, 0]
click at [463, 135] on img at bounding box center [465, 132] width 8 height 8
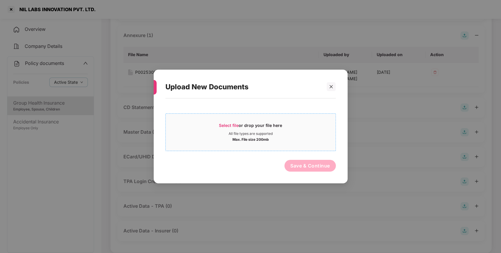
click at [307, 127] on div "Select file or drop your file here" at bounding box center [251, 127] width 170 height 9
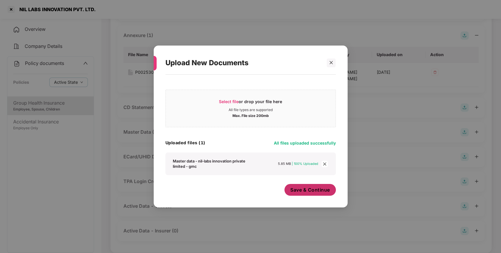
click at [315, 193] on span "Save & Continue" at bounding box center [310, 190] width 40 height 6
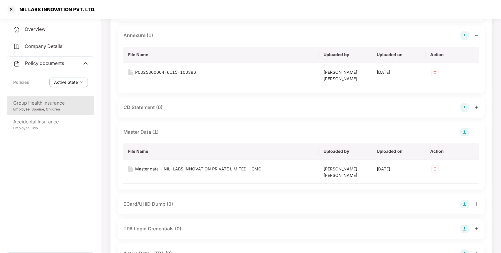
click at [44, 61] on span "Policy documents" at bounding box center [44, 63] width 39 height 6
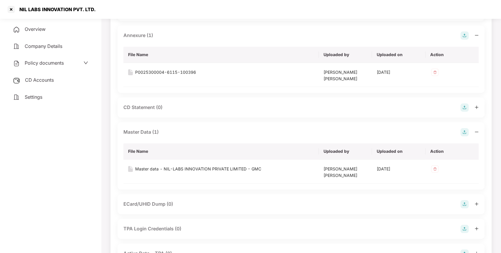
click at [68, 80] on div "CD Accounts" at bounding box center [50, 80] width 87 height 14
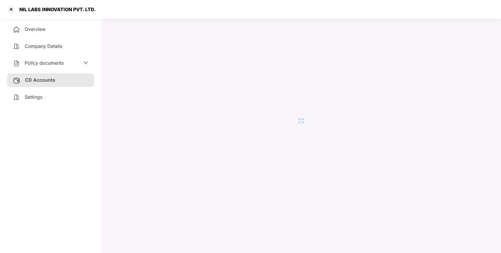
scroll to position [16, 0]
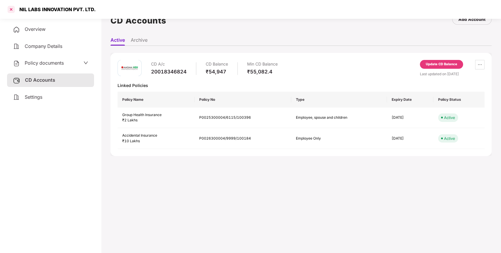
click at [9, 8] on div at bounding box center [10, 9] width 9 height 9
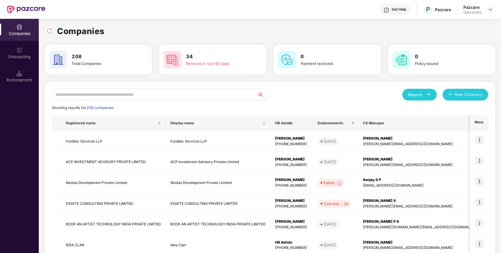
click at [217, 96] on input "text" at bounding box center [155, 95] width 206 height 12
paste input "**********"
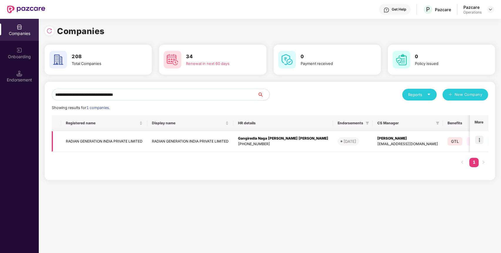
type input "**********"
click at [477, 137] on img at bounding box center [479, 140] width 8 height 8
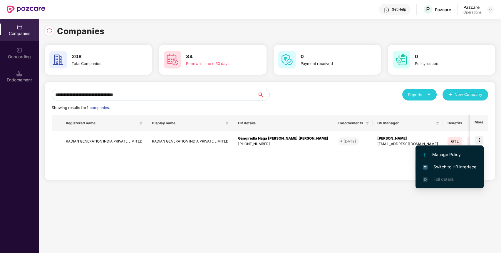
click at [454, 163] on li "Switch to HR interface" at bounding box center [450, 167] width 68 height 12
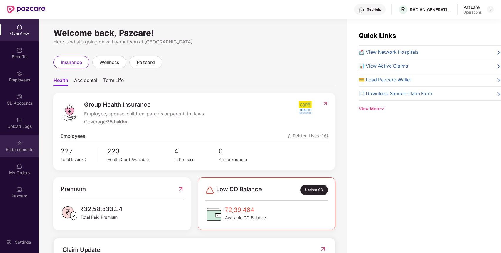
click at [20, 146] on div "Endorsements" at bounding box center [19, 146] width 39 height 22
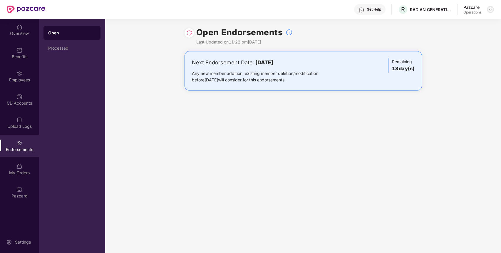
click at [491, 11] on img at bounding box center [490, 9] width 5 height 5
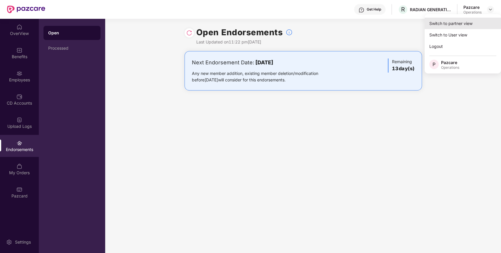
click at [442, 26] on div "Switch to partner view" at bounding box center [463, 23] width 76 height 11
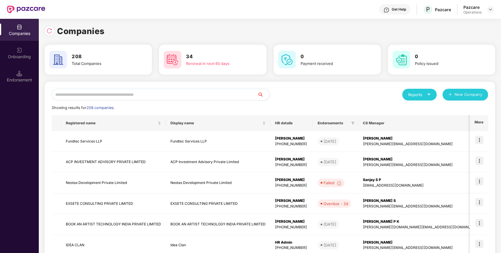
click at [228, 101] on div "Reports New Company Showing results for 208 companies. Registered name Display …" at bounding box center [270, 224] width 436 height 271
click at [230, 98] on input "text" at bounding box center [155, 95] width 206 height 12
paste input "**********"
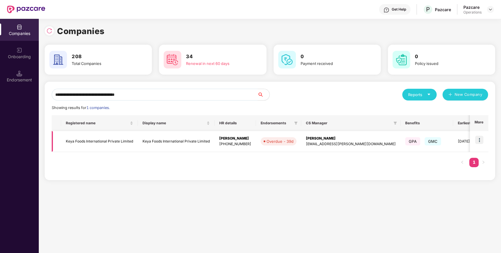
type input "**********"
click at [482, 141] on img at bounding box center [479, 140] width 8 height 8
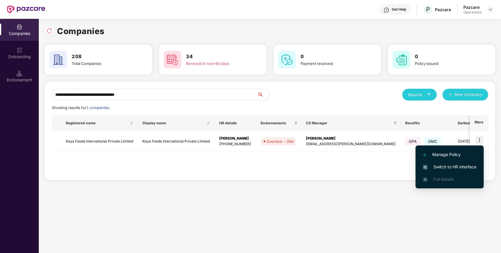
click at [448, 169] on span "Switch to HR interface" at bounding box center [449, 167] width 53 height 6
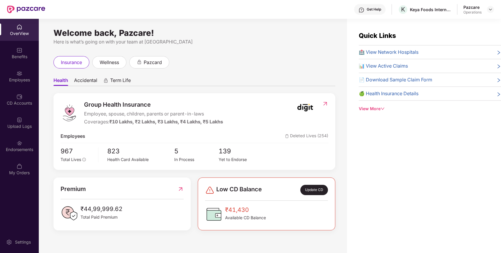
click at [17, 149] on div "Endorsements" at bounding box center [19, 150] width 39 height 6
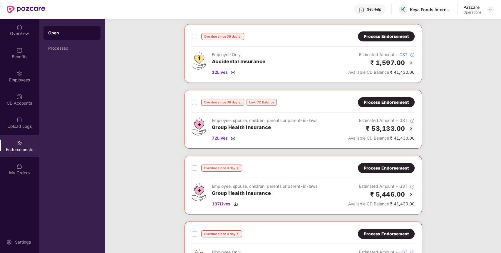
scroll to position [19, 0]
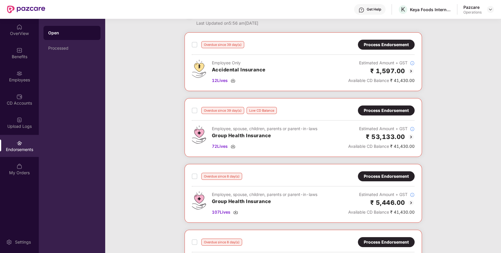
click at [383, 110] on div "Process Endorsement" at bounding box center [386, 110] width 45 height 6
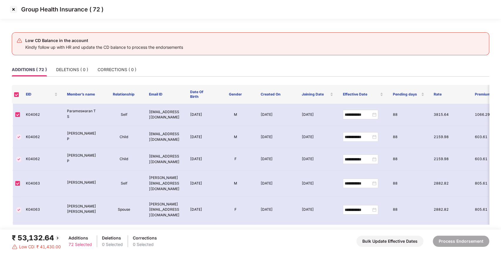
click at [14, 9] on img at bounding box center [13, 9] width 9 height 9
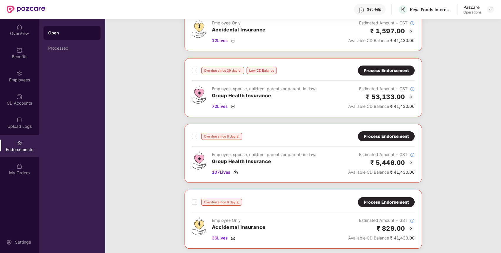
scroll to position [62, 0]
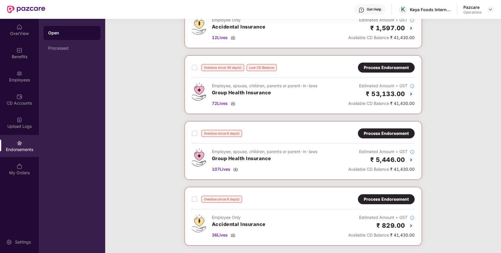
click at [392, 135] on div "Process Endorsement" at bounding box center [386, 133] width 45 height 6
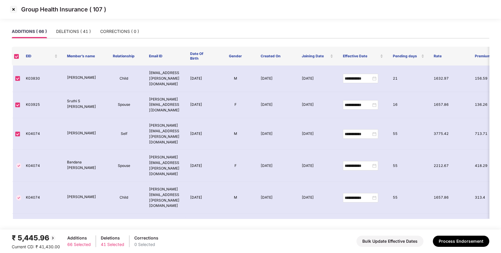
click at [13, 10] on img at bounding box center [13, 9] width 9 height 9
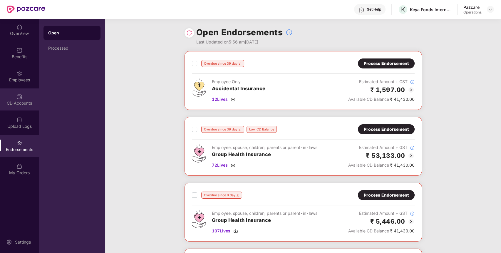
click at [28, 105] on div "CD Accounts" at bounding box center [19, 103] width 39 height 6
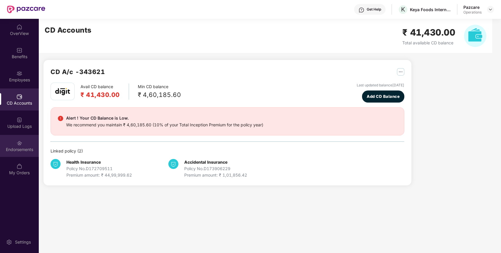
click at [27, 140] on div "Endorsements" at bounding box center [19, 146] width 39 height 22
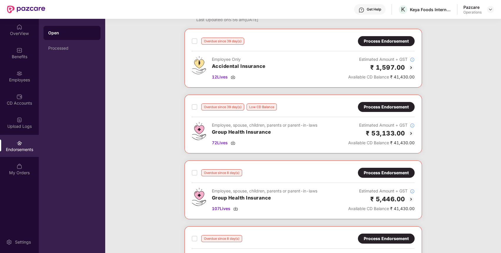
scroll to position [23, 0]
click at [220, 75] on span "12 Lives" at bounding box center [220, 76] width 16 height 6
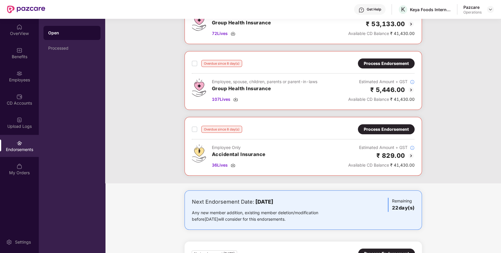
scroll to position [185, 0]
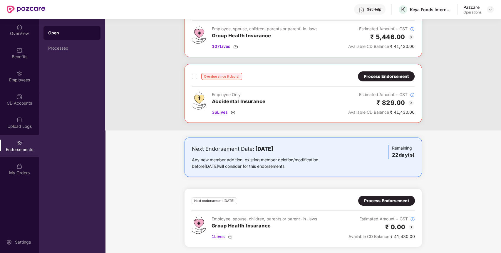
click at [221, 114] on span "36 Lives" at bounding box center [220, 112] width 16 height 6
click at [26, 58] on div "Benefits" at bounding box center [19, 57] width 39 height 6
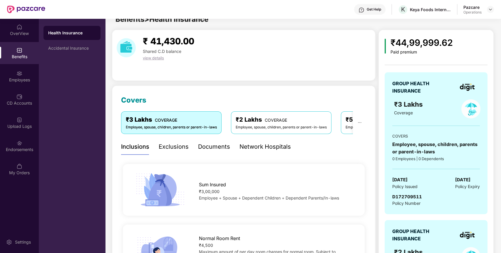
scroll to position [185, 0]
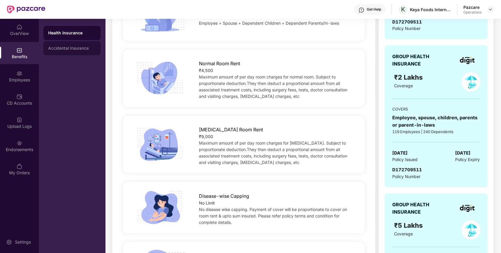
click at [90, 52] on div "Accidental Insurance" at bounding box center [71, 48] width 57 height 14
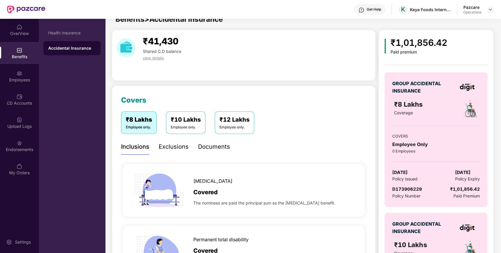
scroll to position [185, 0]
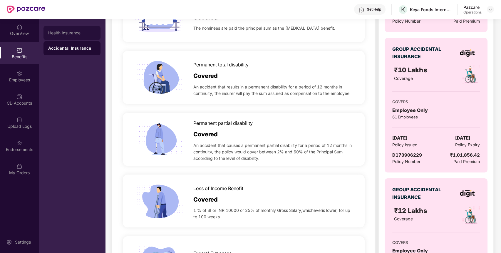
click at [84, 34] on div "Health Insurance" at bounding box center [72, 33] width 48 height 5
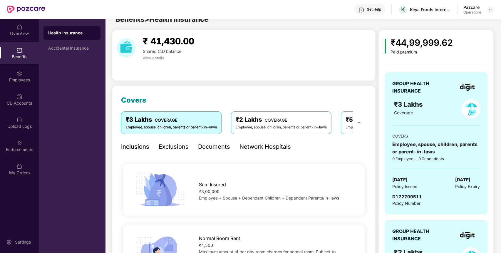
scroll to position [185, 0]
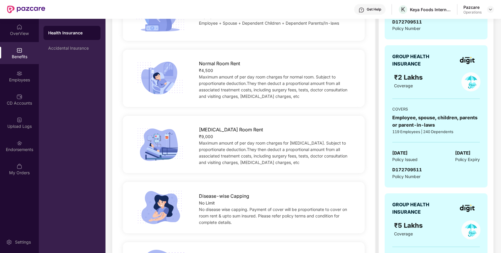
click at [408, 168] on span "D172709511" at bounding box center [407, 170] width 30 height 6
copy span "D172709511"
click at [408, 168] on span "D172709511" at bounding box center [407, 170] width 30 height 6
click at [24, 147] on div "Endorsements" at bounding box center [19, 150] width 39 height 6
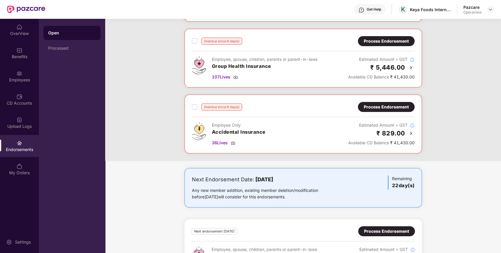
scroll to position [185, 0]
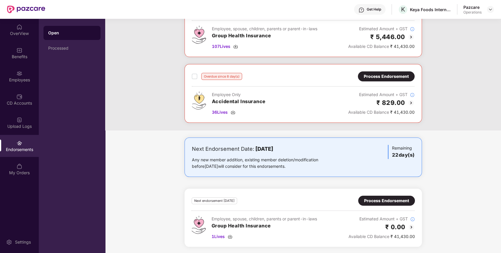
click at [404, 78] on div "Process Endorsement" at bounding box center [386, 76] width 57 height 10
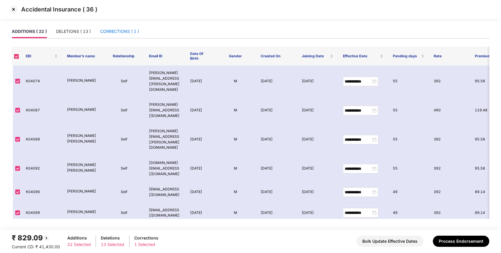
drag, startPoint x: 134, startPoint y: 30, endPoint x: 147, endPoint y: 28, distance: 13.4
click at [134, 30] on div "CORRECTIONS ( 1 )" at bounding box center [119, 31] width 39 height 6
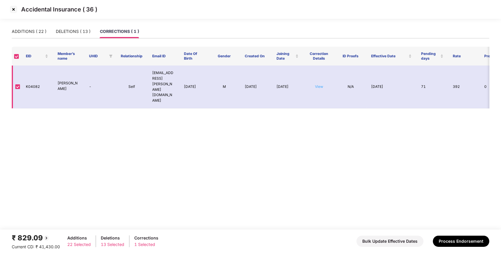
click at [319, 84] on link "View" at bounding box center [319, 86] width 8 height 4
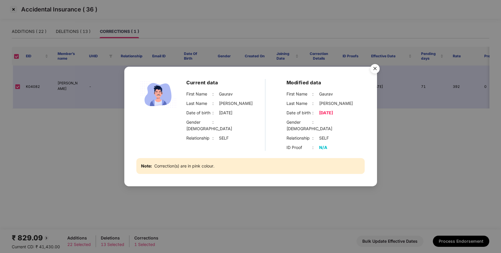
click at [372, 72] on img "Close" at bounding box center [375, 69] width 16 height 16
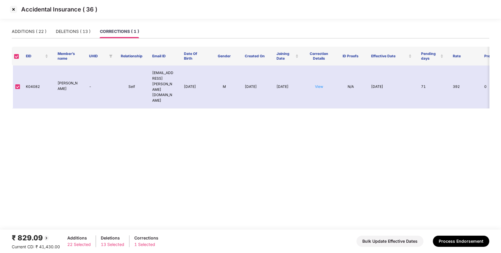
click at [14, 11] on img at bounding box center [13, 9] width 9 height 9
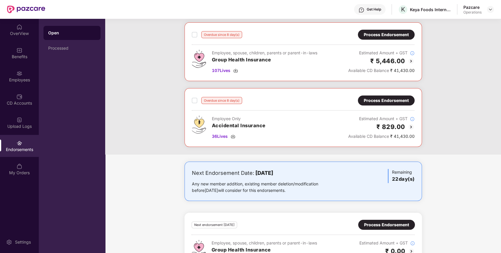
scroll to position [185, 0]
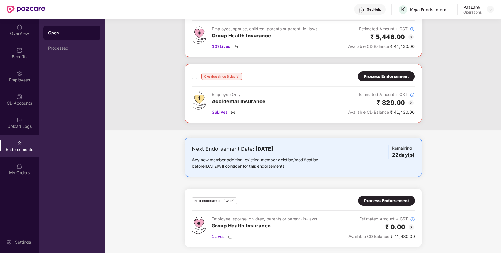
click at [390, 78] on div "Process Endorsement" at bounding box center [386, 76] width 45 height 6
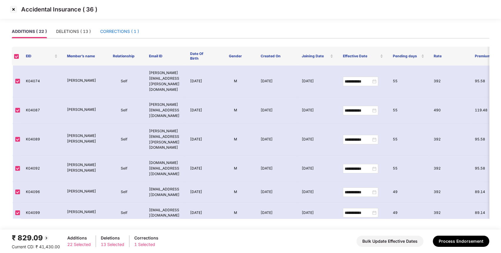
click at [129, 30] on div "CORRECTIONS ( 1 )" at bounding box center [119, 31] width 39 height 6
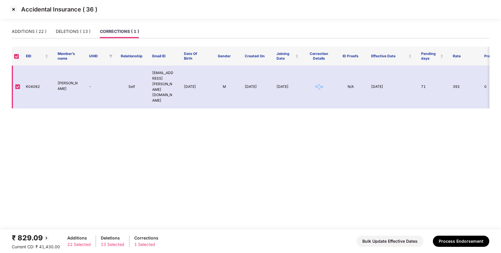
click at [320, 84] on link "View" at bounding box center [319, 86] width 8 height 4
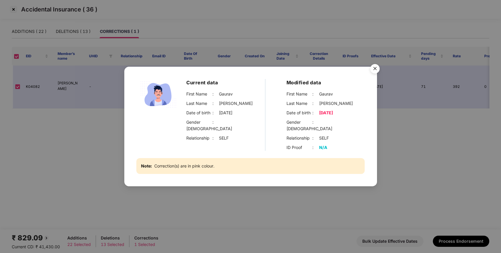
drag, startPoint x: 371, startPoint y: 71, endPoint x: 360, endPoint y: 71, distance: 11.5
click at [371, 71] on img "Close" at bounding box center [375, 69] width 16 height 16
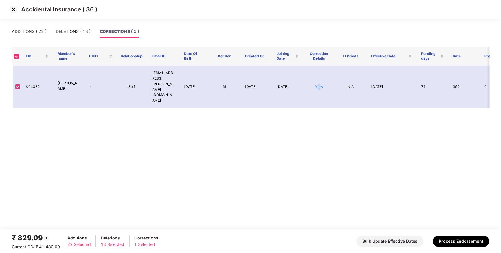
click at [11, 7] on img at bounding box center [13, 9] width 9 height 9
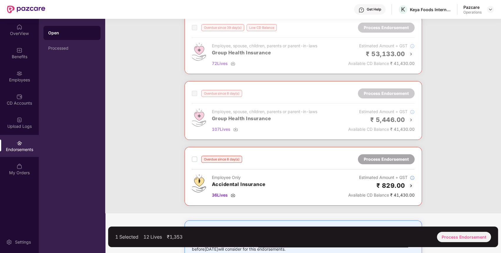
scroll to position [124, 0]
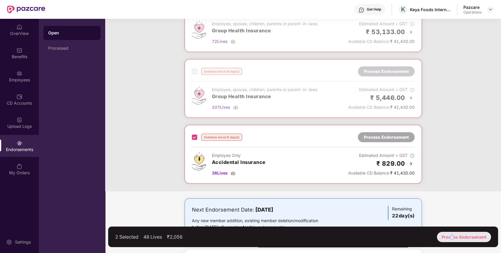
click at [454, 240] on div "Process Endorsement" at bounding box center [464, 237] width 54 height 10
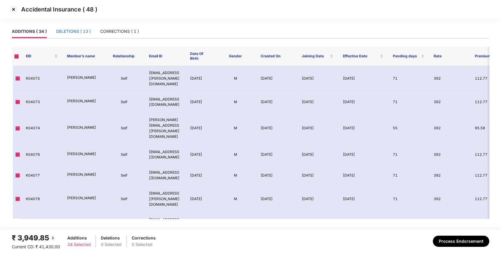
click at [86, 28] on div "DELETIONS ( 13 )" at bounding box center [73, 31] width 35 height 6
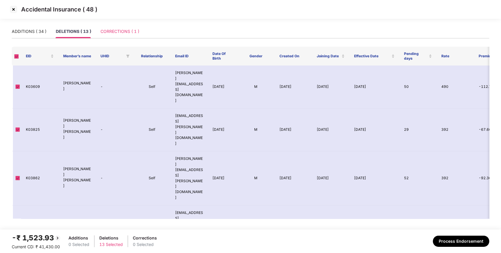
click at [138, 26] on div "CORRECTIONS ( 1 )" at bounding box center [120, 32] width 39 height 14
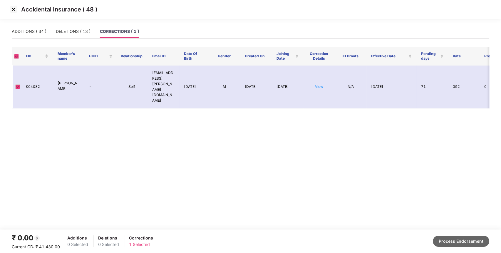
click at [444, 245] on button "Process Endorsement" at bounding box center [461, 241] width 56 height 11
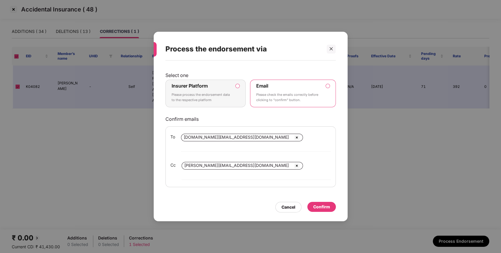
click at [217, 100] on p "Please process the endorsement data to the respective platform" at bounding box center [202, 97] width 60 height 10
click at [225, 114] on div "Select one Insurer Platform Please process the endorsement data to the respecti…" at bounding box center [250, 129] width 170 height 115
click at [226, 100] on p "Please process the endorsement data to the respective platform" at bounding box center [202, 97] width 60 height 10
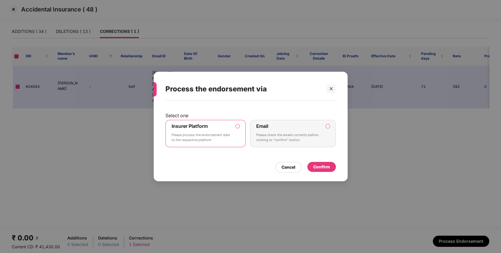
click at [329, 166] on div "Confirm" at bounding box center [321, 167] width 17 height 6
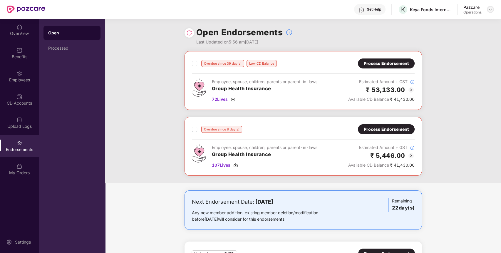
click at [491, 7] on img at bounding box center [490, 9] width 5 height 5
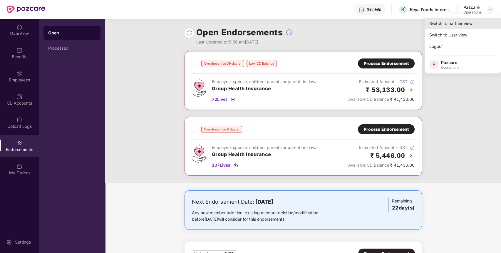
click at [466, 22] on div "Switch to partner view" at bounding box center [463, 23] width 76 height 11
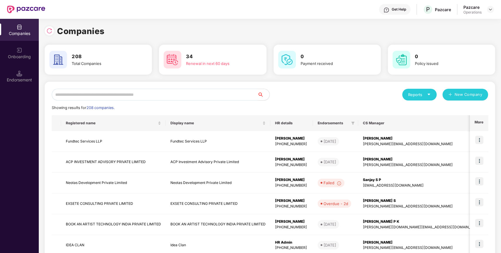
click at [227, 94] on input "text" at bounding box center [155, 95] width 206 height 12
paste input "**********"
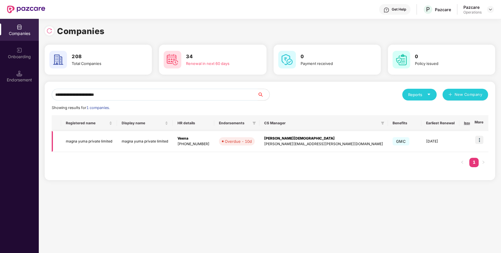
type input "**********"
click at [83, 146] on td "magna yuma private limited" at bounding box center [89, 141] width 56 height 21
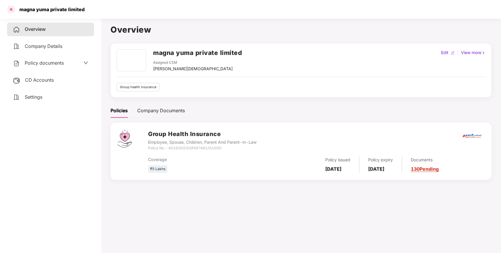
click at [12, 12] on div at bounding box center [10, 9] width 9 height 9
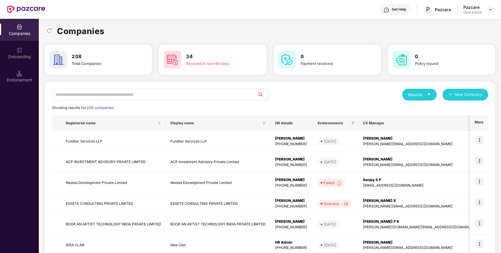
click at [237, 89] on input "text" at bounding box center [155, 95] width 206 height 12
paste input "**********"
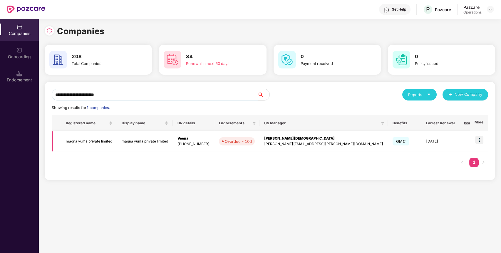
type input "**********"
click at [482, 141] on img at bounding box center [479, 140] width 8 height 8
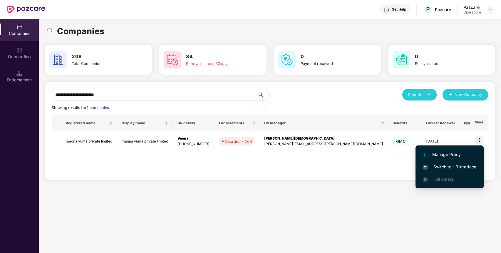
click at [448, 165] on span "Switch to HR interface" at bounding box center [449, 167] width 53 height 6
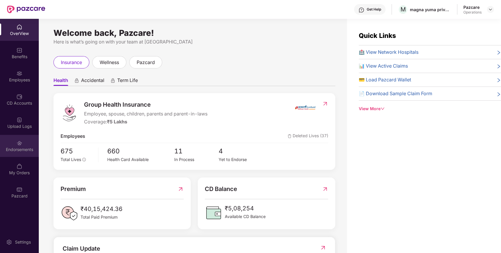
click at [26, 152] on div "Endorsements" at bounding box center [19, 146] width 39 height 22
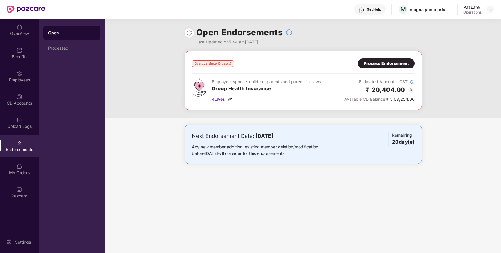
click at [218, 98] on span "4 Lives" at bounding box center [218, 99] width 13 height 6
click at [386, 64] on div "Process Endorsement" at bounding box center [386, 63] width 45 height 6
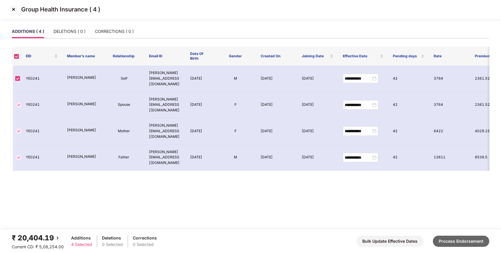
click at [478, 240] on button "Process Endorsement" at bounding box center [461, 241] width 56 height 11
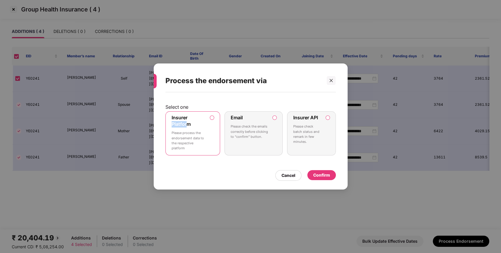
click at [187, 121] on div "Insurer Platform Please process the endorsement data to the respective platform" at bounding box center [189, 134] width 34 height 38
click at [320, 172] on div "Confirm" at bounding box center [321, 175] width 17 height 6
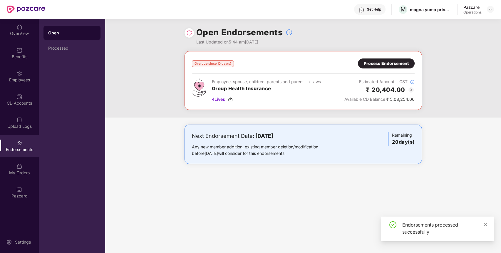
click at [190, 34] on img at bounding box center [189, 33] width 6 height 6
